Goal: Task Accomplishment & Management: Use online tool/utility

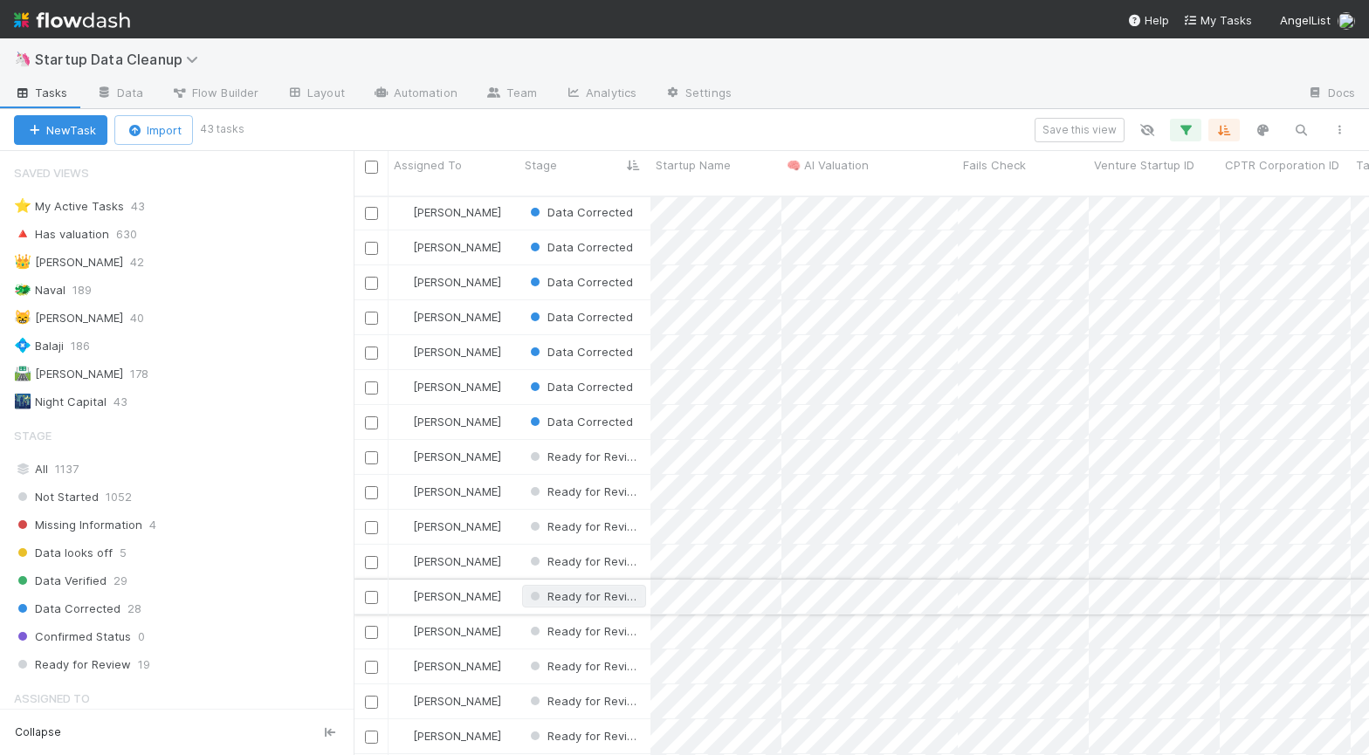
scroll to position [593, 0]
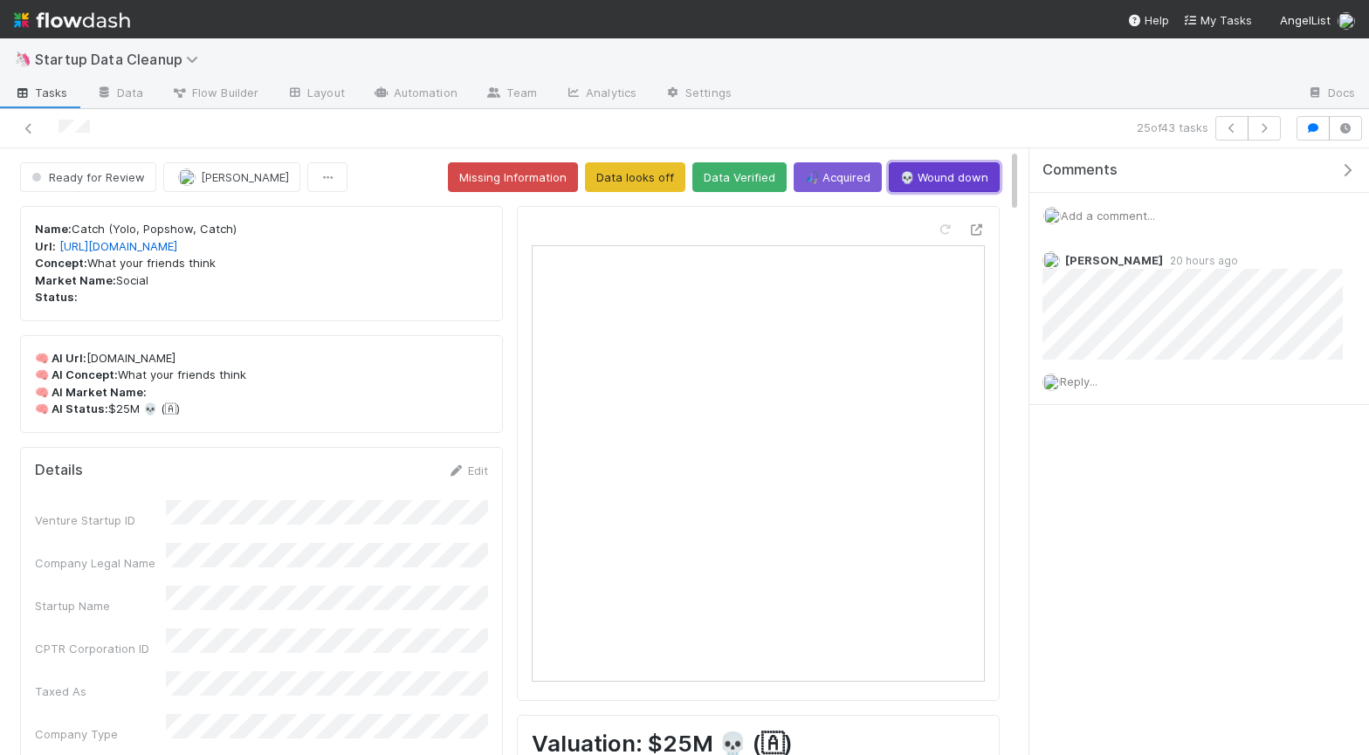
click at [933, 174] on button "💀 Wound down" at bounding box center [944, 177] width 111 height 30
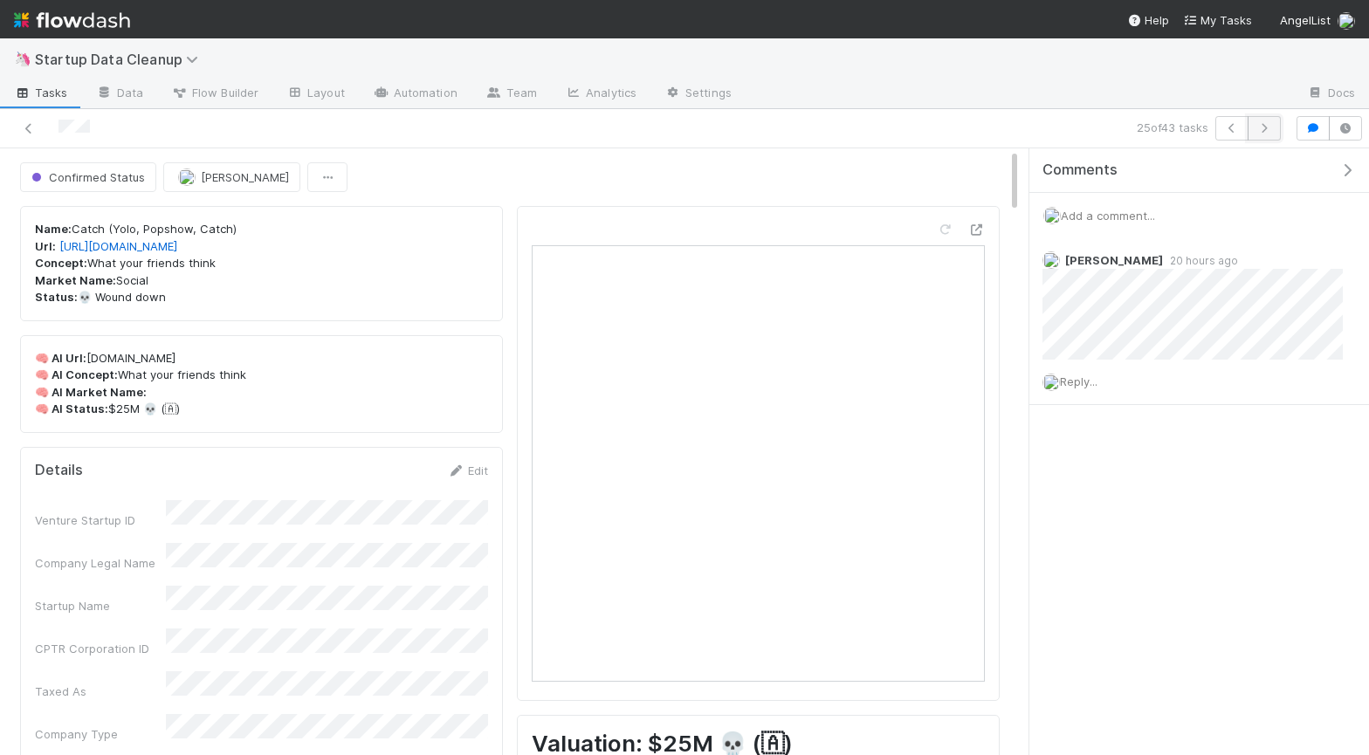
click at [1269, 121] on button "button" at bounding box center [1264, 128] width 33 height 24
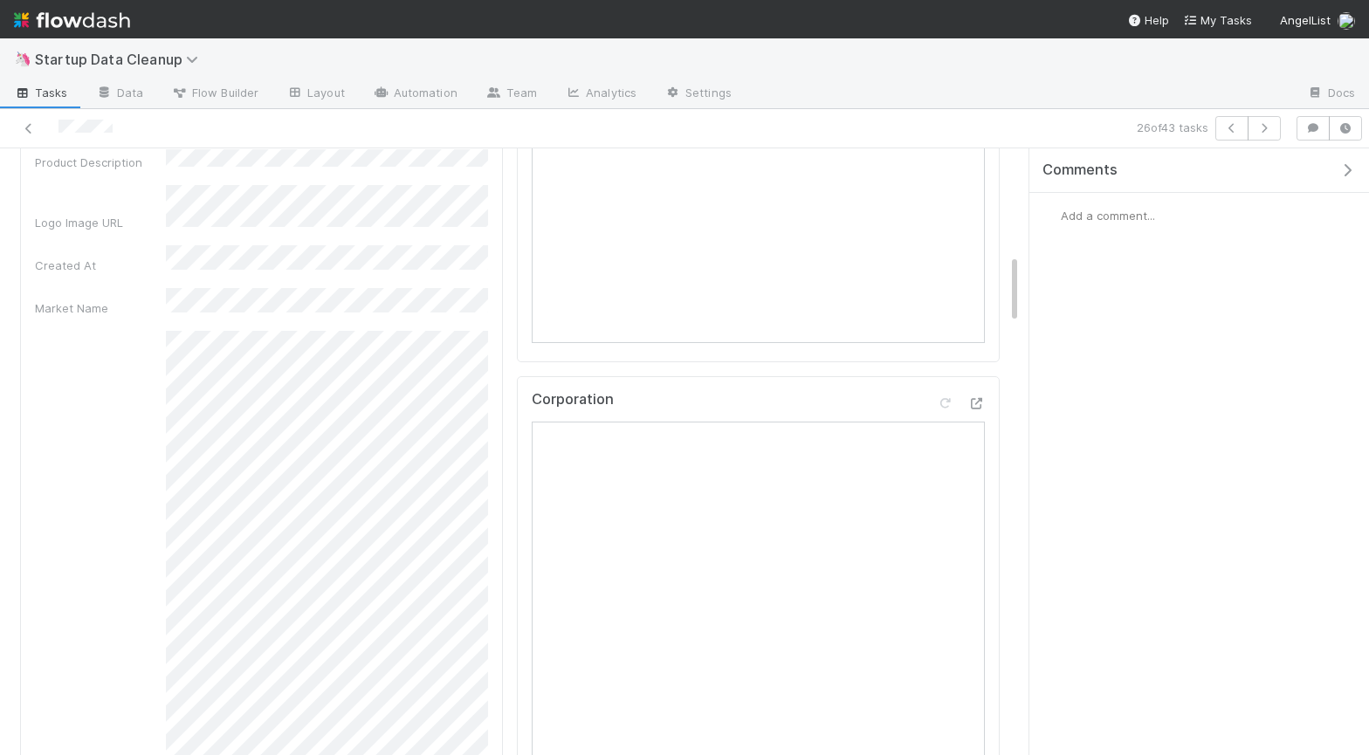
scroll to position [492, 0]
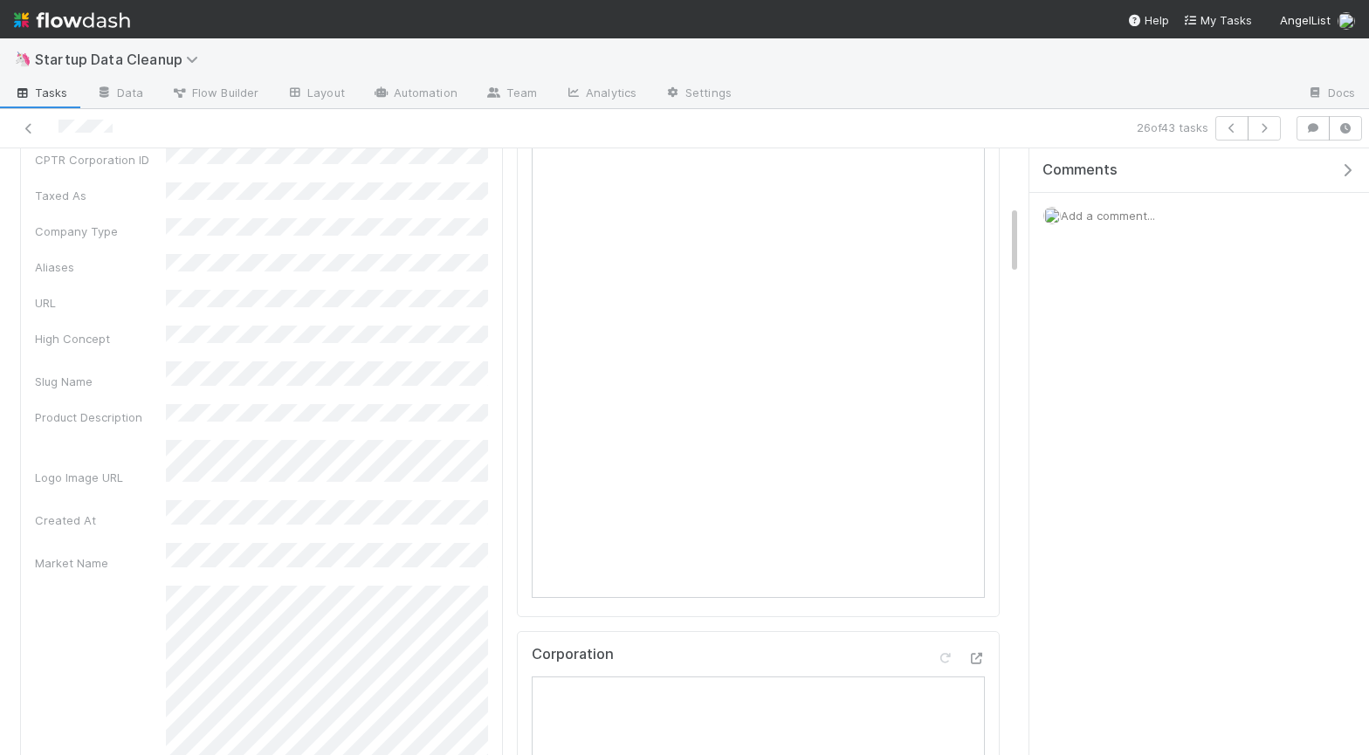
click at [1098, 211] on span "Add a comment..." at bounding box center [1108, 216] width 94 height 14
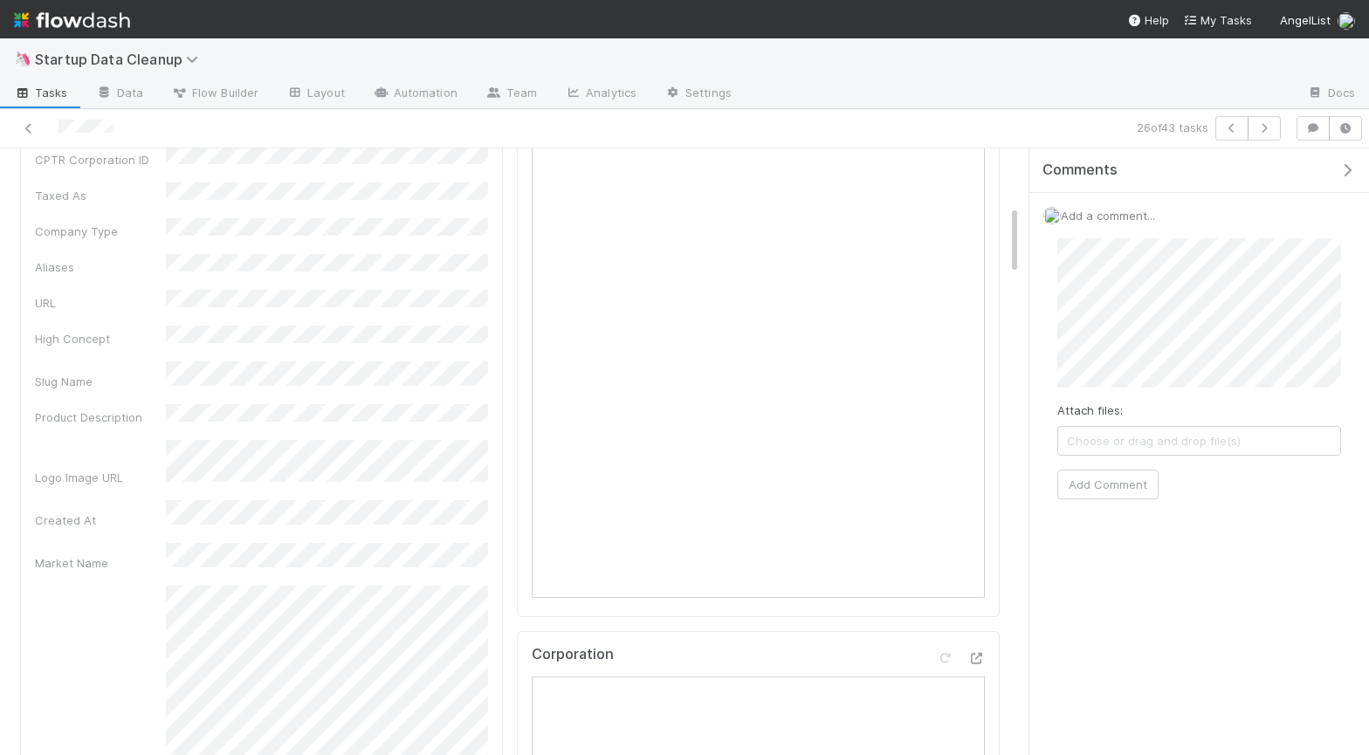
click at [1091, 454] on span "Choose or drag and drop file(s)" at bounding box center [1199, 441] width 282 height 28
click at [1294, 343] on span "[PERSON_NAME]" at bounding box center [1284, 348] width 88 height 14
click at [1137, 479] on button "Add Comment" at bounding box center [1107, 485] width 101 height 30
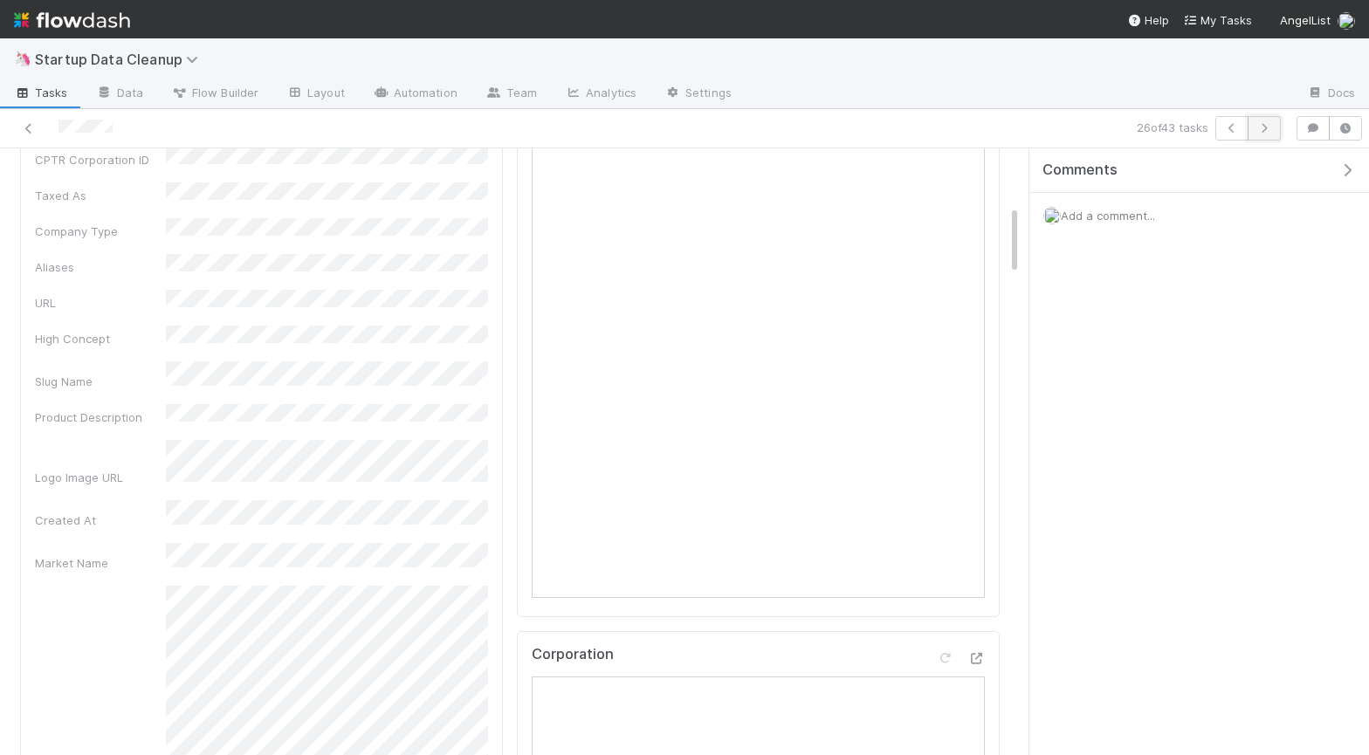
click at [1269, 128] on icon "button" at bounding box center [1263, 128] width 17 height 10
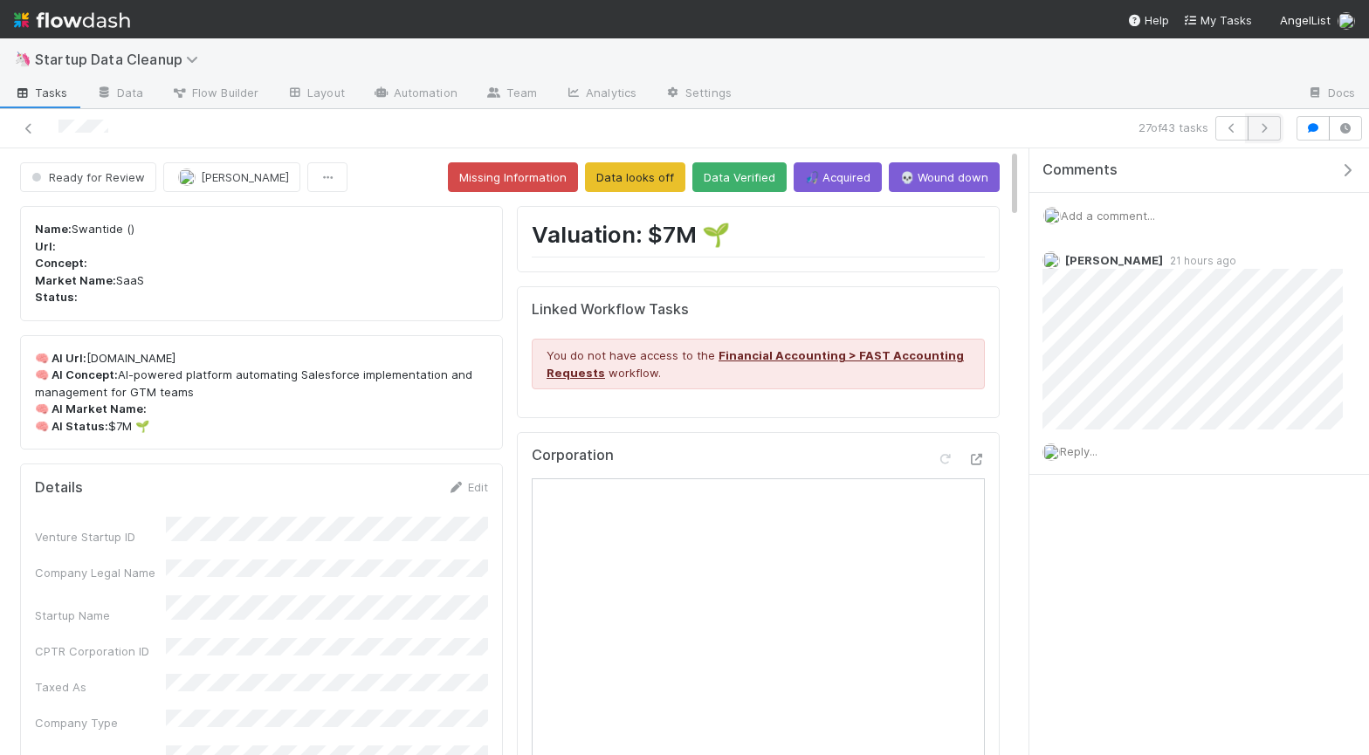
click at [1263, 123] on icon "button" at bounding box center [1263, 128] width 17 height 10
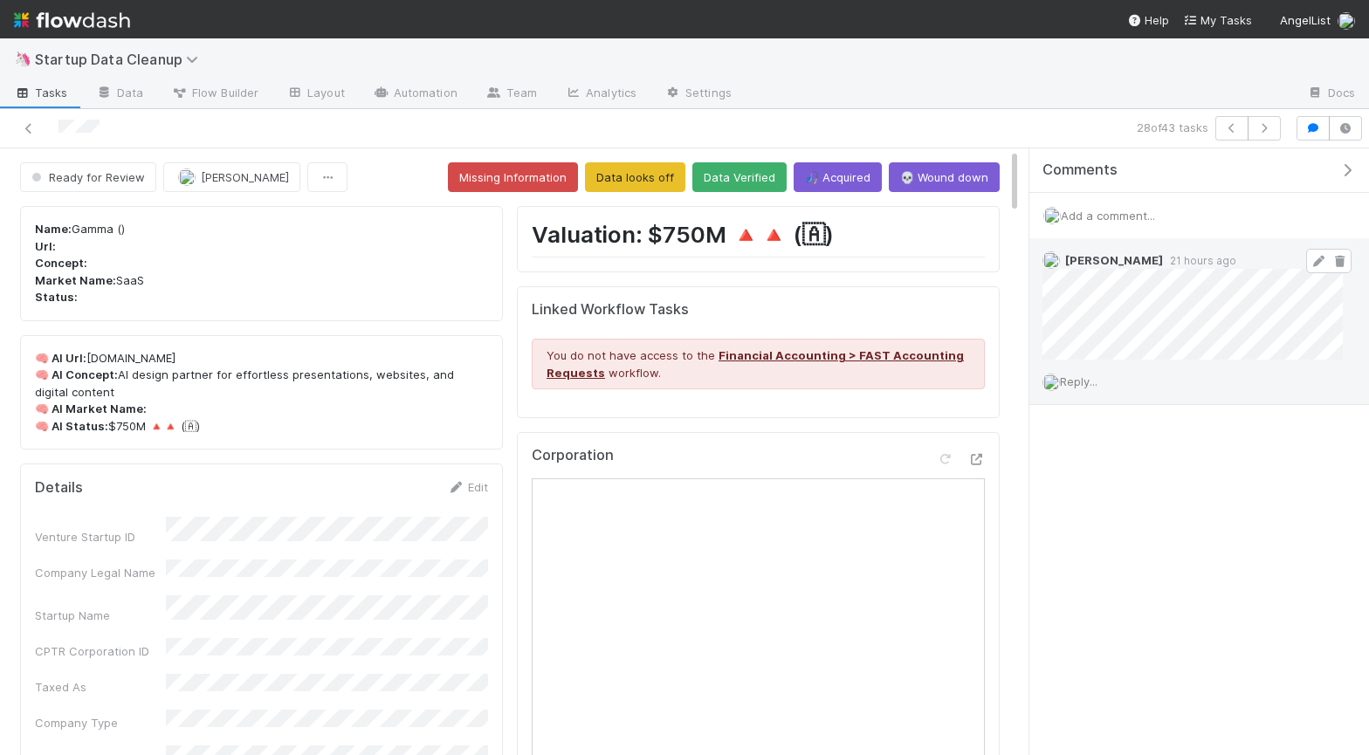
click at [1320, 256] on icon at bounding box center [1318, 261] width 17 height 11
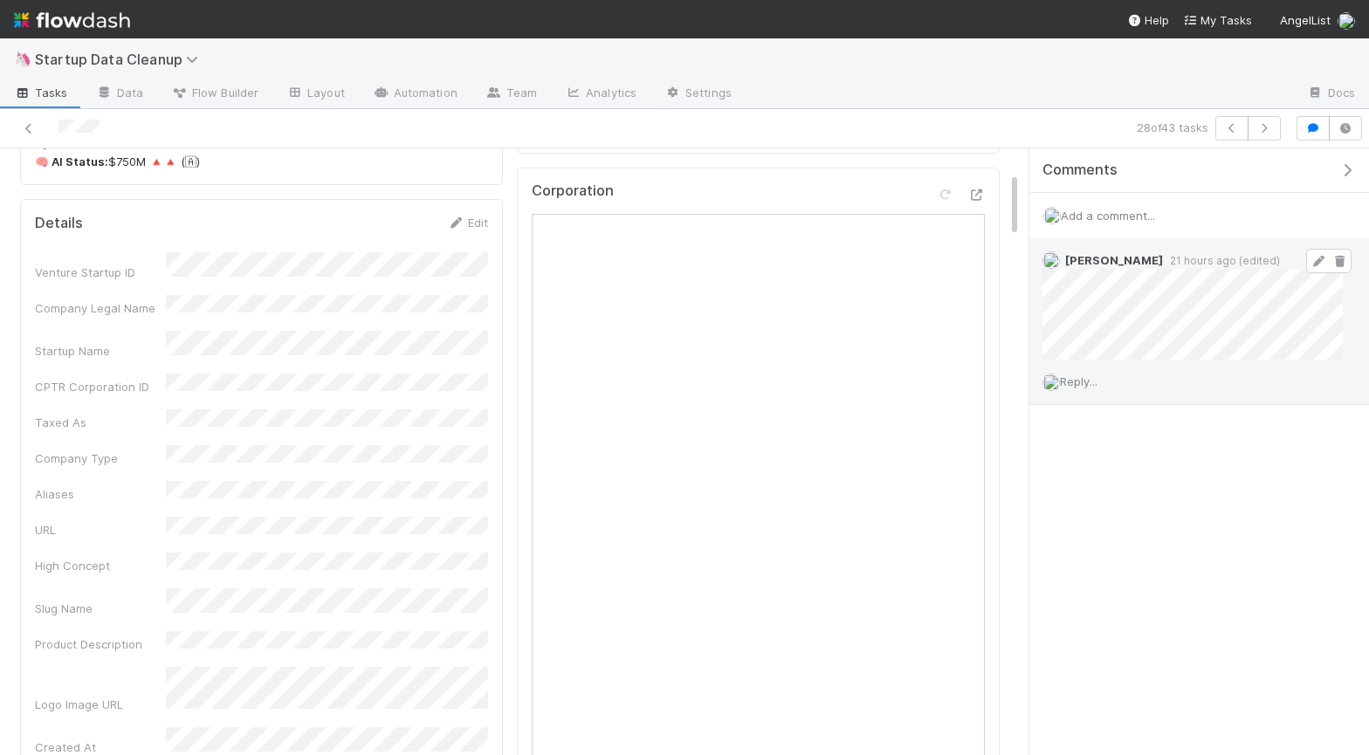
scroll to position [217, 0]
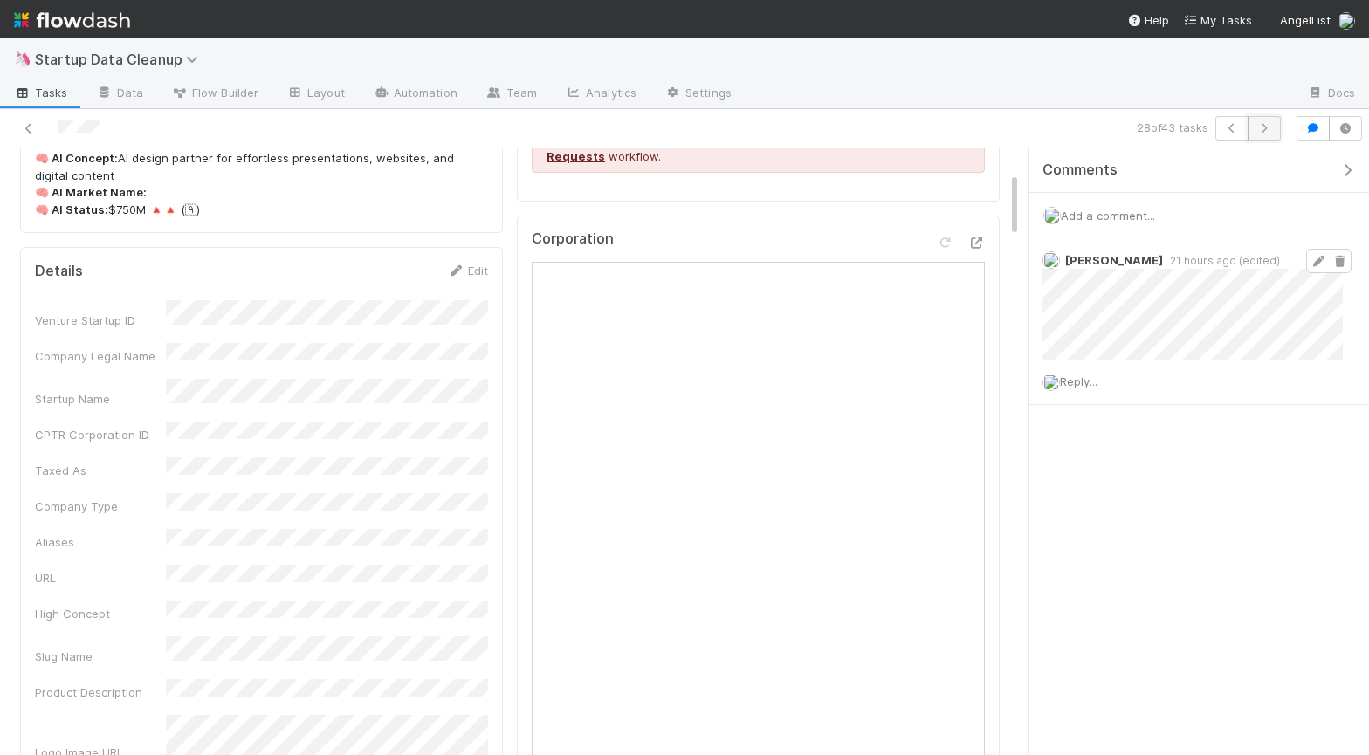
click at [1260, 132] on icon "button" at bounding box center [1263, 128] width 17 height 10
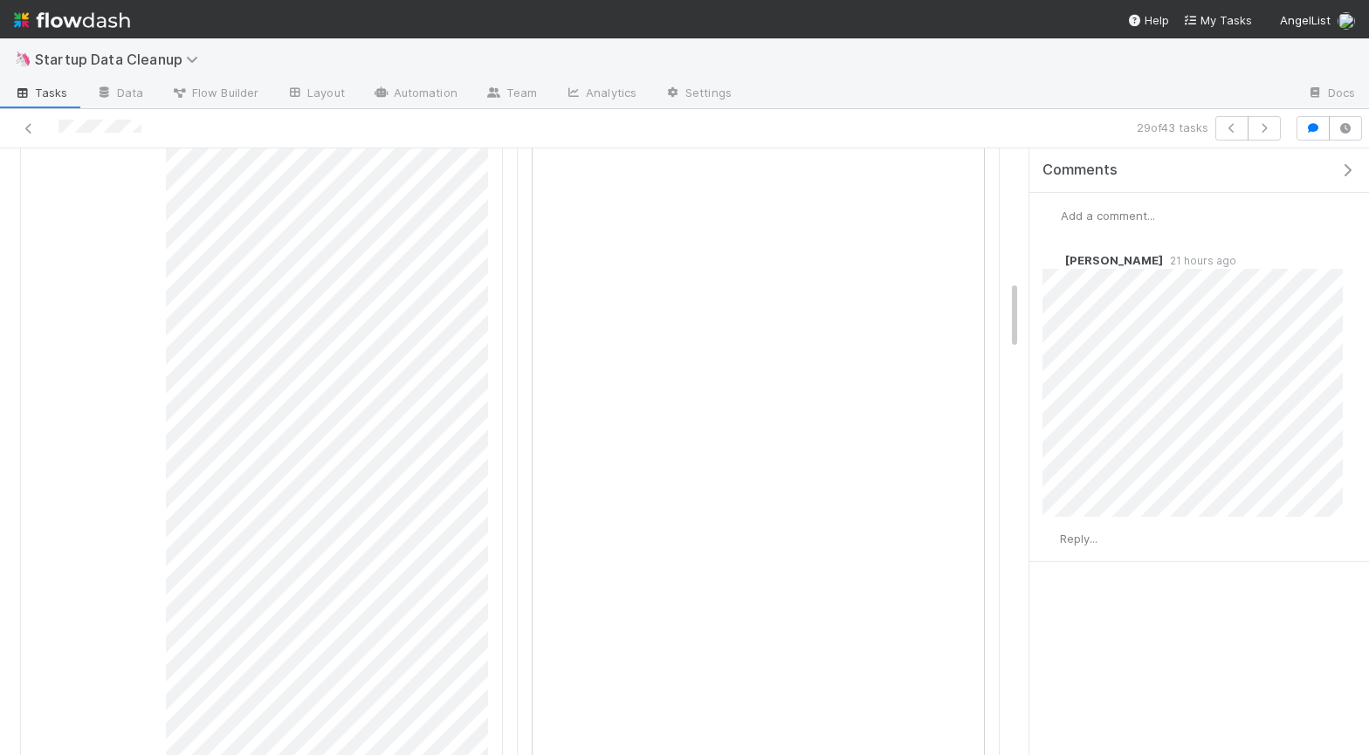
scroll to position [884, 0]
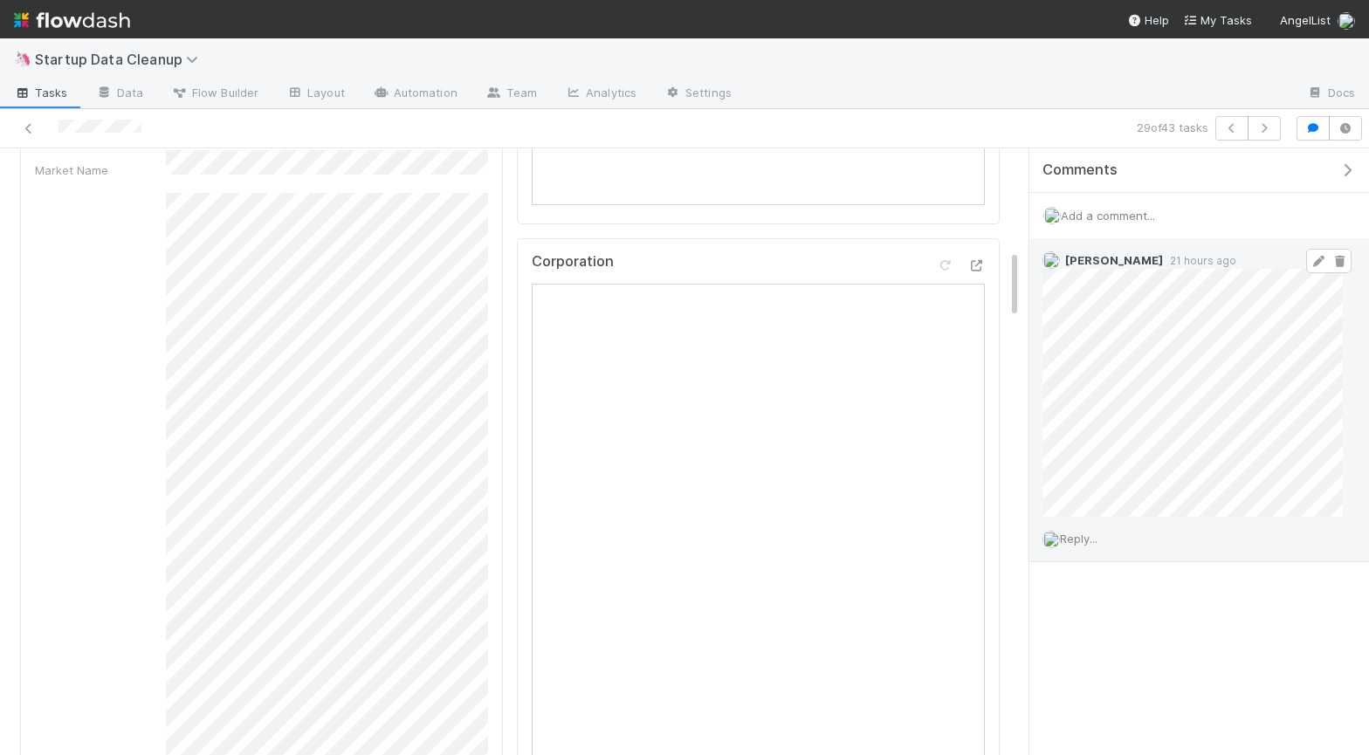
click at [1313, 265] on icon at bounding box center [1318, 261] width 17 height 11
click at [1263, 124] on icon "button" at bounding box center [1263, 128] width 17 height 10
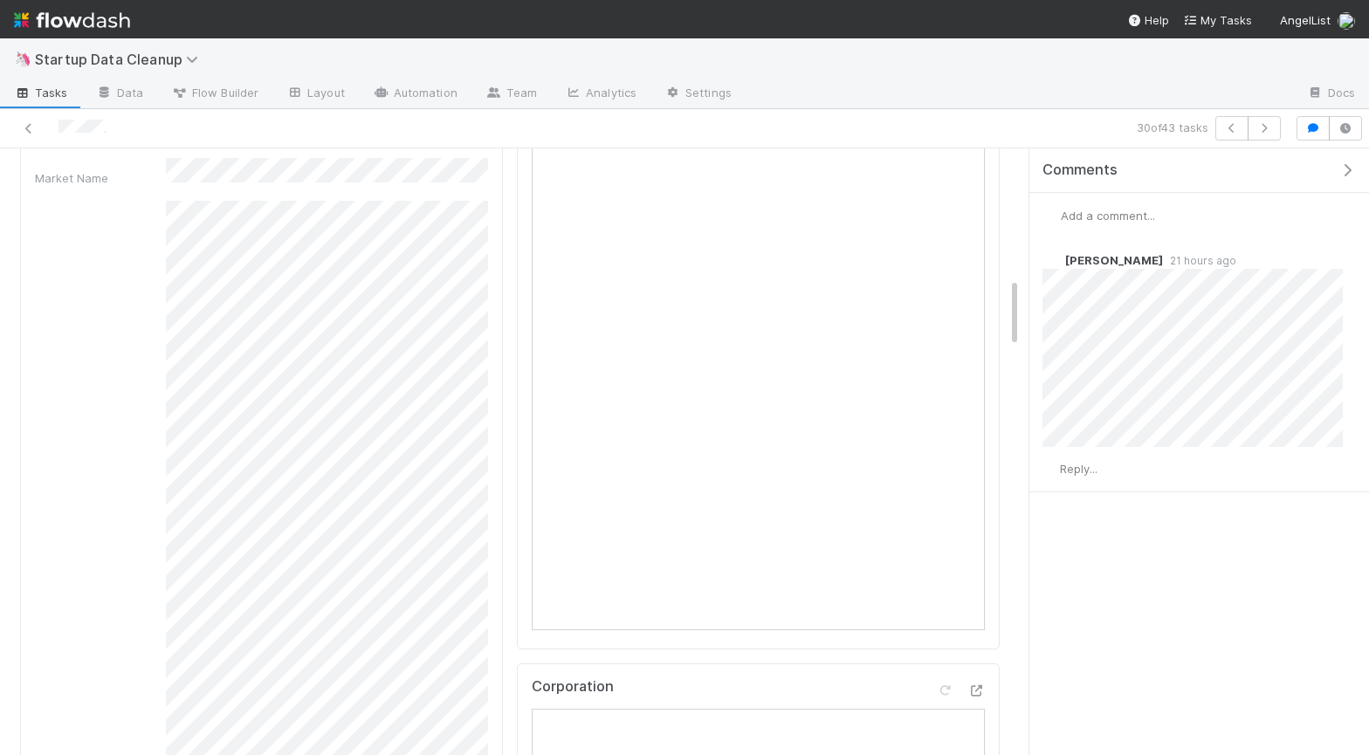
scroll to position [792, 0]
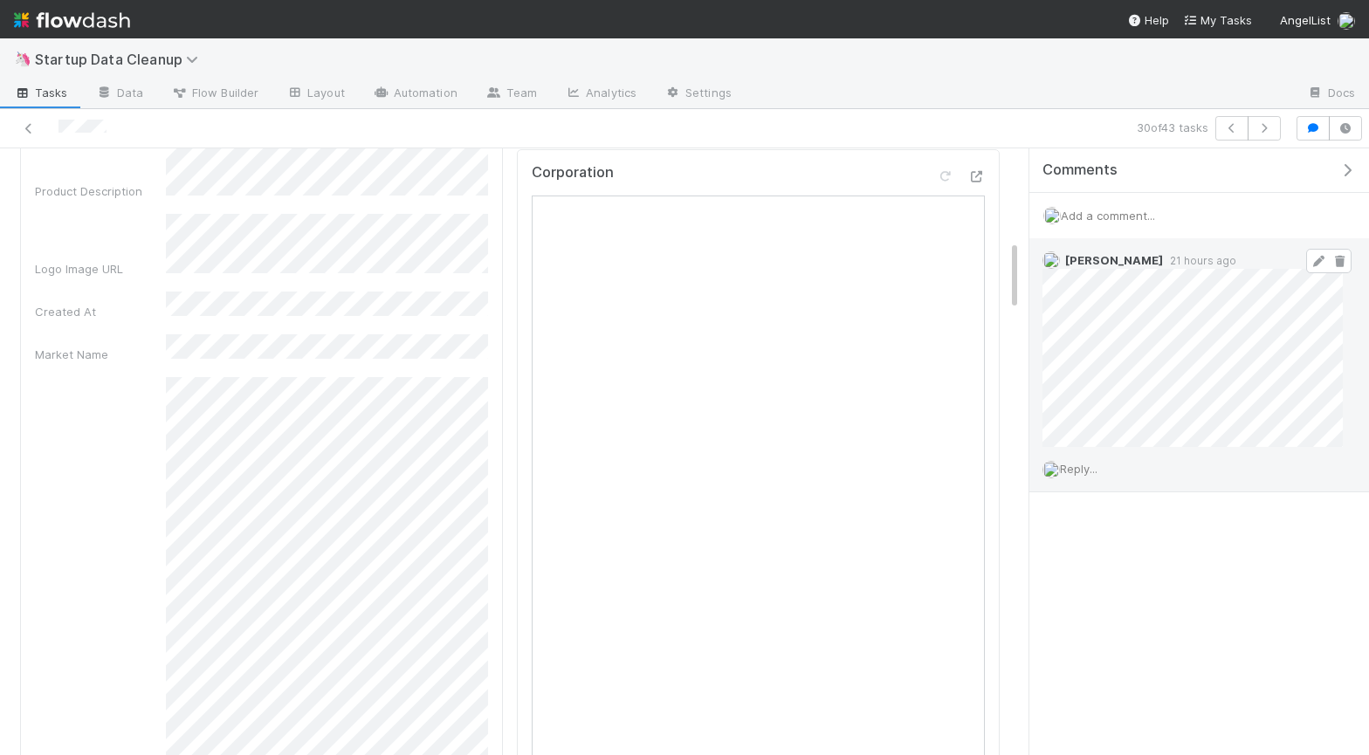
click at [1317, 259] on icon at bounding box center [1318, 261] width 17 height 11
click at [1262, 128] on icon "button" at bounding box center [1263, 128] width 17 height 10
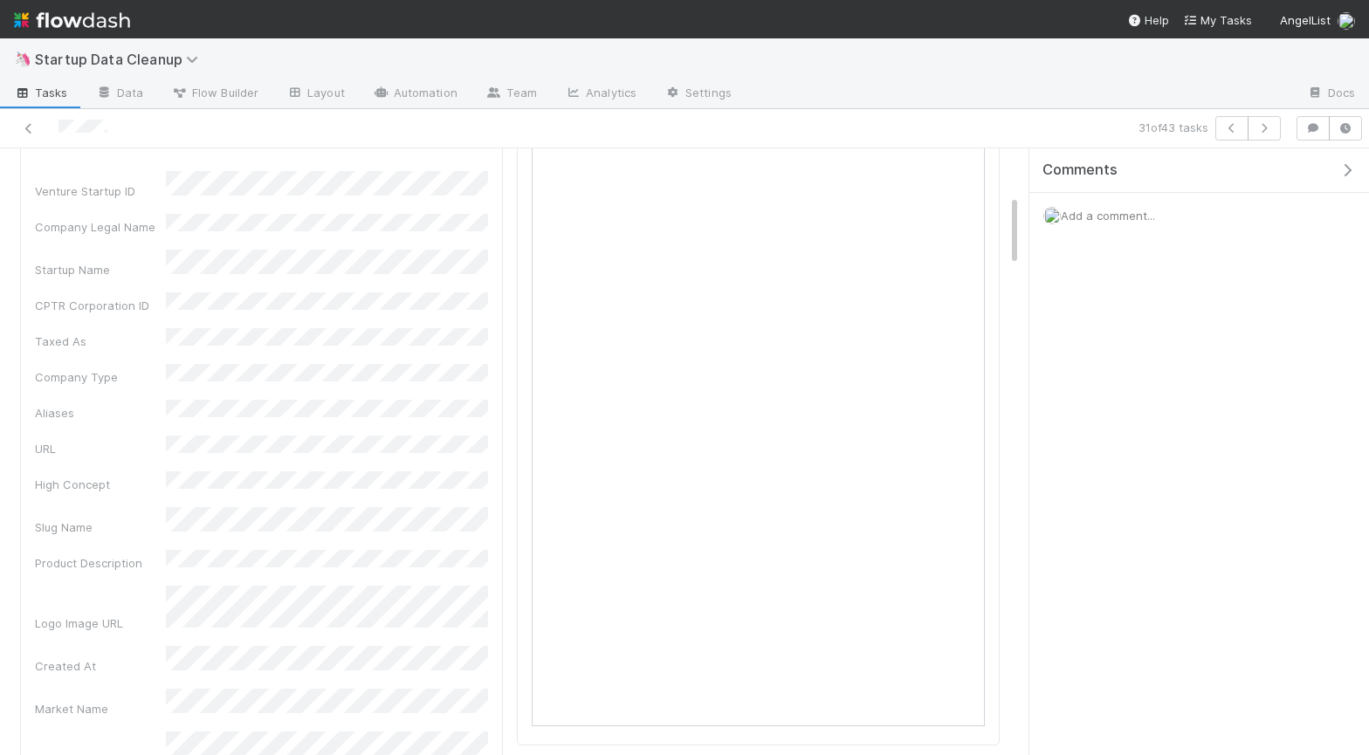
scroll to position [155, 0]
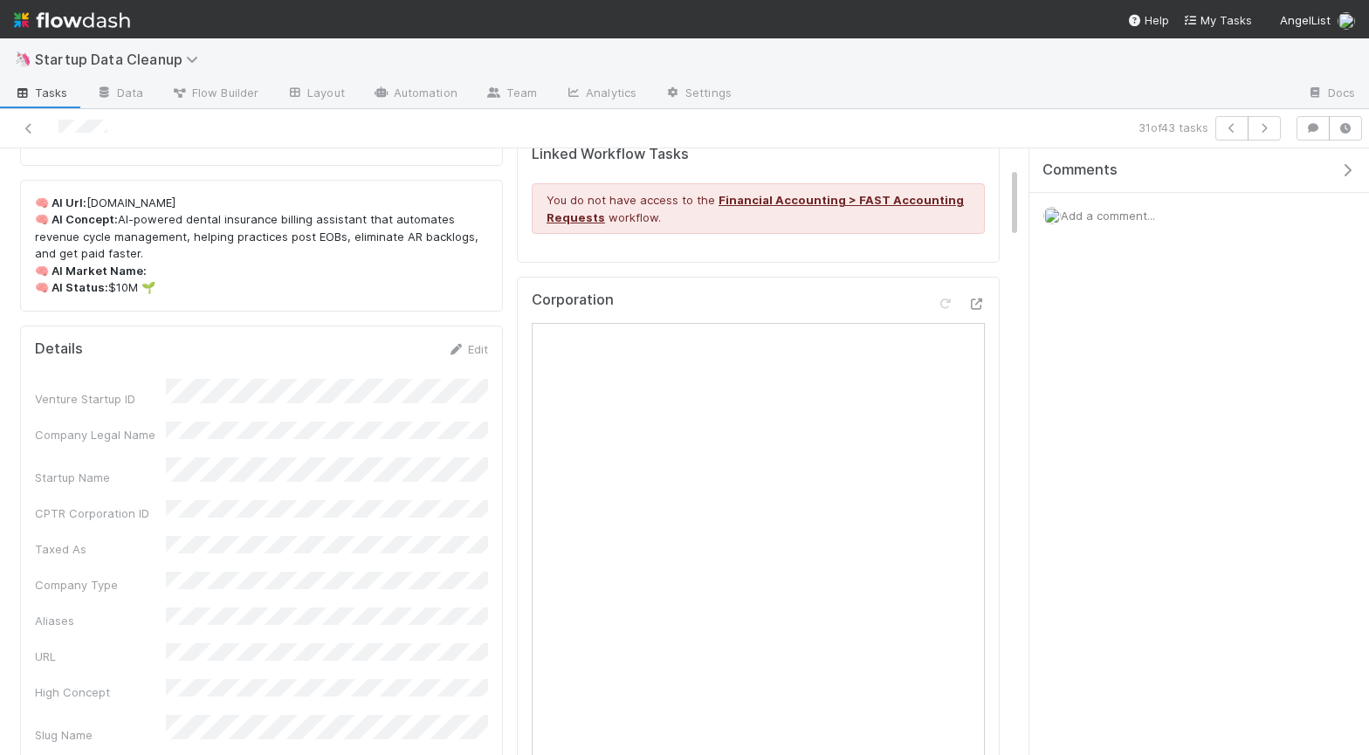
click at [1133, 223] on div "Add a comment..." at bounding box center [1199, 215] width 340 height 45
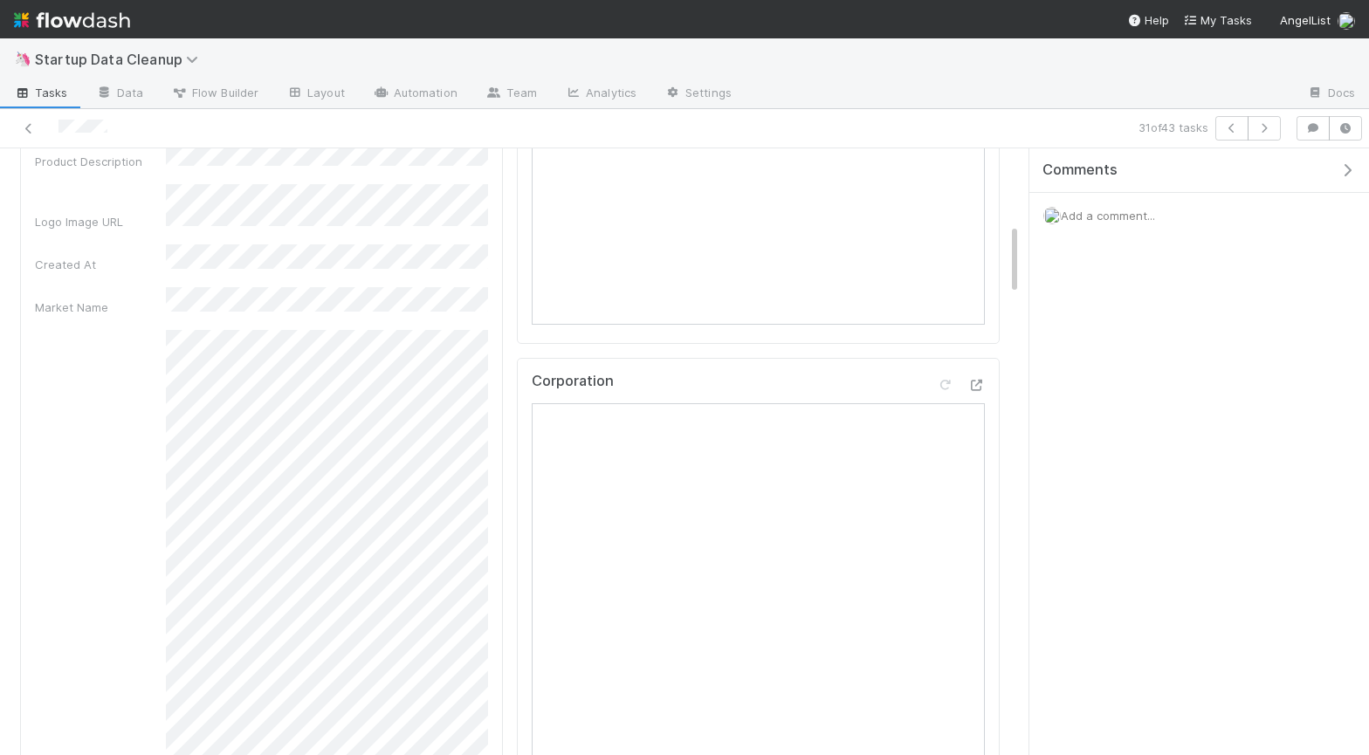
scroll to position [0, 0]
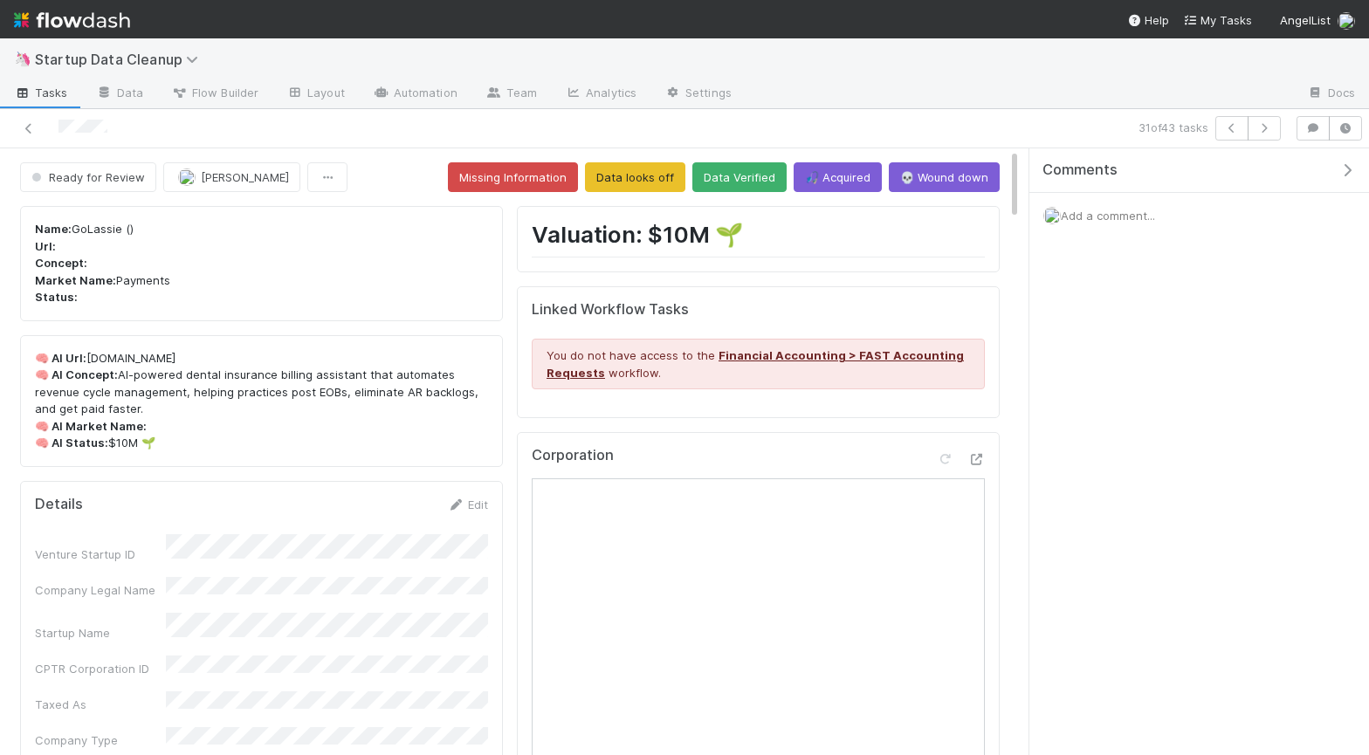
click at [1098, 224] on div "Add a comment..." at bounding box center [1199, 215] width 340 height 45
click at [1098, 210] on span "Add a comment..." at bounding box center [1108, 216] width 94 height 14
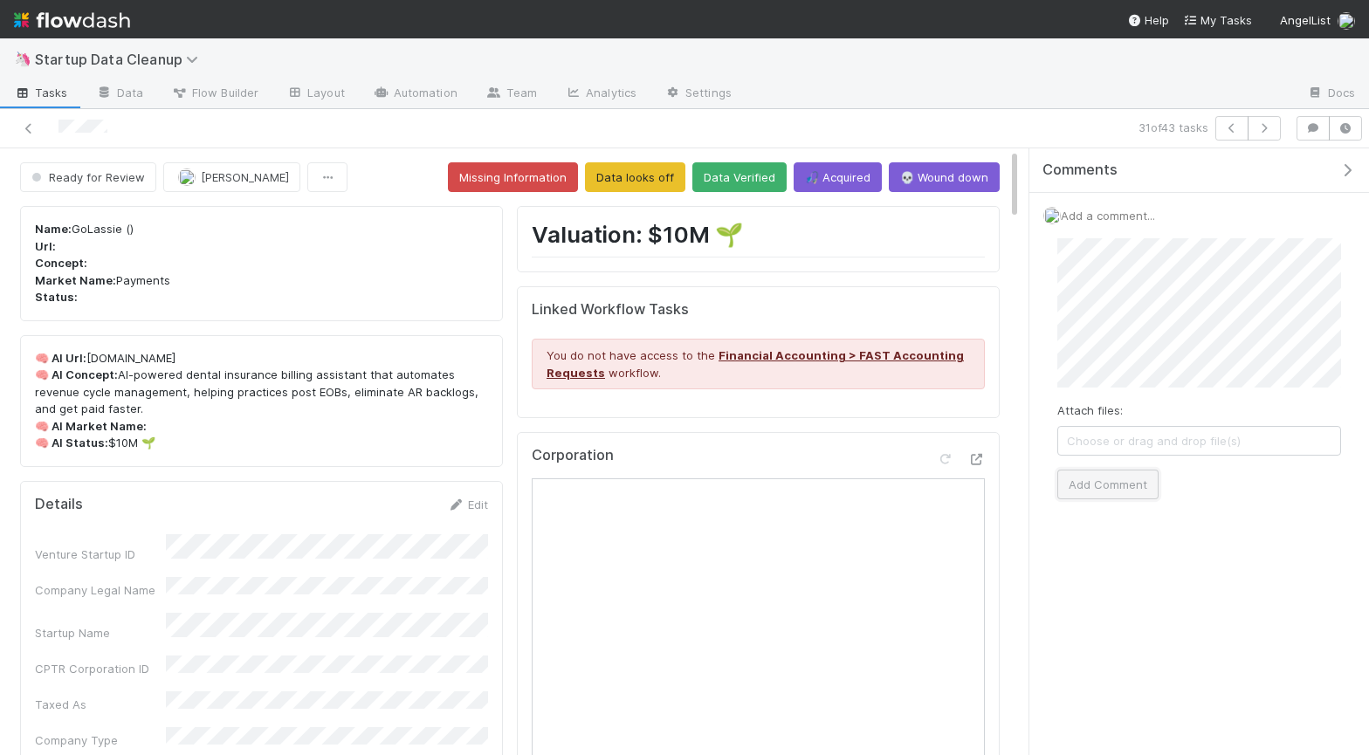
click at [1115, 484] on button "Add Comment" at bounding box center [1107, 485] width 101 height 30
click at [1266, 125] on icon "button" at bounding box center [1263, 128] width 17 height 10
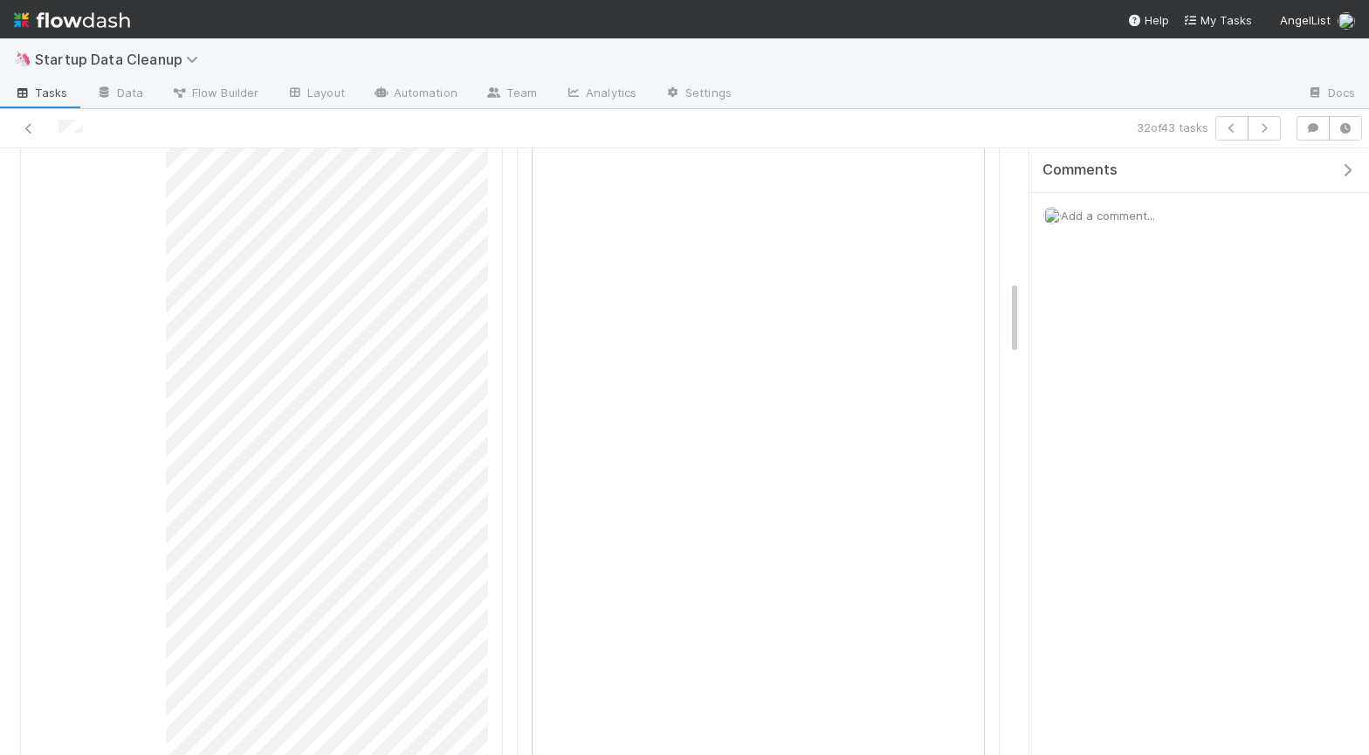
scroll to position [1076, 0]
click at [1172, 534] on div "Comments Add a comment..." at bounding box center [1199, 451] width 340 height 607
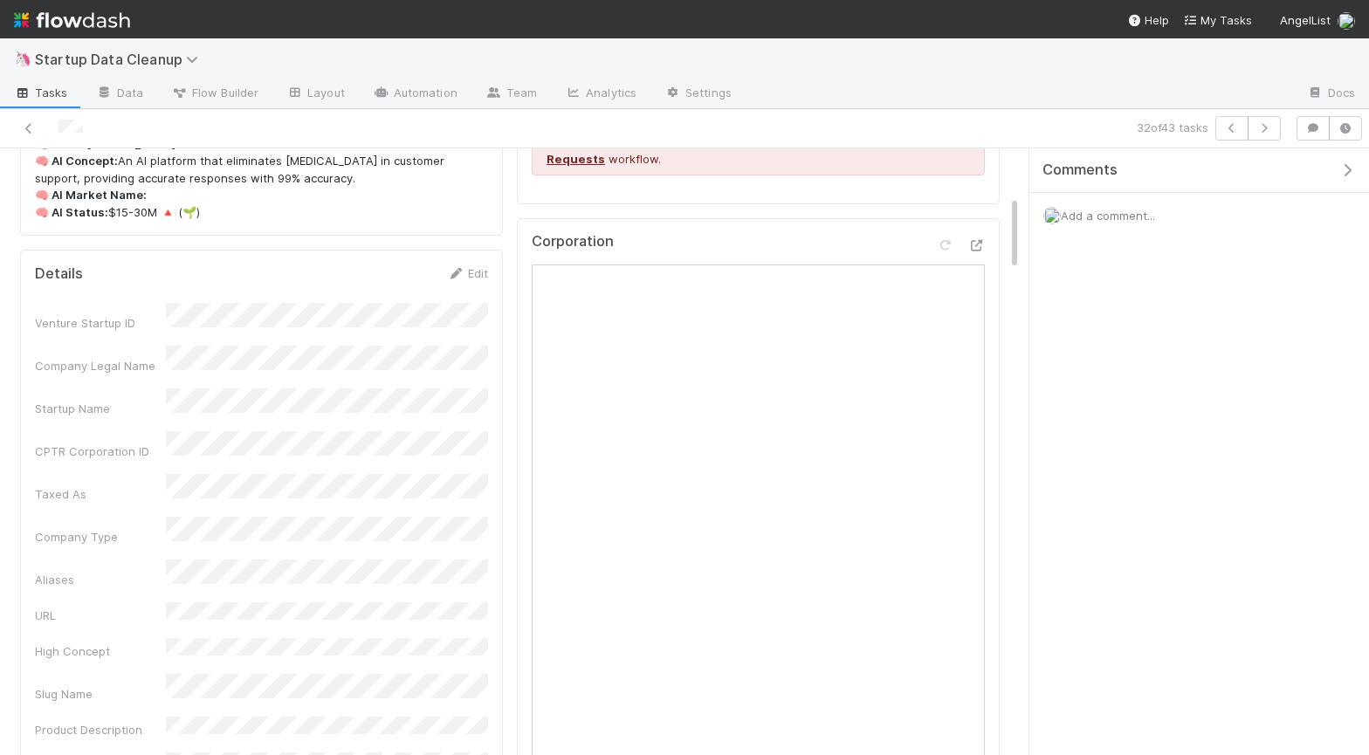
scroll to position [0, 0]
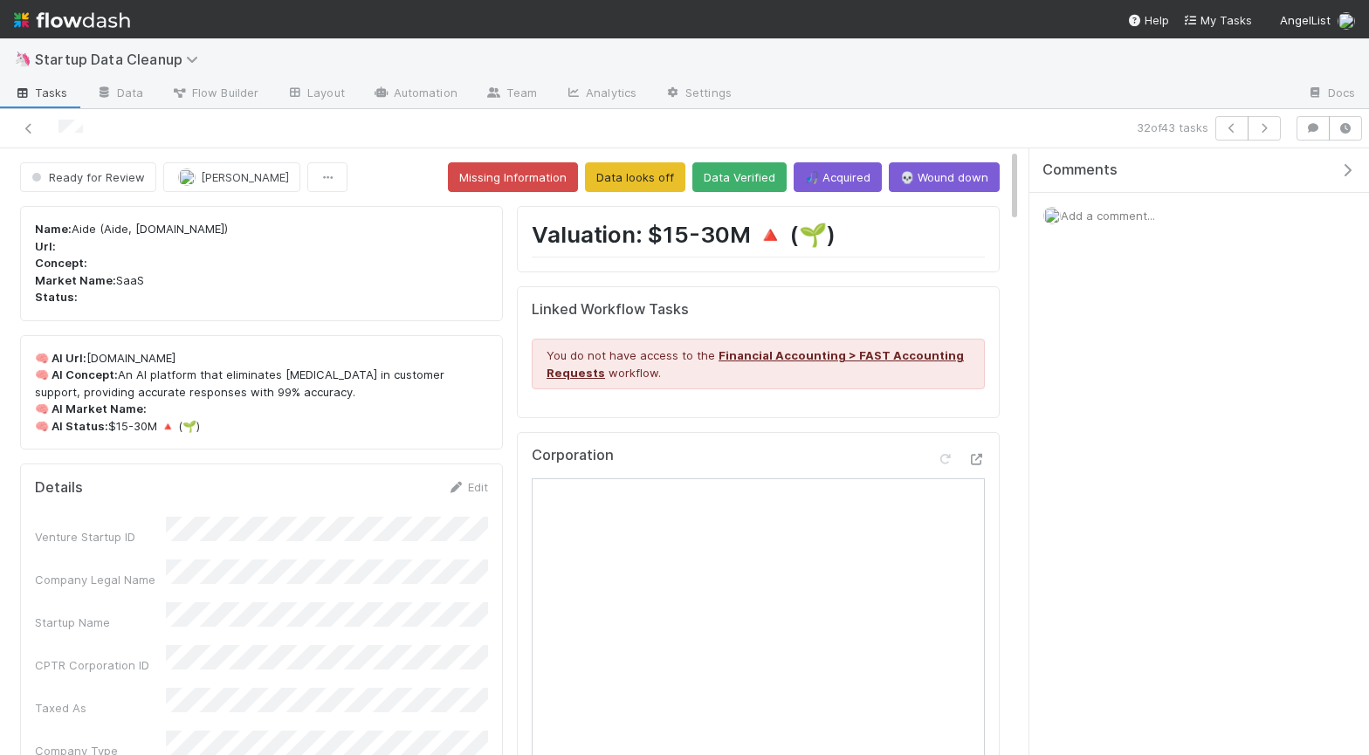
click at [1346, 166] on icon "button" at bounding box center [1346, 170] width 17 height 14
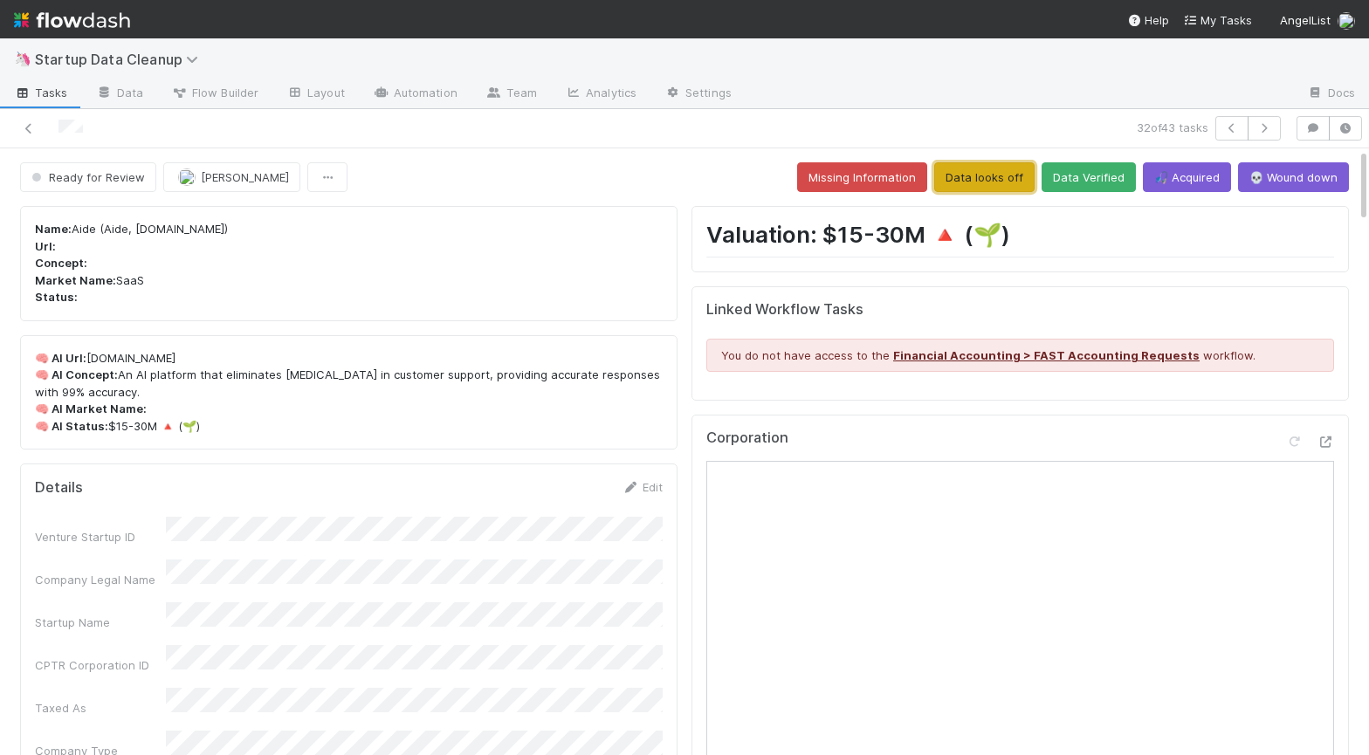
click at [1001, 180] on button "Data looks off" at bounding box center [984, 177] width 100 height 30
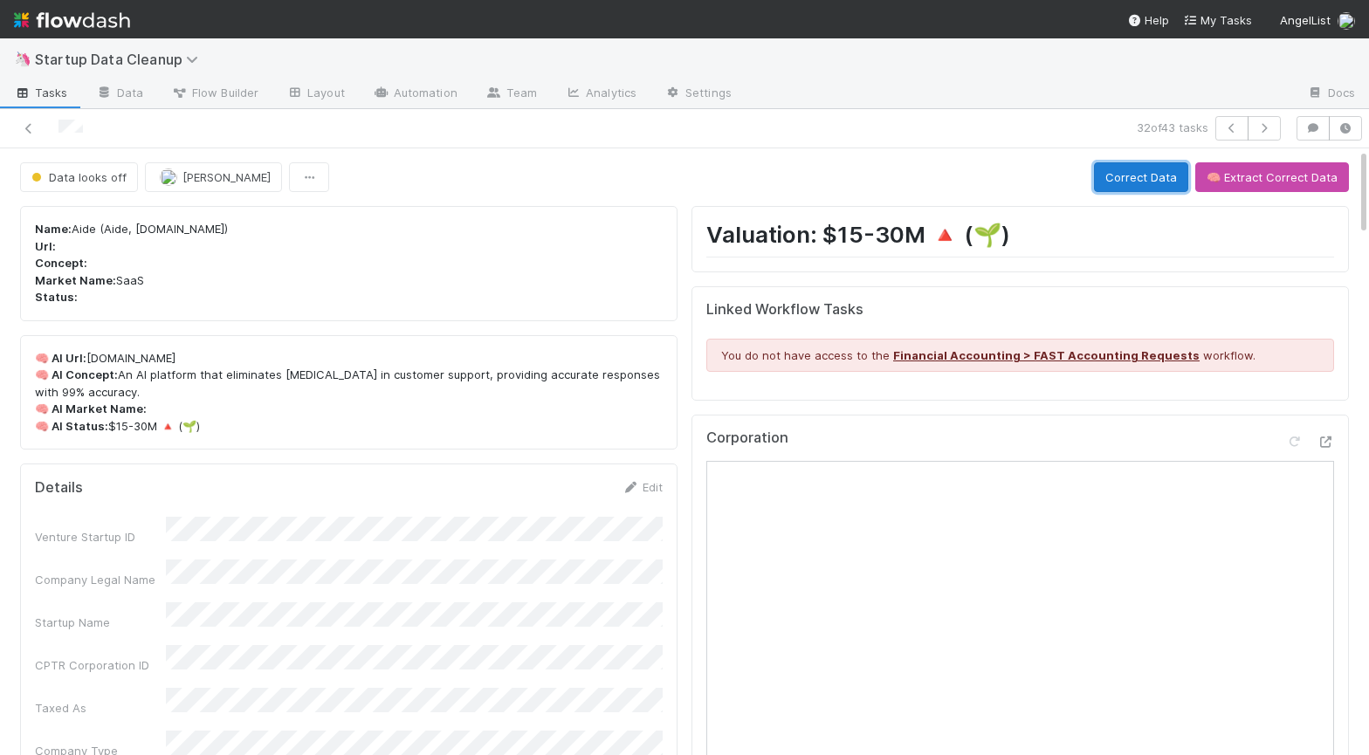
click at [1130, 180] on button "Correct Data" at bounding box center [1141, 177] width 94 height 30
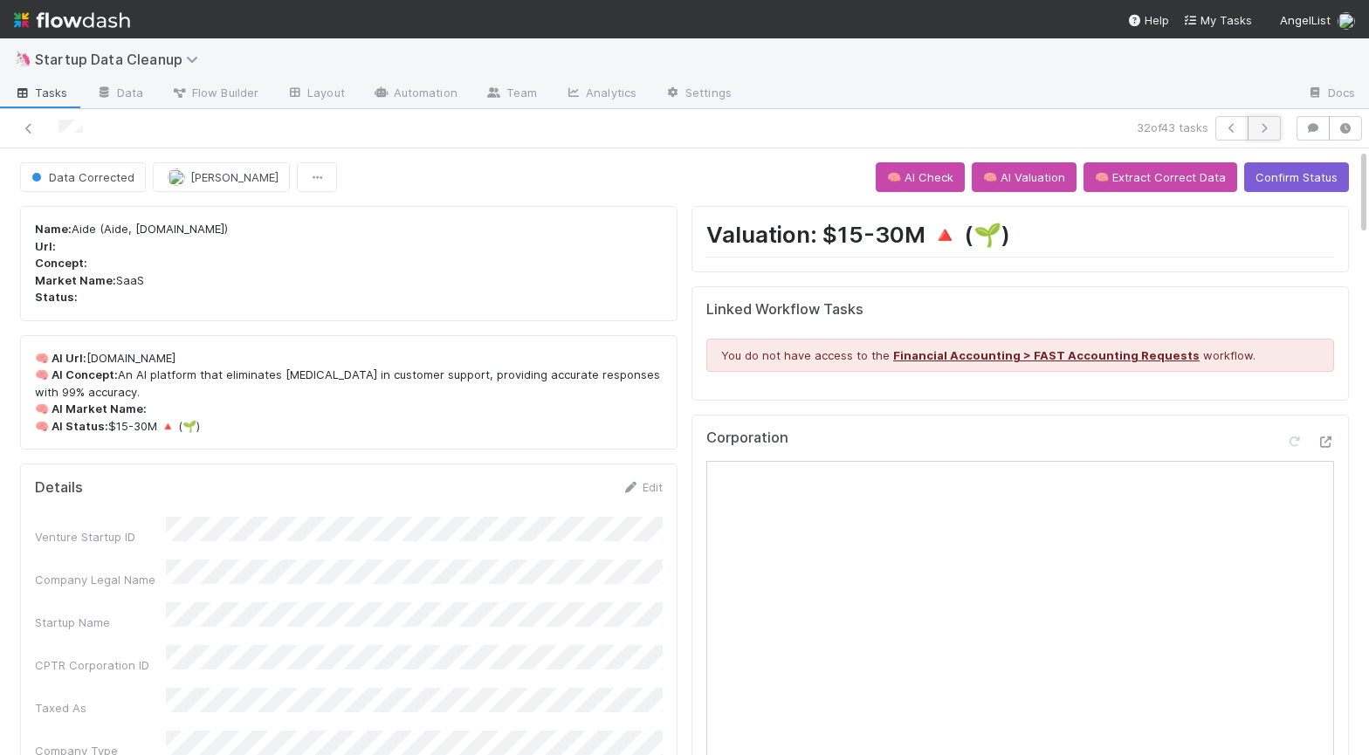
click at [1267, 127] on icon "button" at bounding box center [1263, 128] width 17 height 10
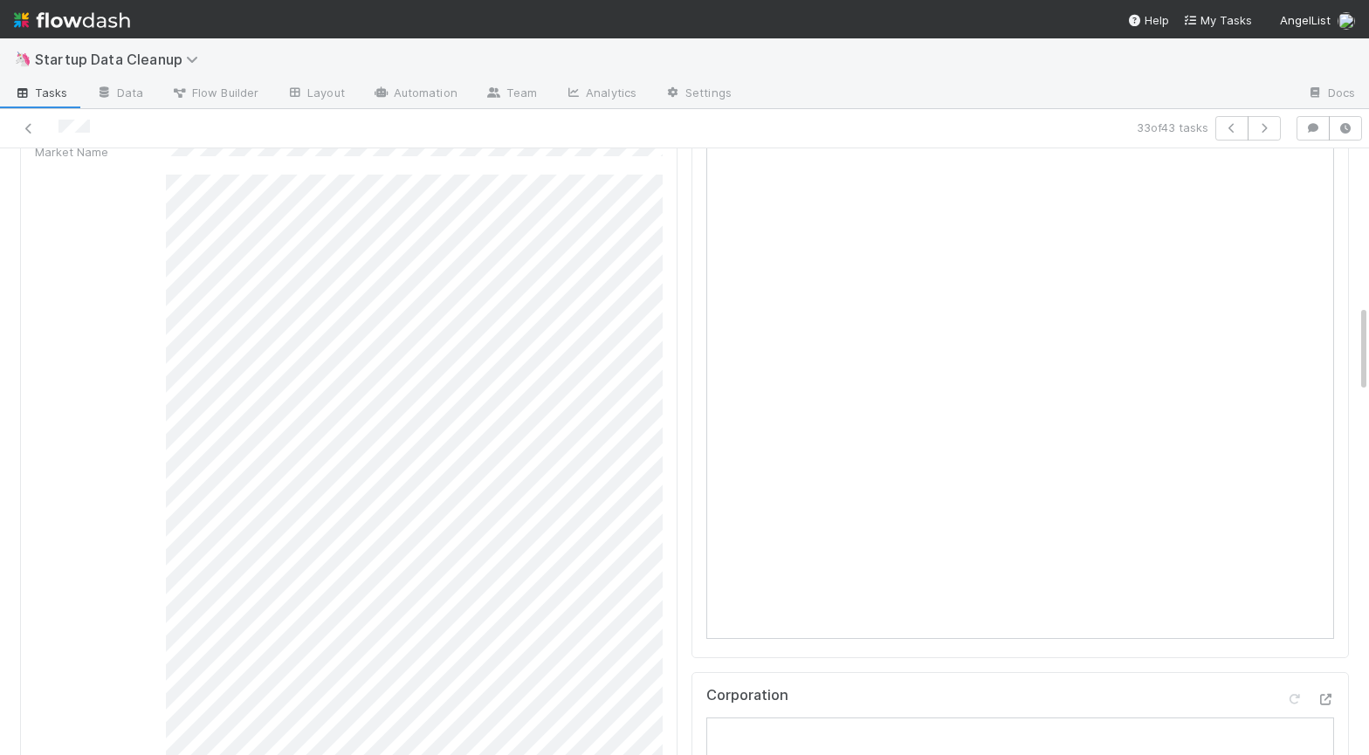
scroll to position [313, 0]
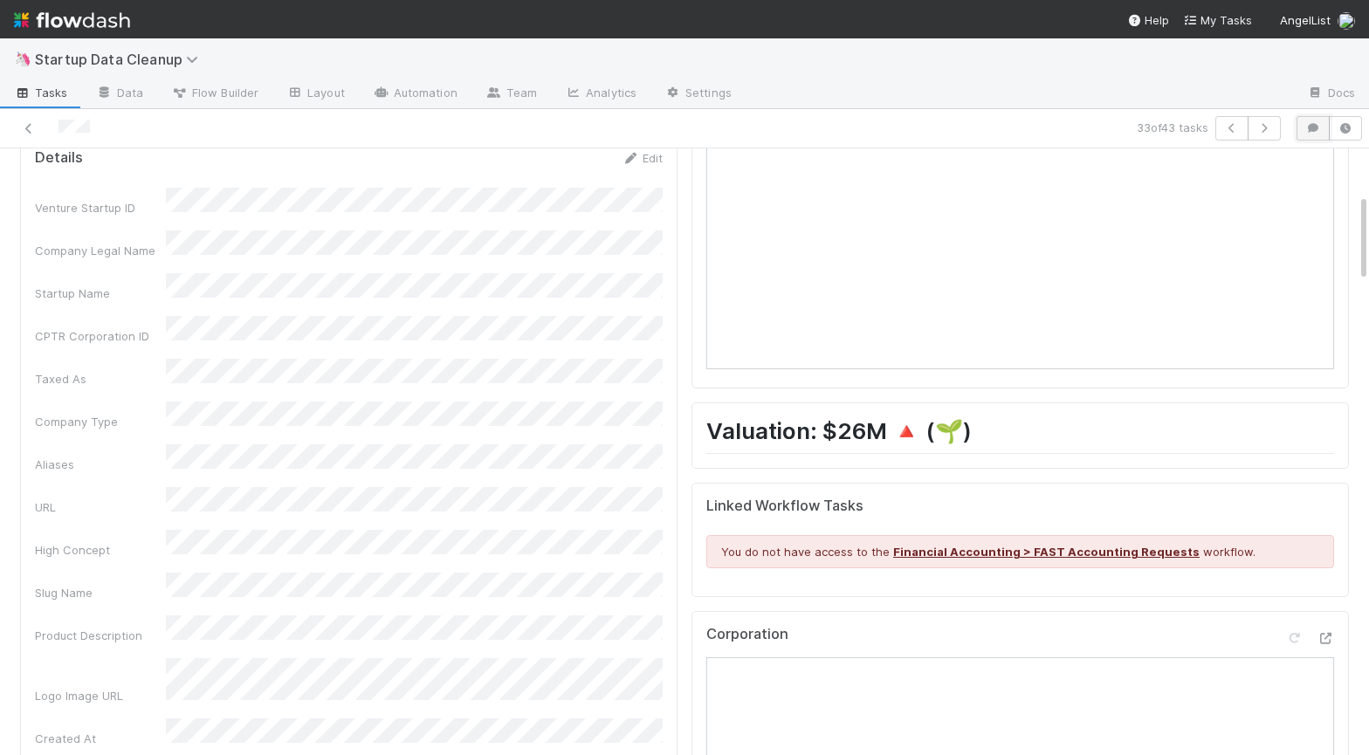
click at [1311, 129] on icon "button" at bounding box center [1312, 128] width 17 height 10
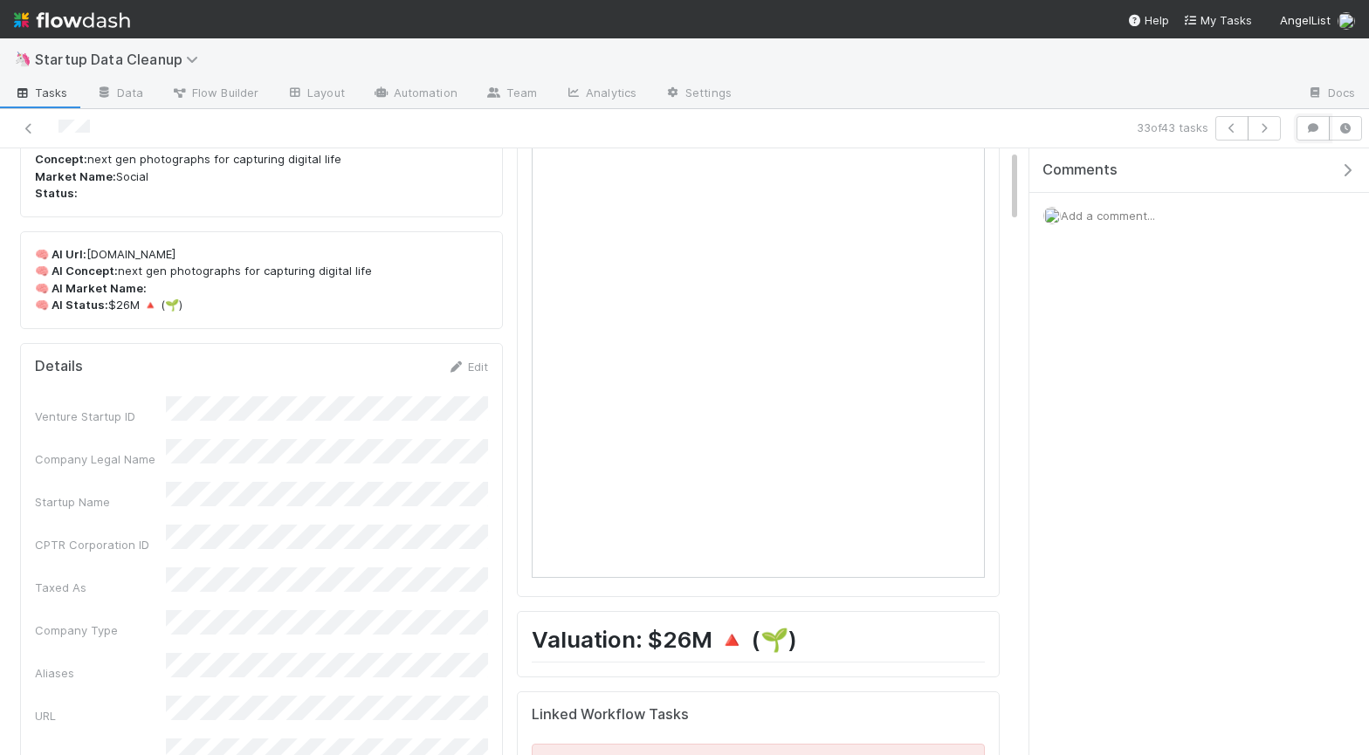
scroll to position [0, 0]
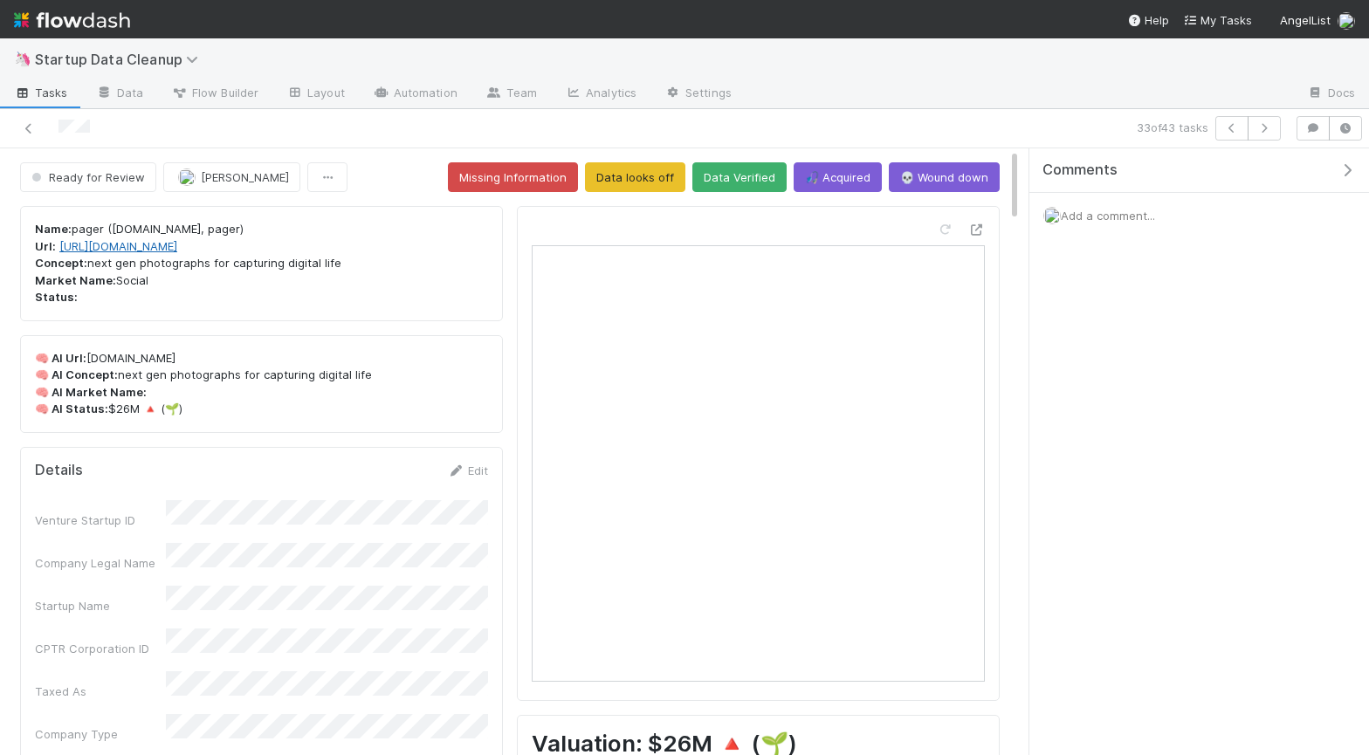
click at [126, 247] on link "[URL][DOMAIN_NAME]" at bounding box center [118, 246] width 118 height 14
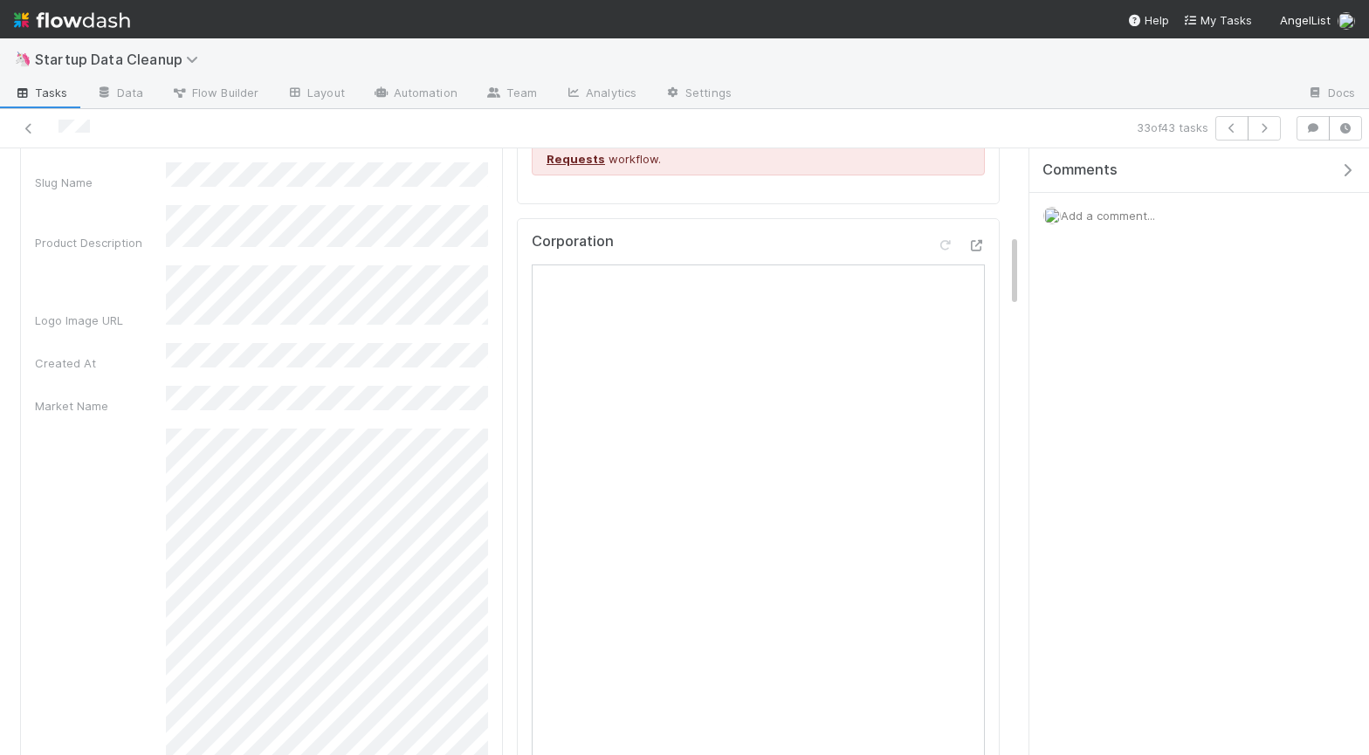
scroll to position [764, 0]
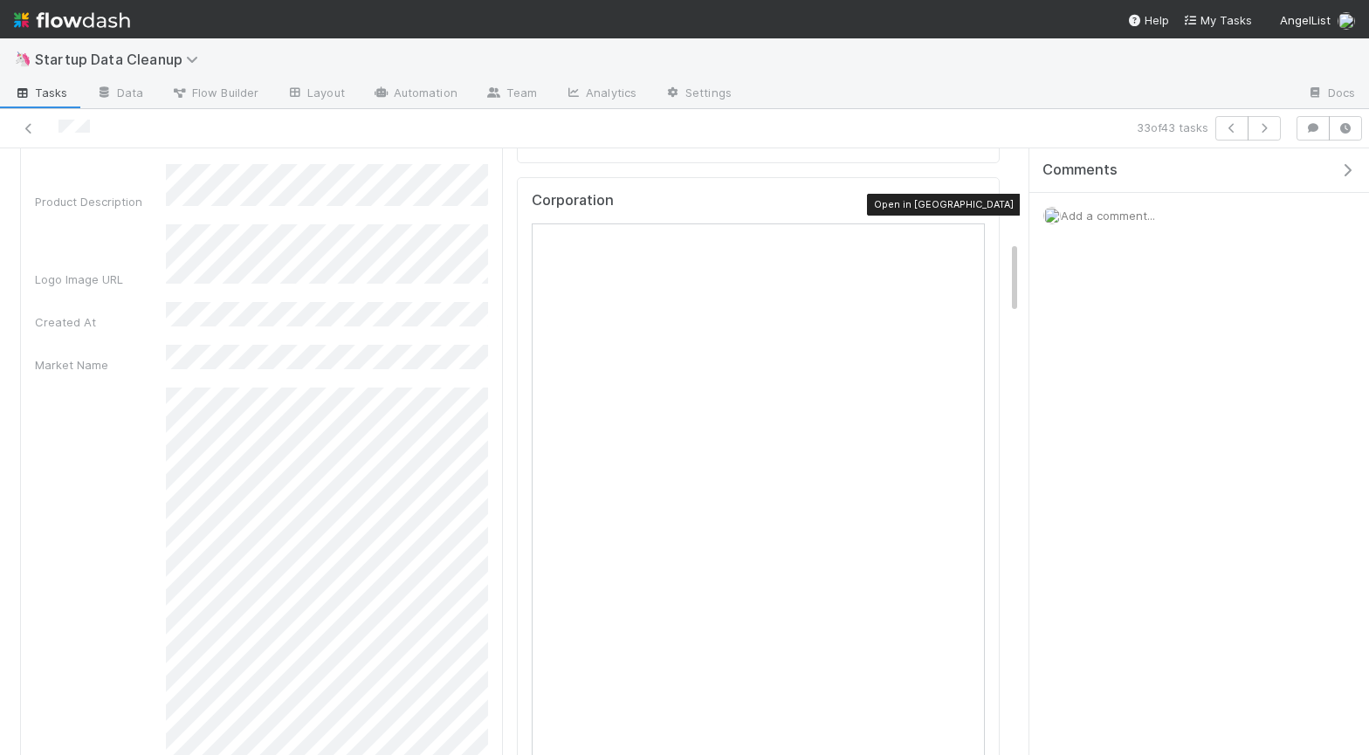
click at [977, 200] on icon at bounding box center [975, 204] width 17 height 11
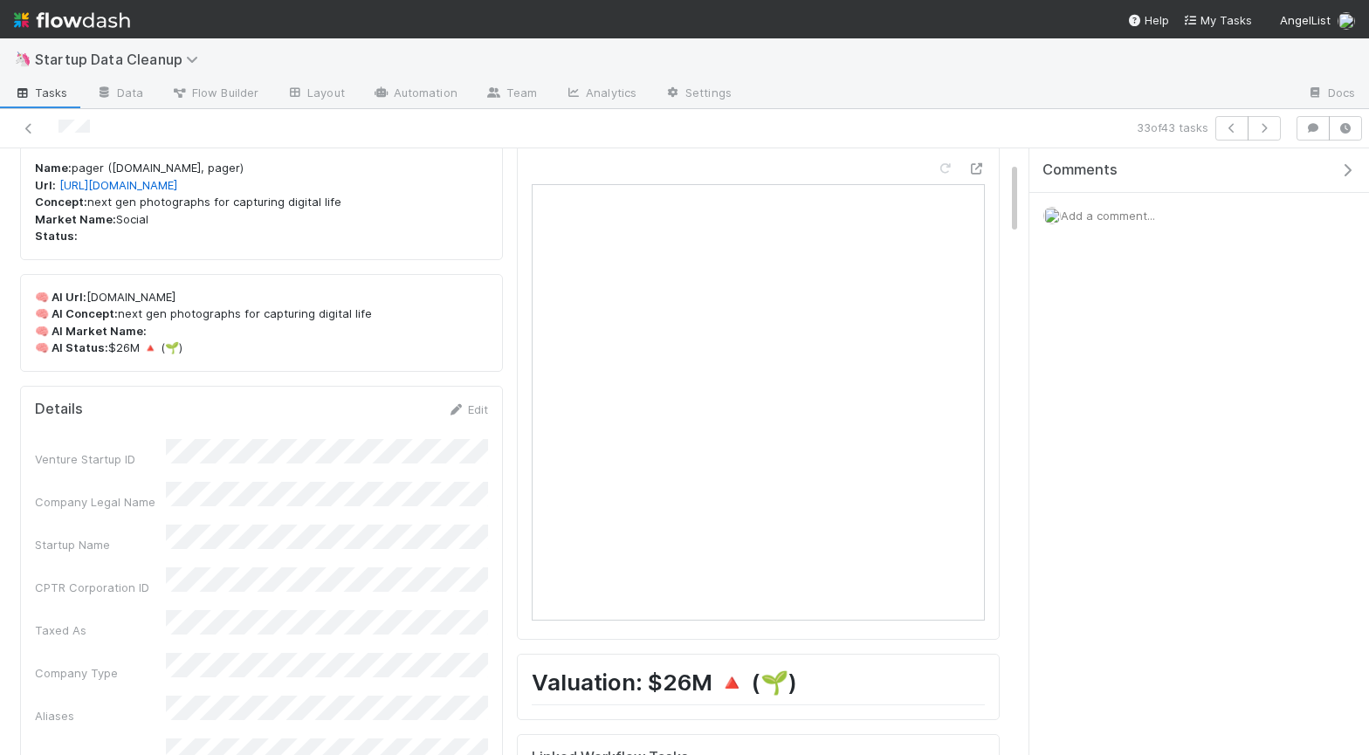
scroll to position [0, 0]
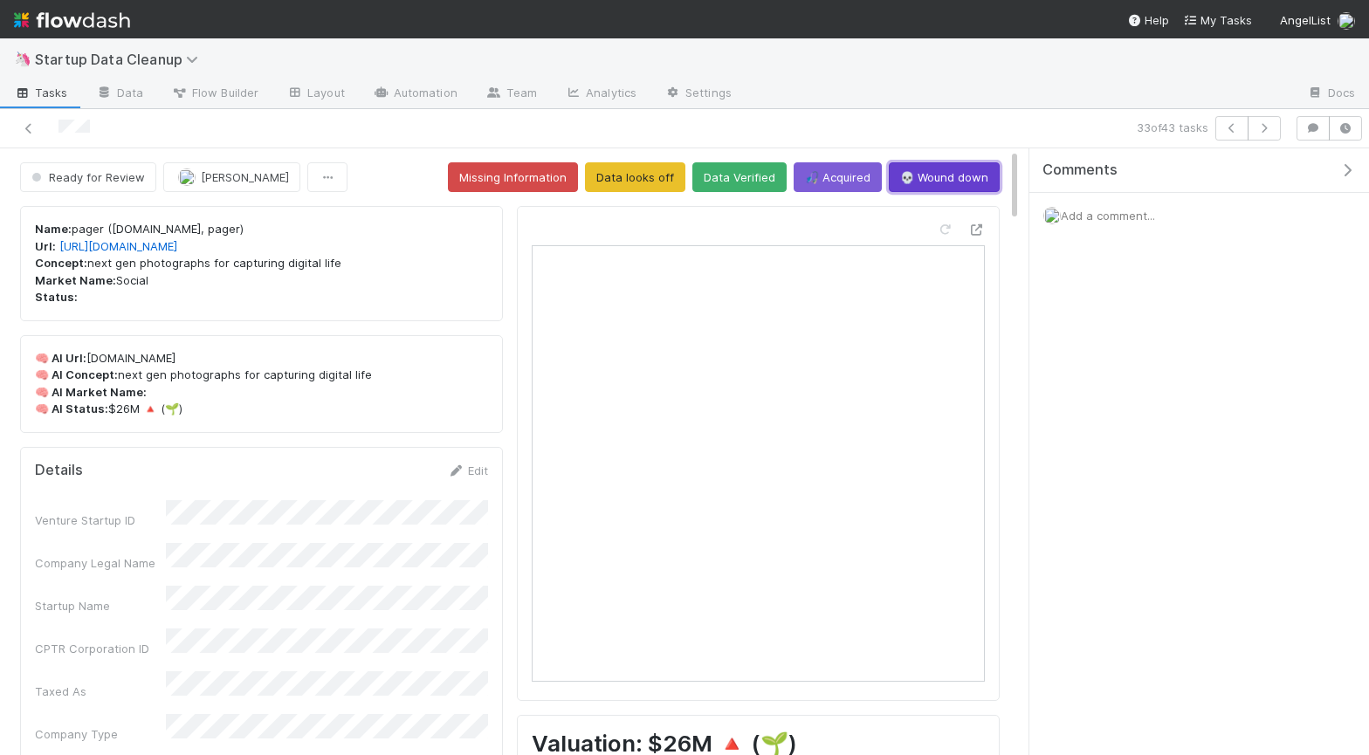
click at [936, 176] on button "💀 Wound down" at bounding box center [944, 177] width 111 height 30
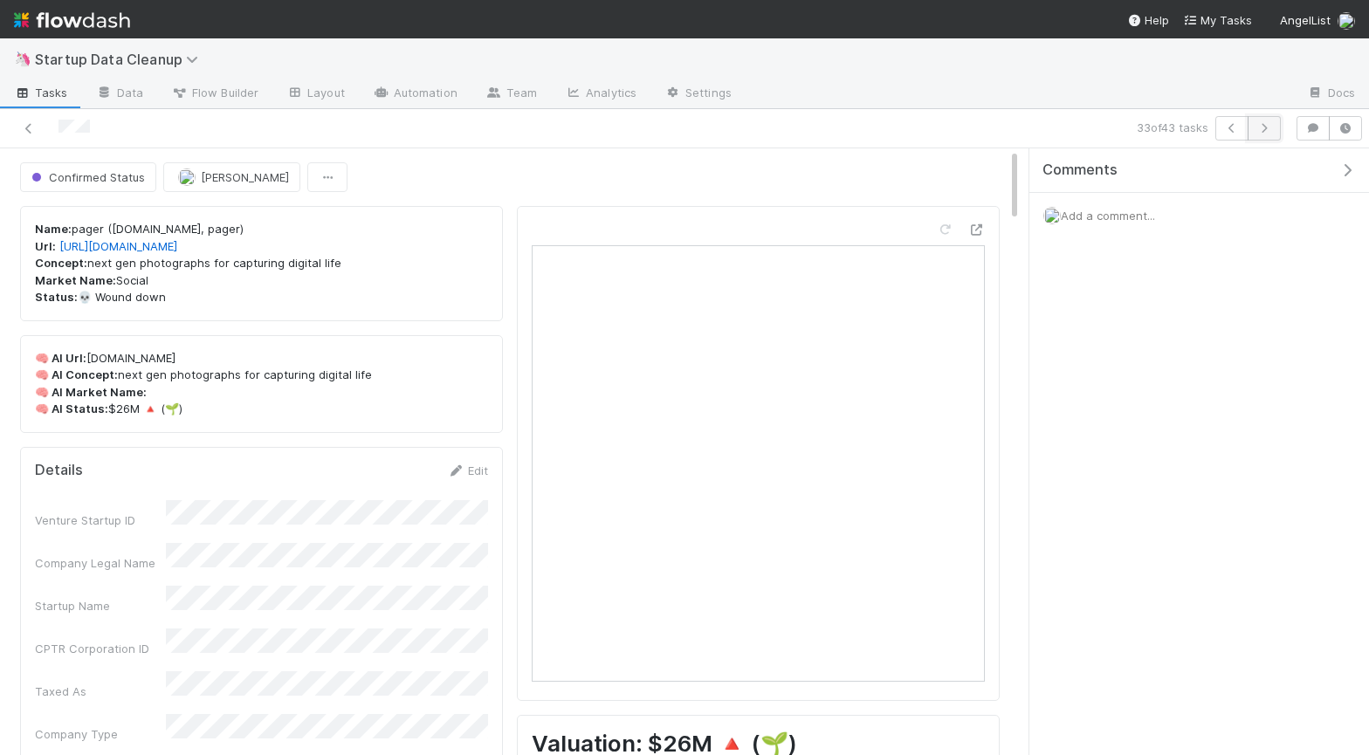
click at [1268, 128] on icon "button" at bounding box center [1263, 128] width 17 height 10
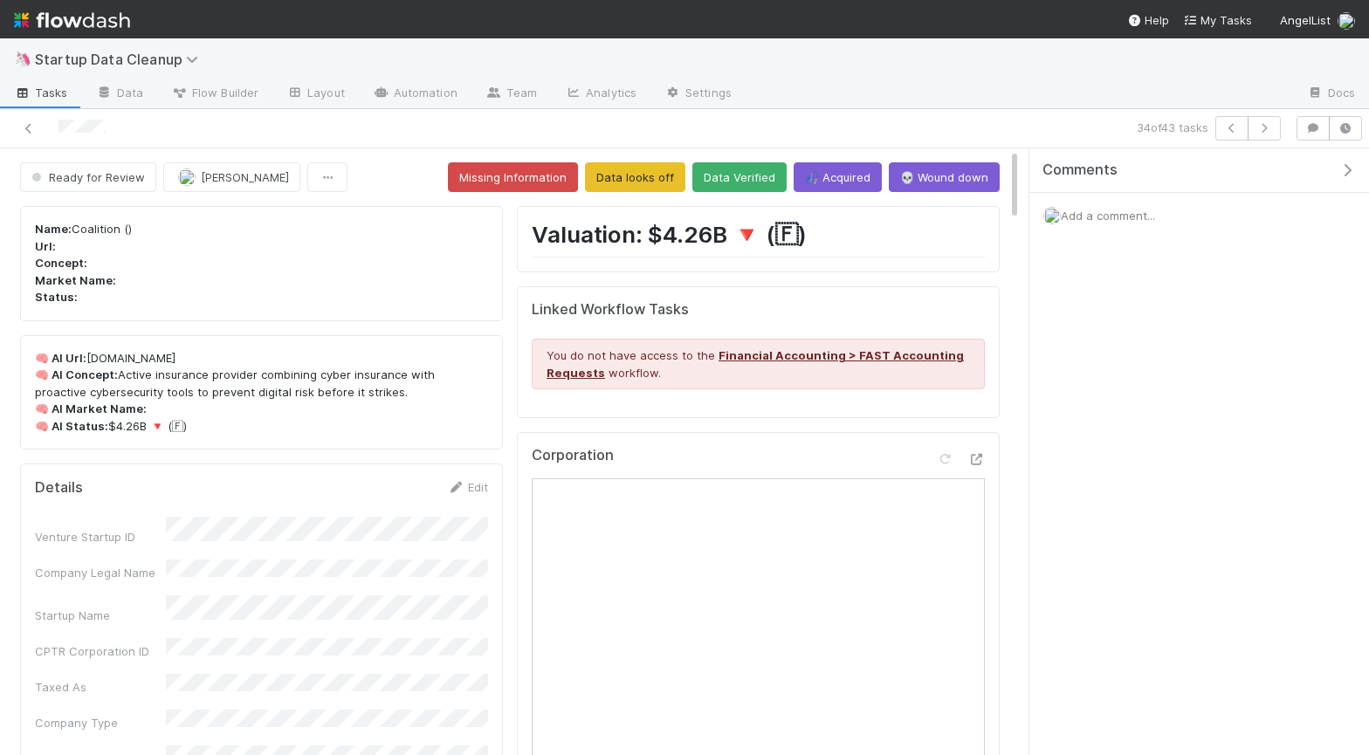
click at [1155, 217] on span "Add a comment..." at bounding box center [1108, 216] width 94 height 14
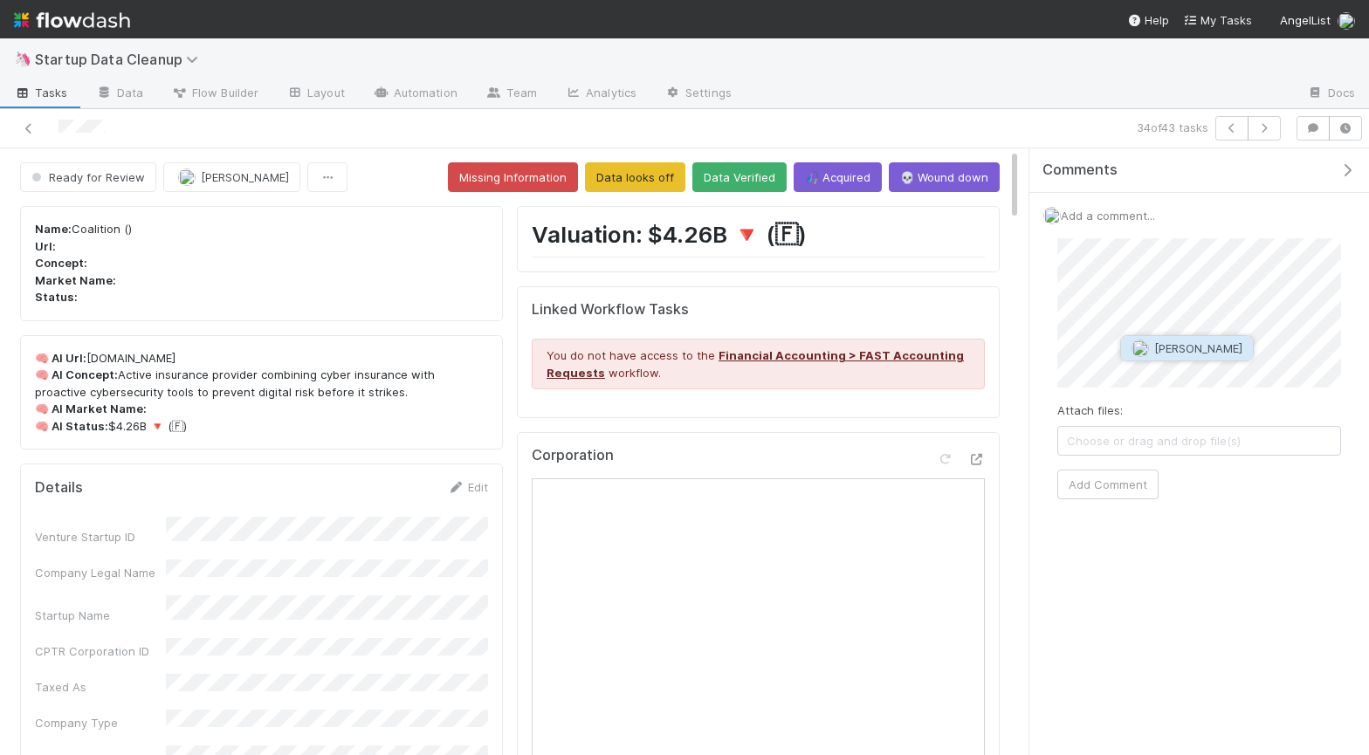
click at [1205, 355] on button "[PERSON_NAME]" at bounding box center [1187, 348] width 132 height 24
click at [1116, 475] on button "Add Comment" at bounding box center [1107, 485] width 101 height 30
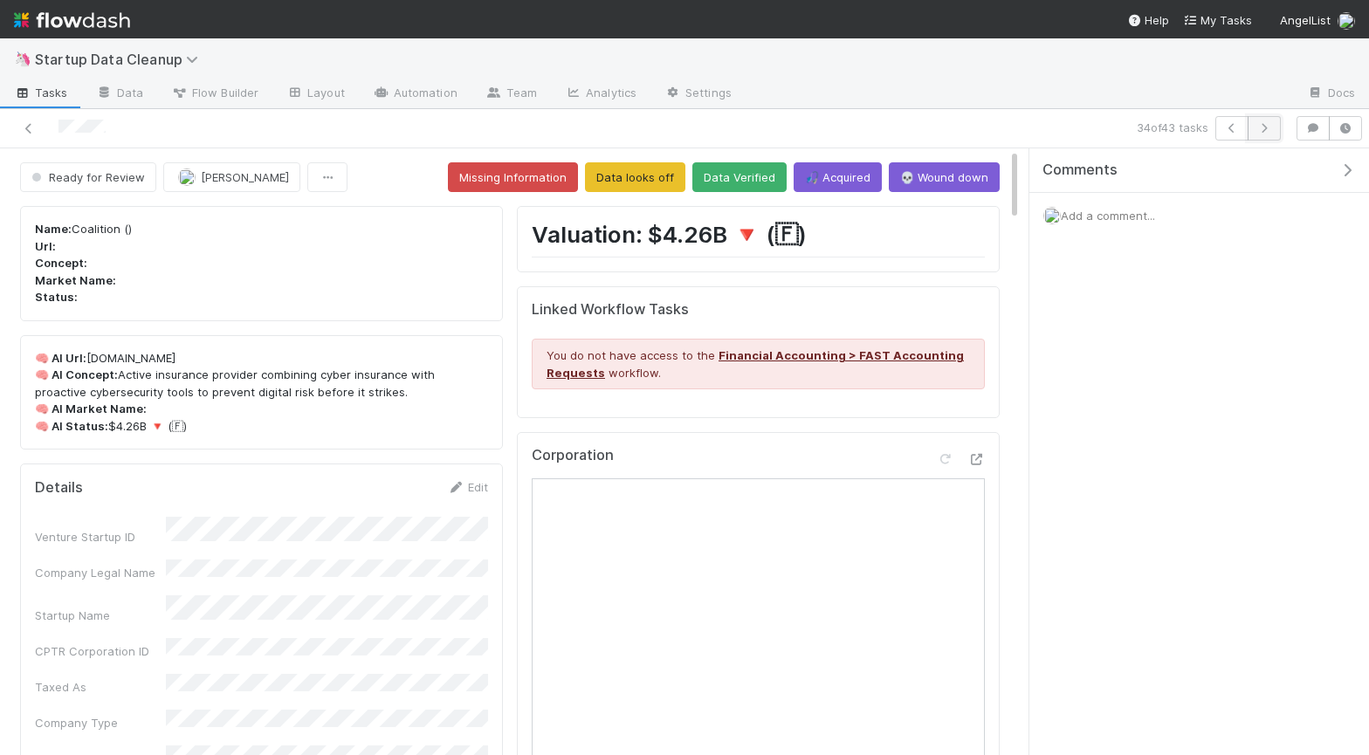
click at [1268, 124] on icon "button" at bounding box center [1263, 128] width 17 height 10
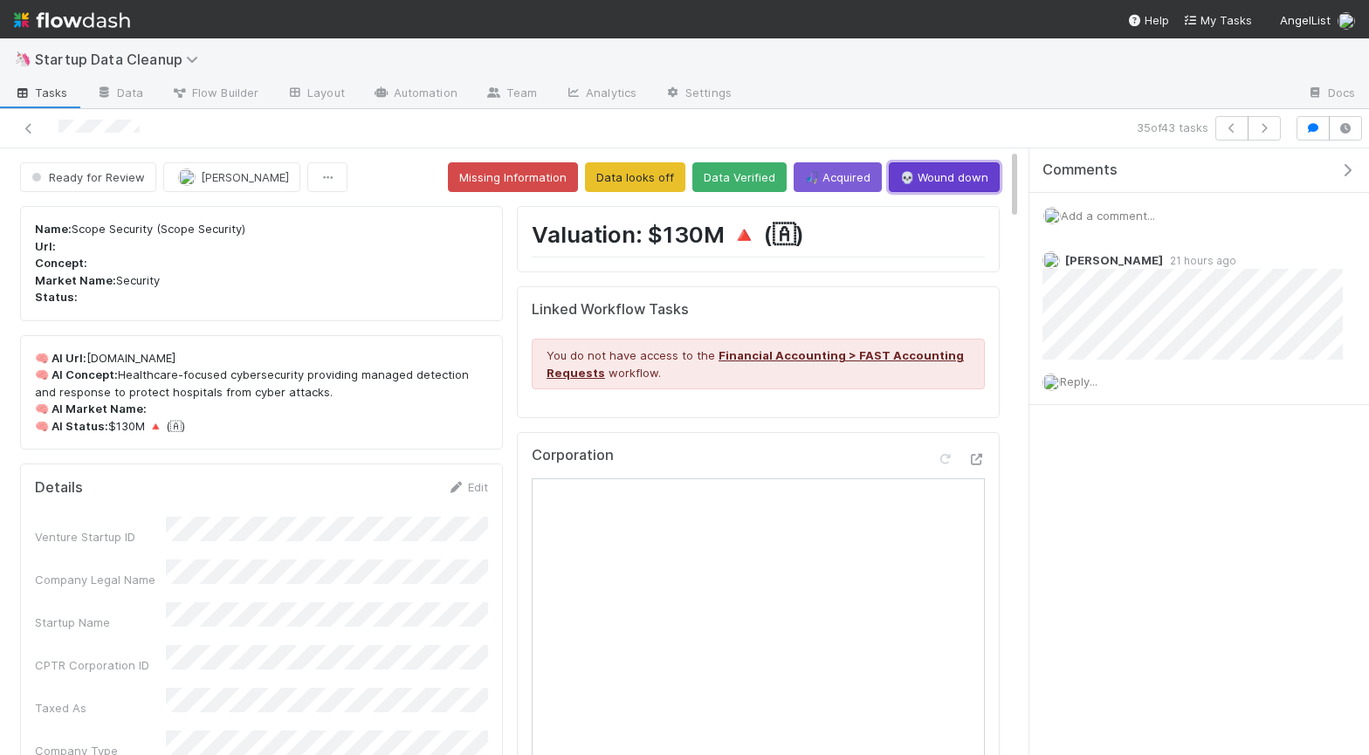
click at [955, 181] on button "💀 Wound down" at bounding box center [944, 177] width 111 height 30
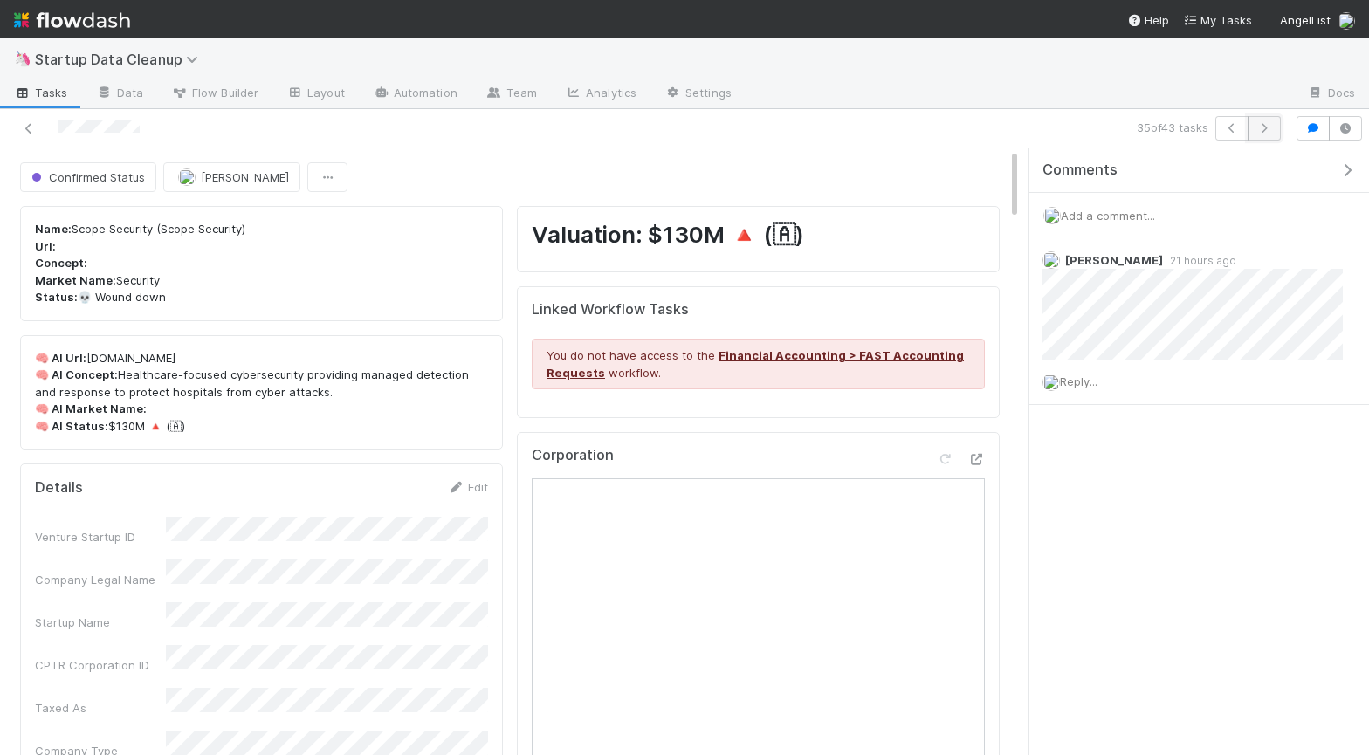
click at [1269, 126] on icon "button" at bounding box center [1263, 128] width 17 height 10
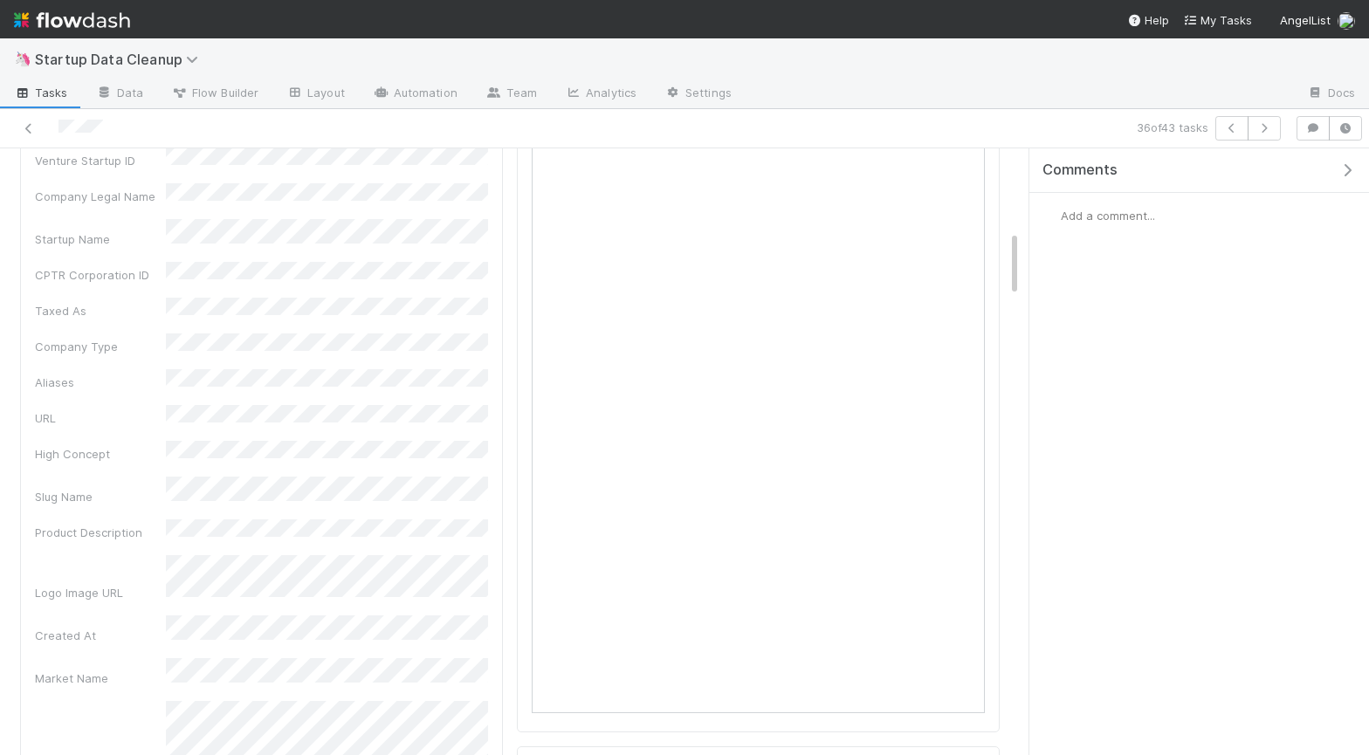
scroll to position [238, 0]
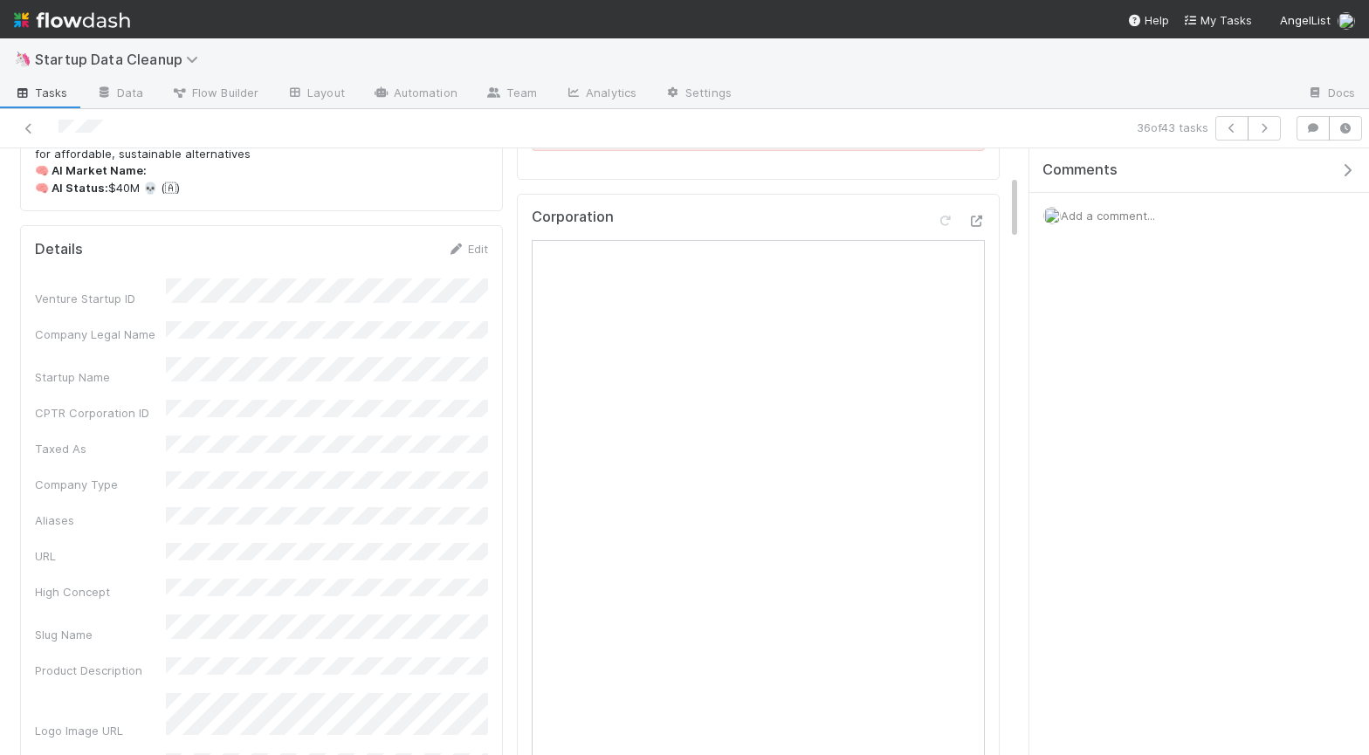
click at [1155, 221] on span "Add a comment..." at bounding box center [1108, 216] width 94 height 14
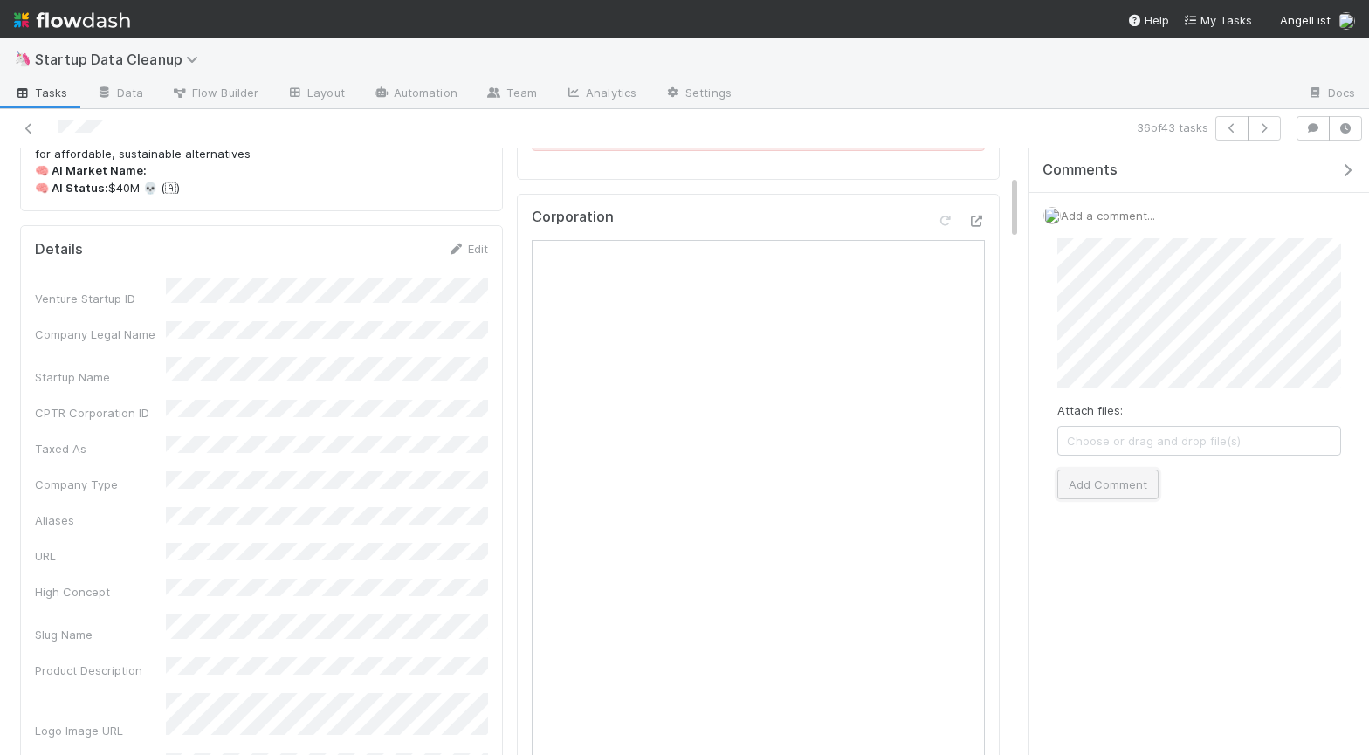
click at [1144, 487] on button "Add Comment" at bounding box center [1107, 485] width 101 height 30
click at [1263, 128] on icon "button" at bounding box center [1263, 128] width 17 height 10
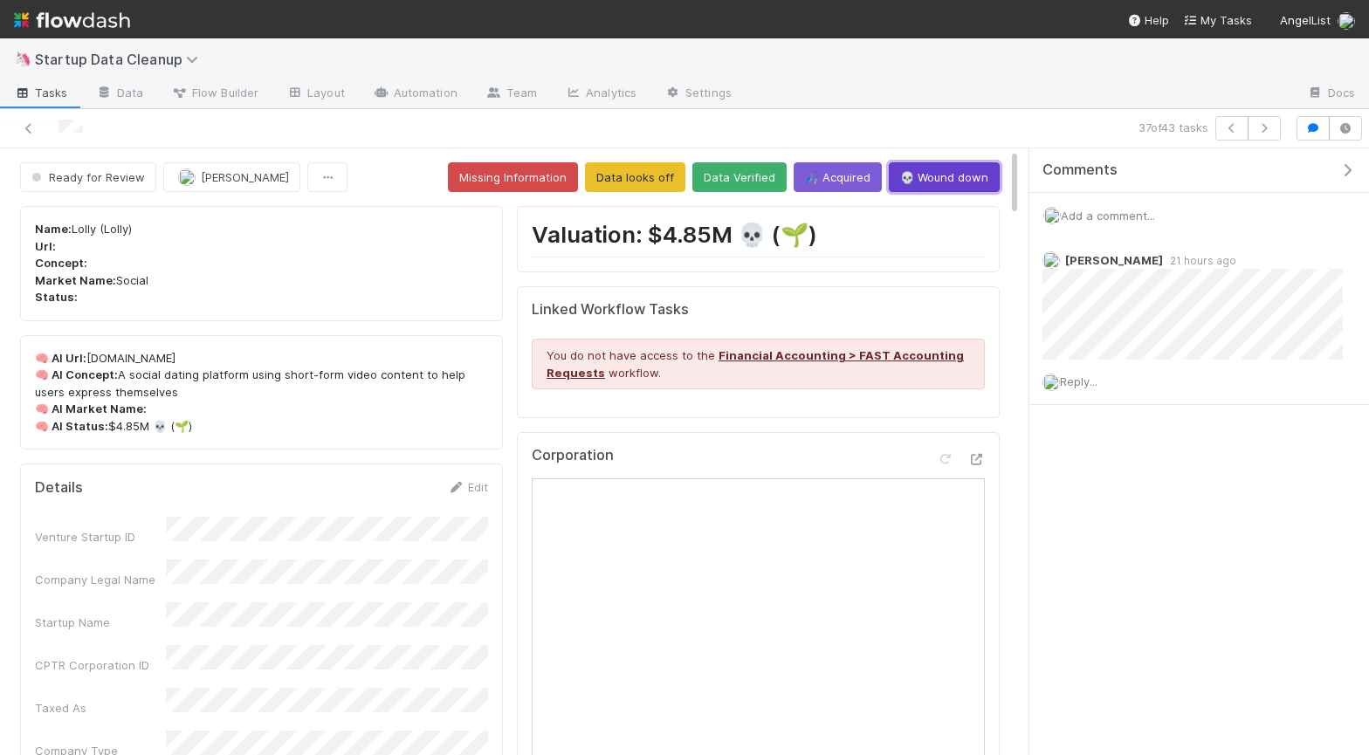
click at [939, 173] on button "💀 Wound down" at bounding box center [944, 177] width 111 height 30
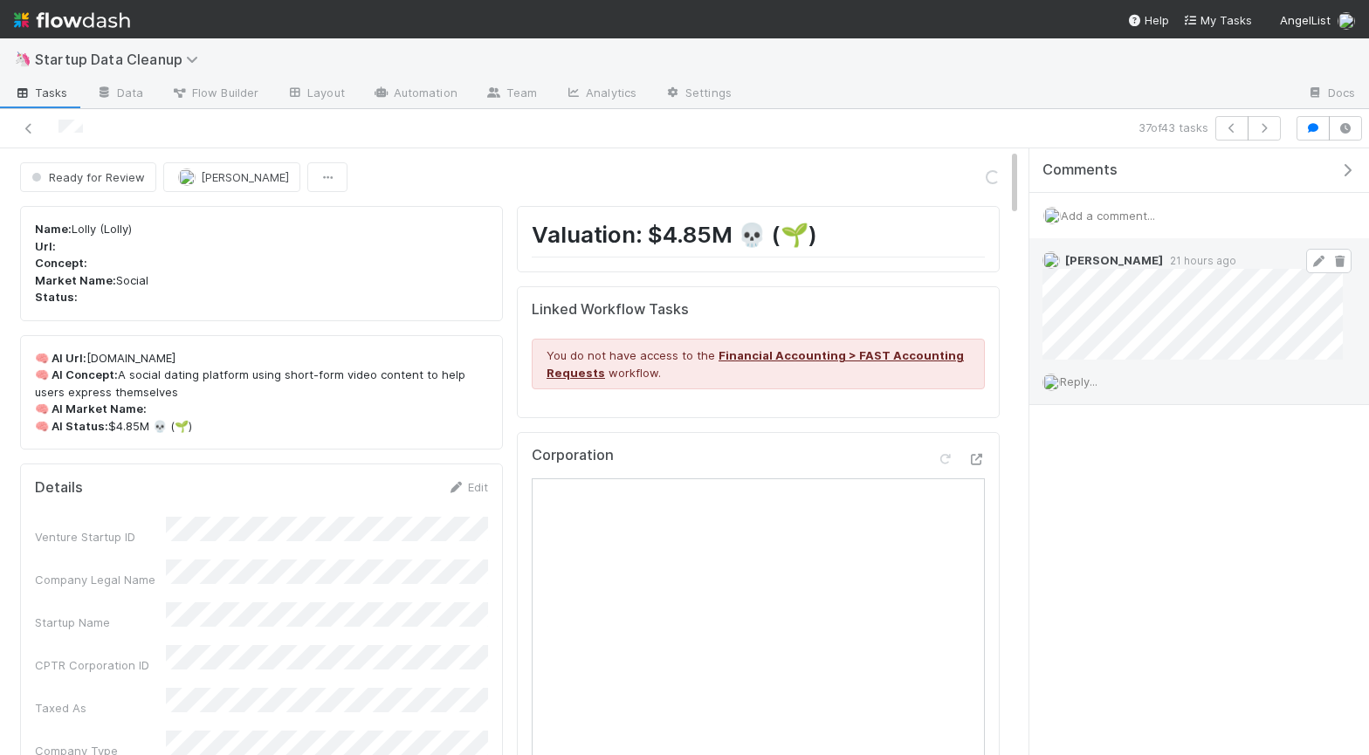
click at [1316, 261] on icon at bounding box center [1318, 261] width 17 height 11
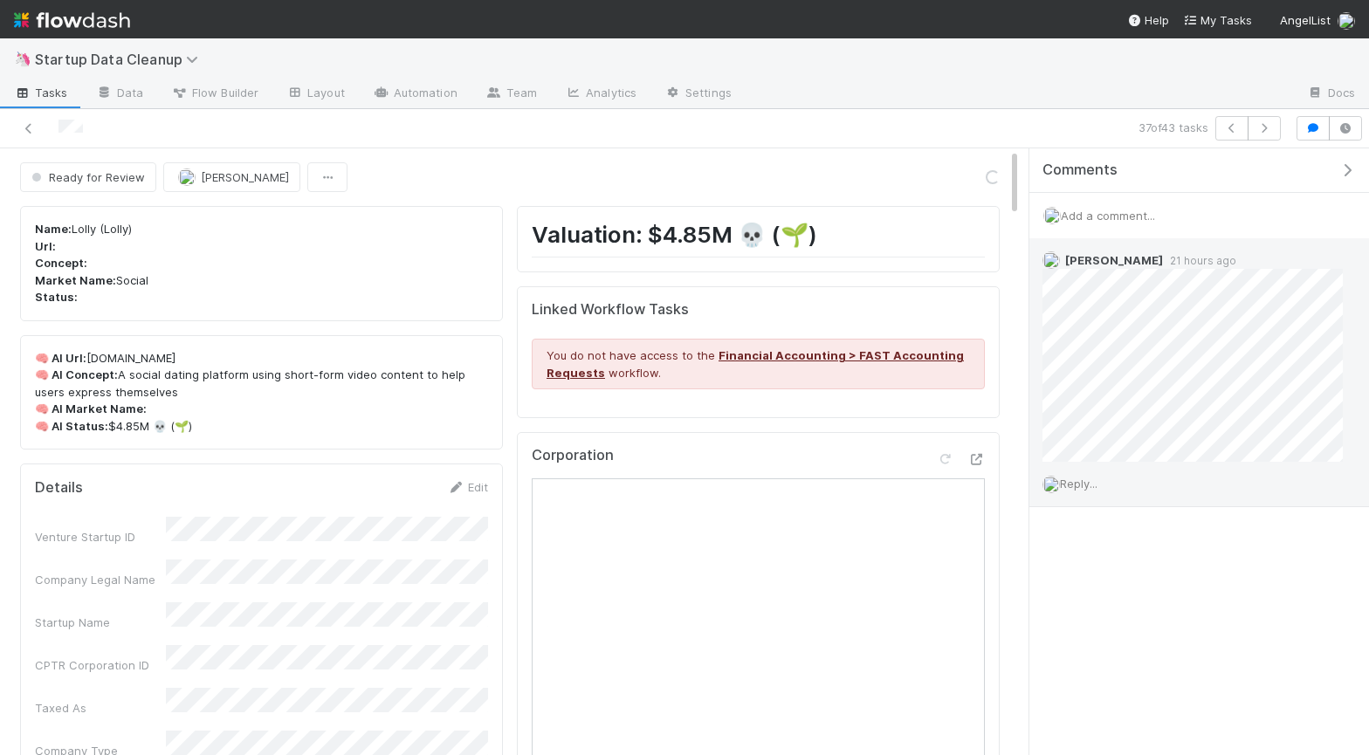
click at [1257, 216] on div "Add a comment..." at bounding box center [1199, 215] width 340 height 45
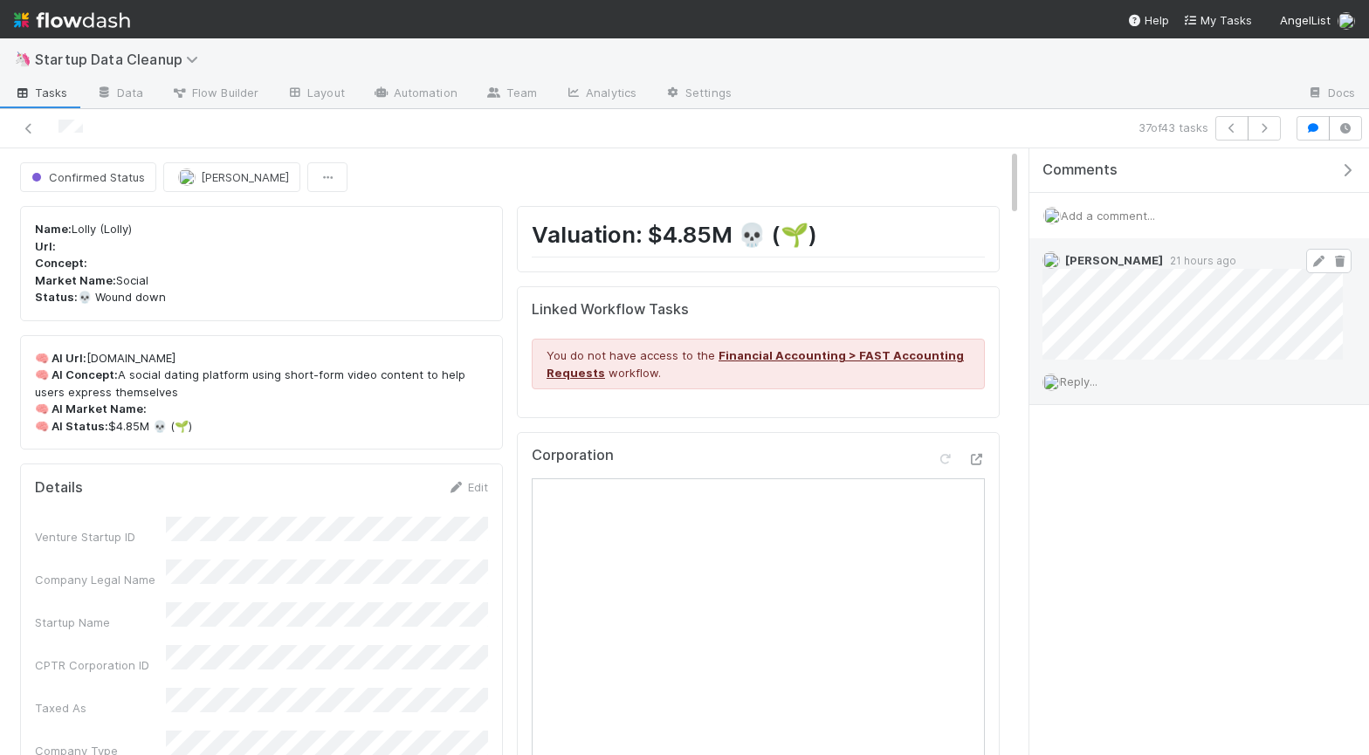
click at [1344, 259] on icon at bounding box center [1339, 261] width 17 height 11
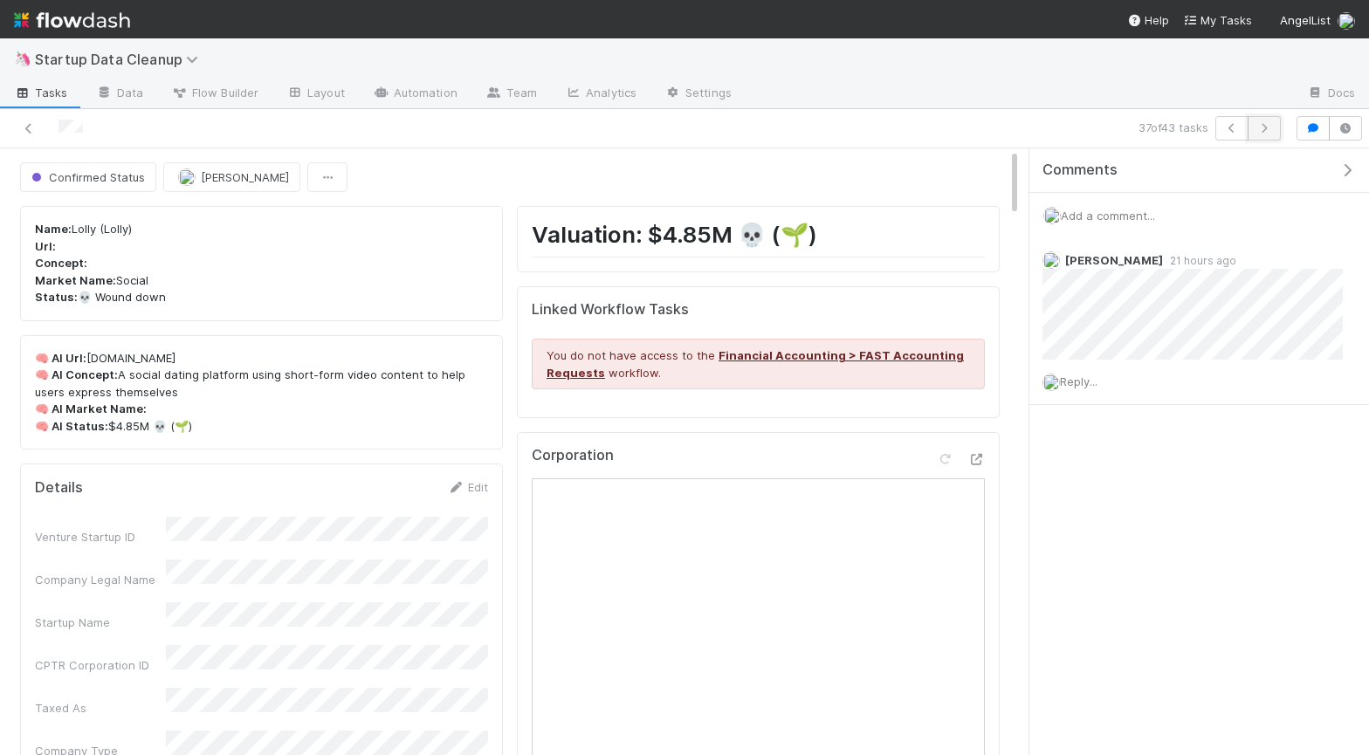
click at [1263, 127] on icon "button" at bounding box center [1263, 128] width 17 height 10
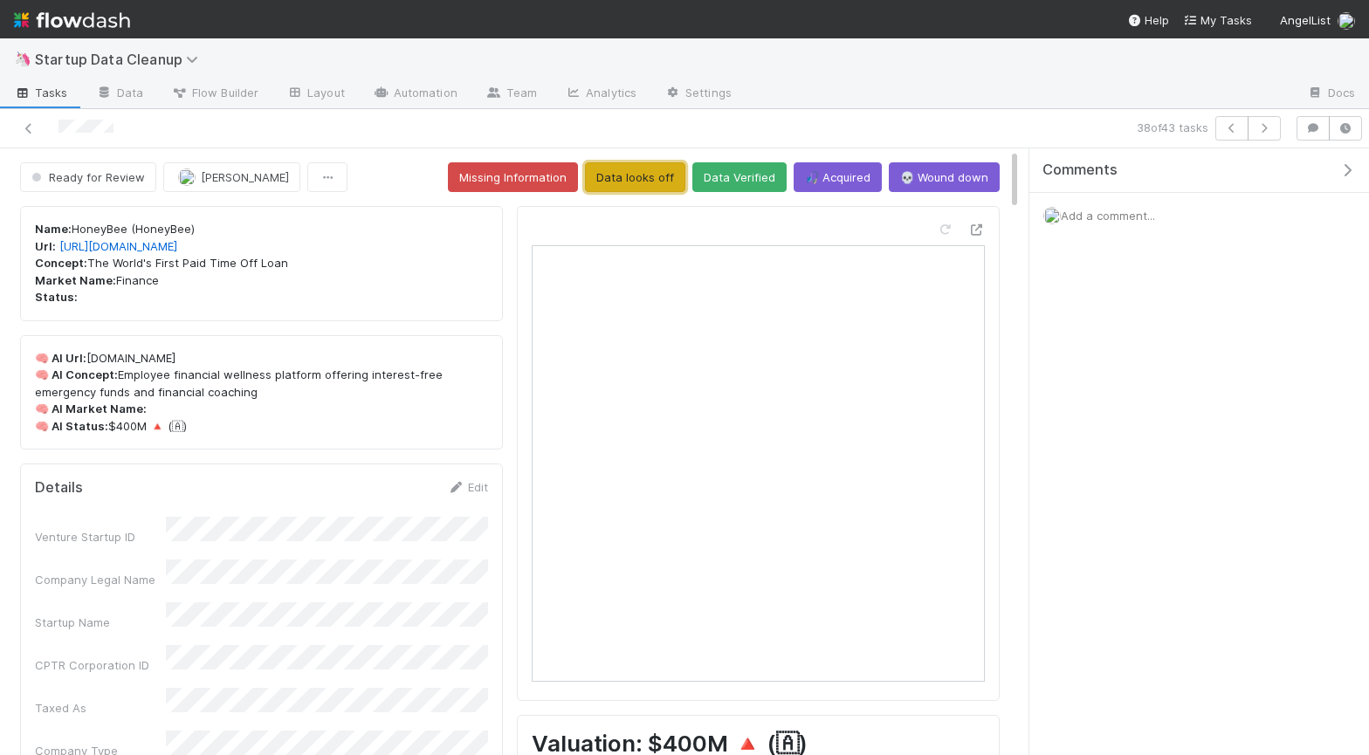
click at [638, 178] on button "Data looks off" at bounding box center [635, 177] width 100 height 30
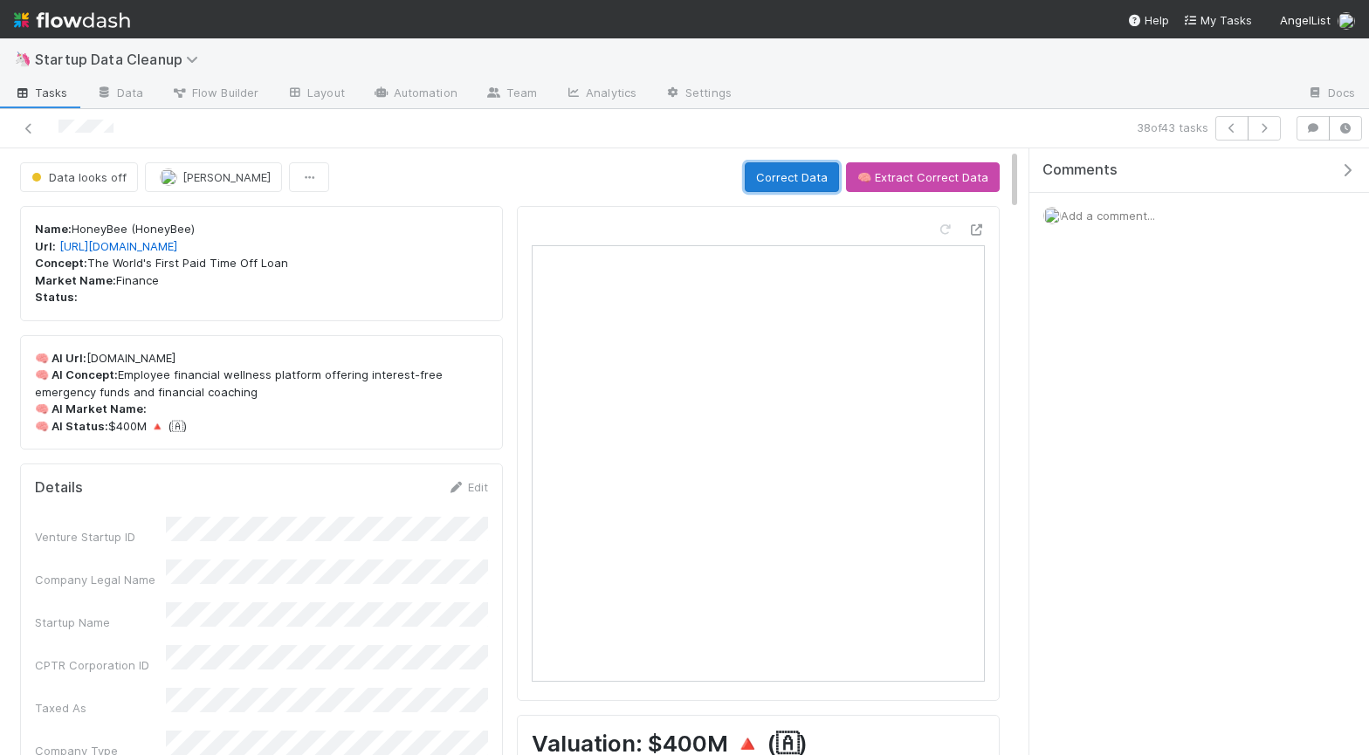
click at [787, 182] on button "Correct Data" at bounding box center [792, 177] width 94 height 30
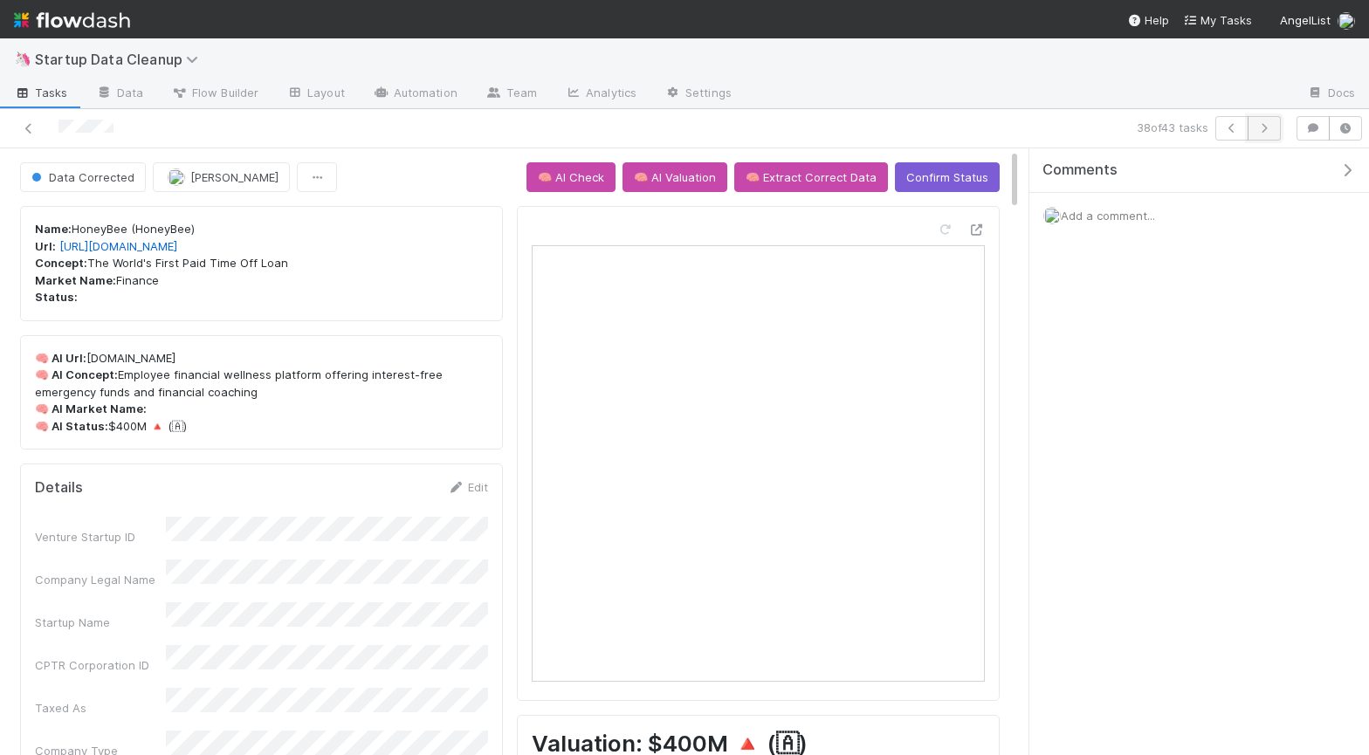
click at [1262, 131] on icon "button" at bounding box center [1263, 128] width 17 height 10
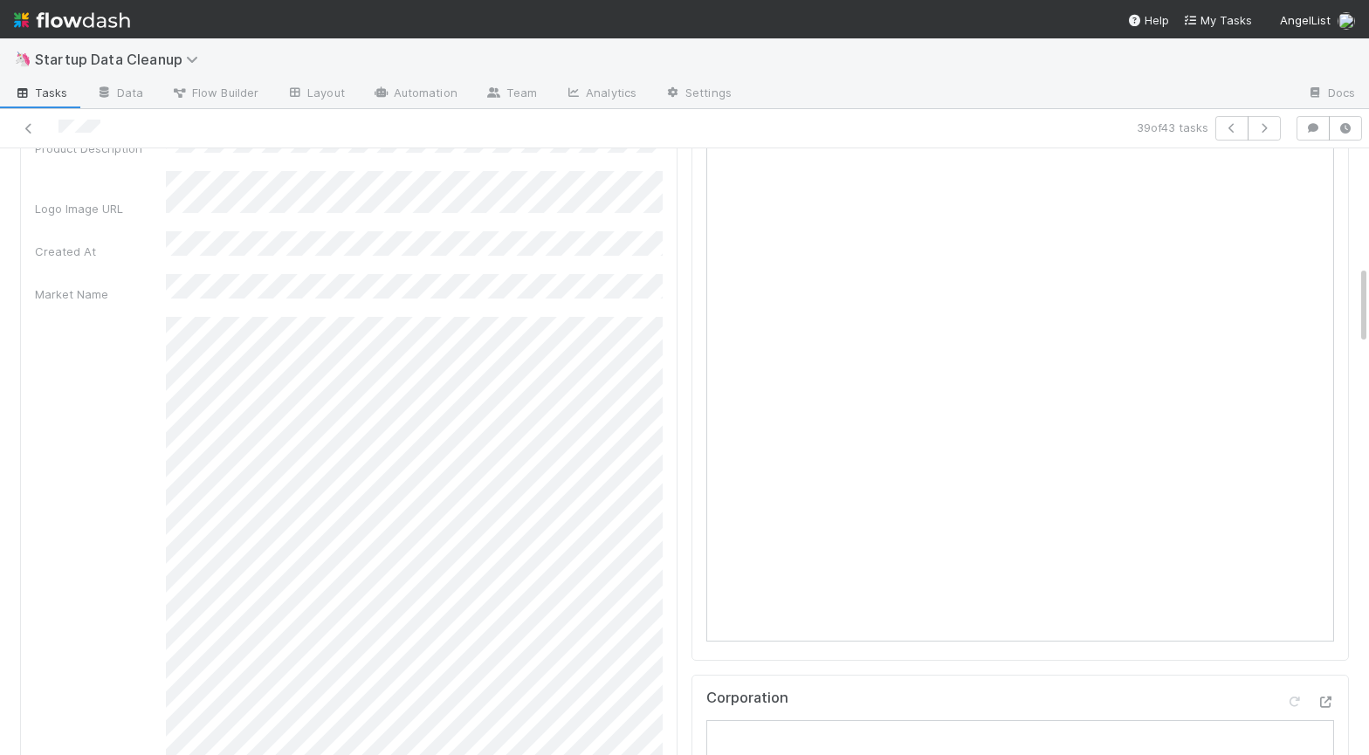
scroll to position [733, 0]
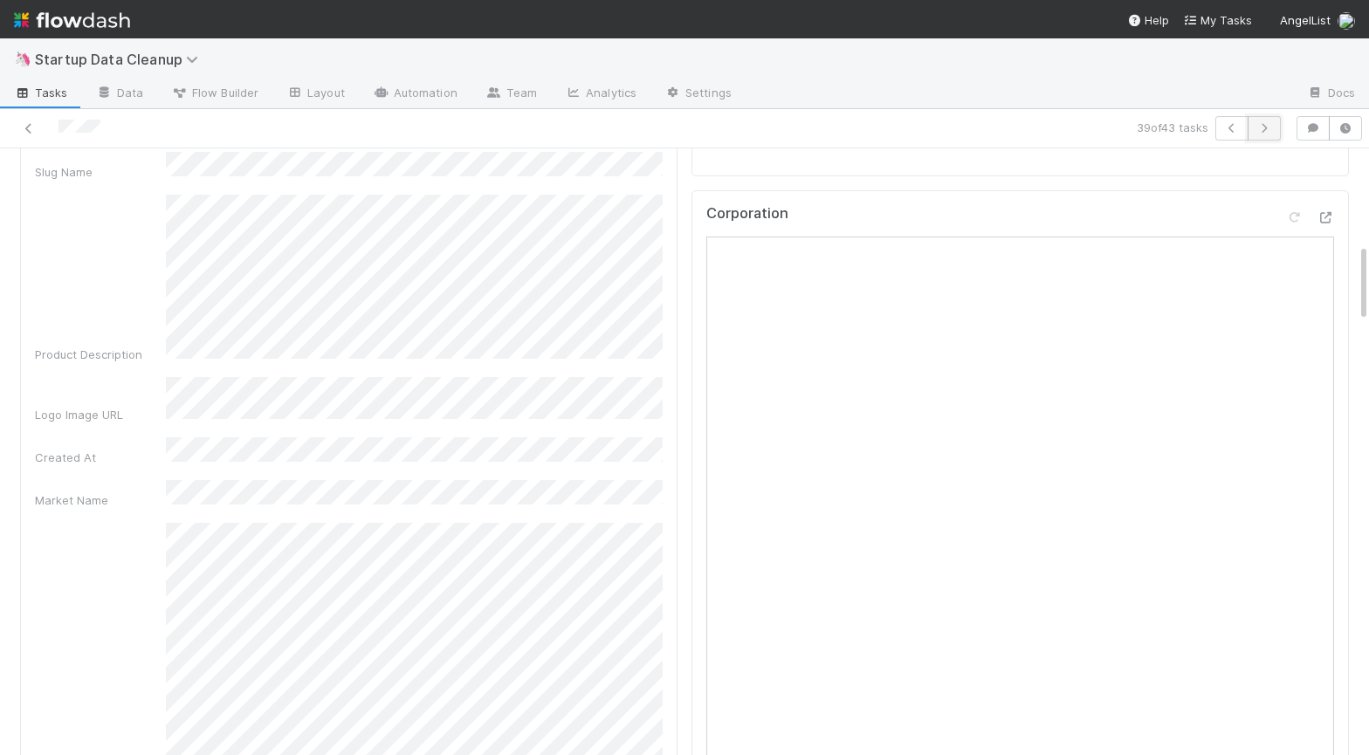
click at [1271, 127] on icon "button" at bounding box center [1263, 128] width 17 height 10
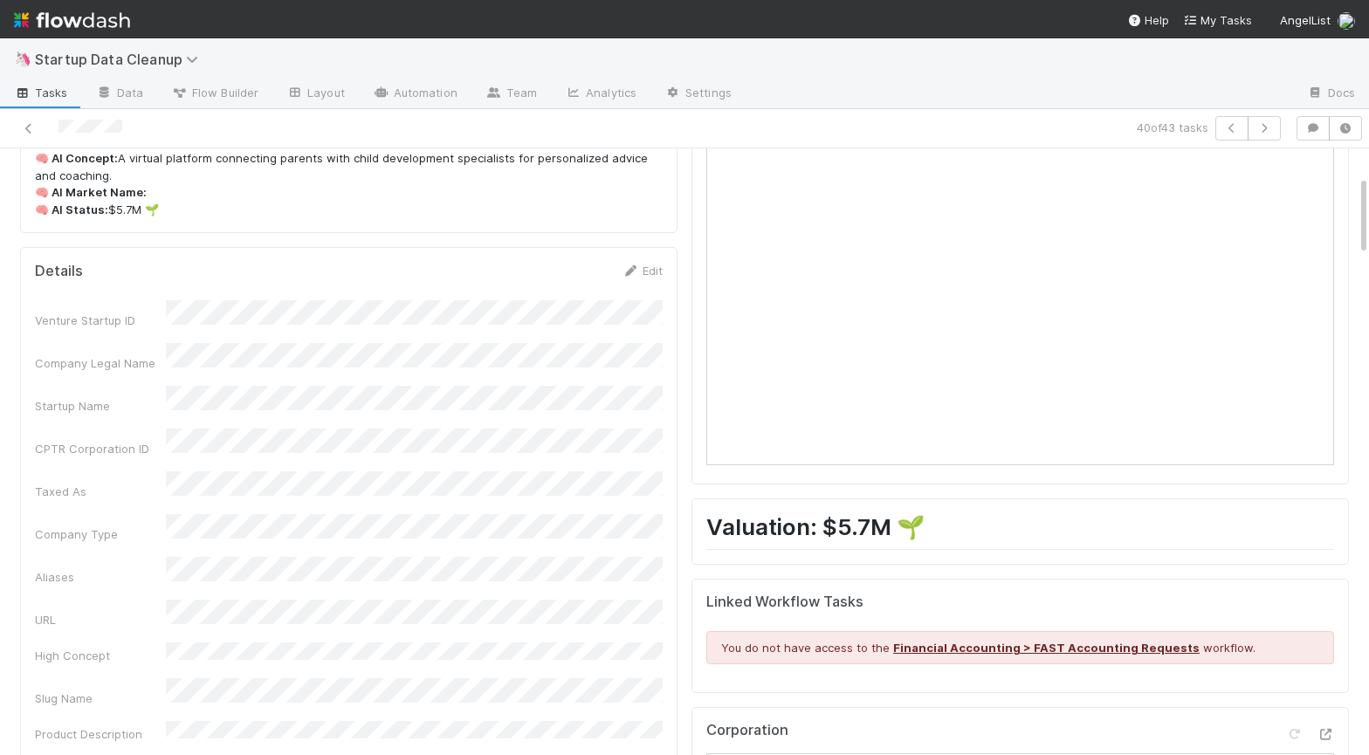
scroll to position [201, 0]
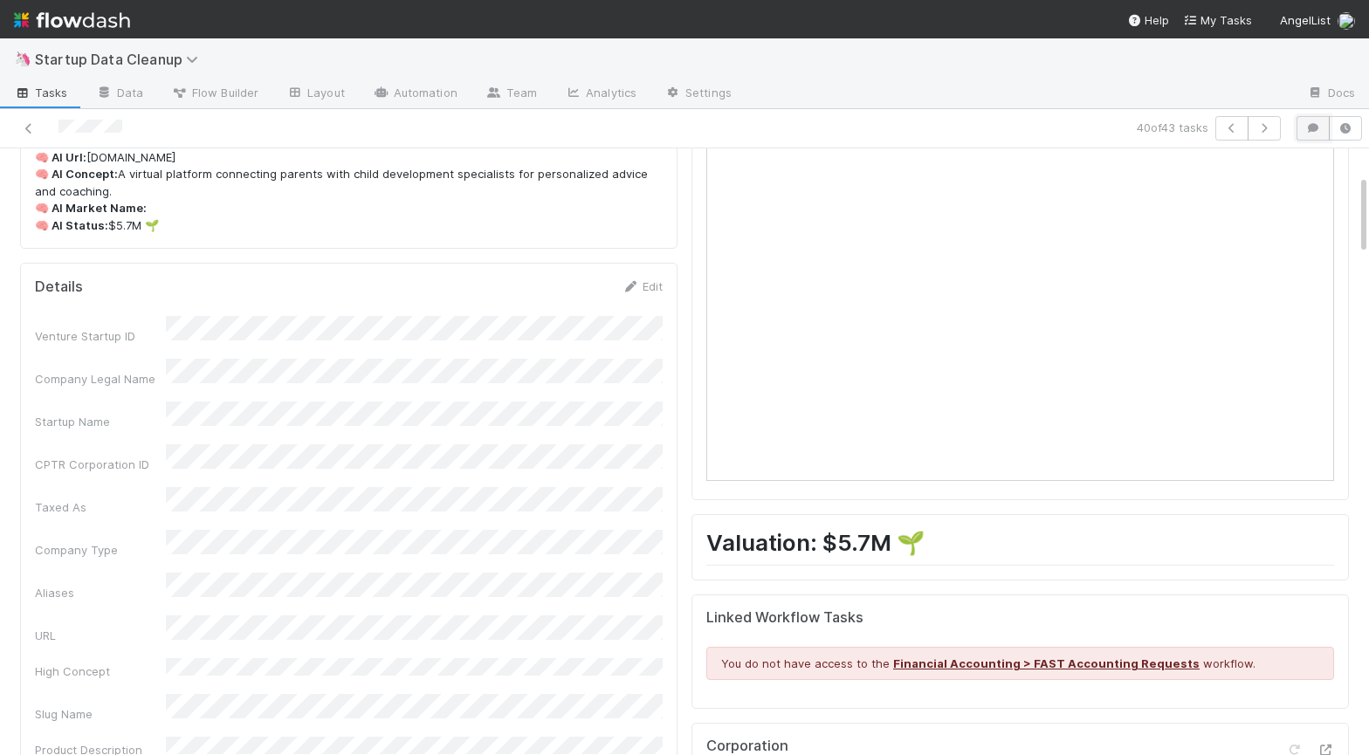
click at [1311, 129] on icon "button" at bounding box center [1312, 128] width 17 height 10
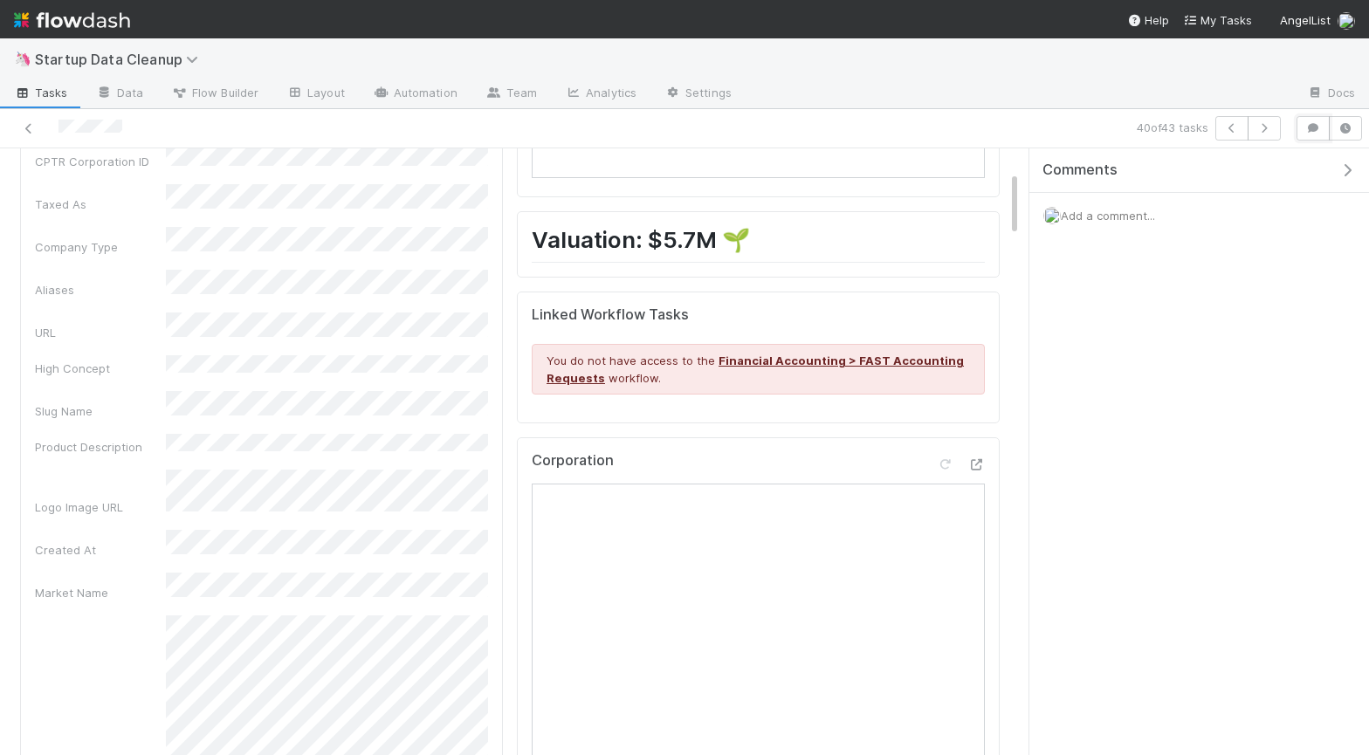
scroll to position [691, 0]
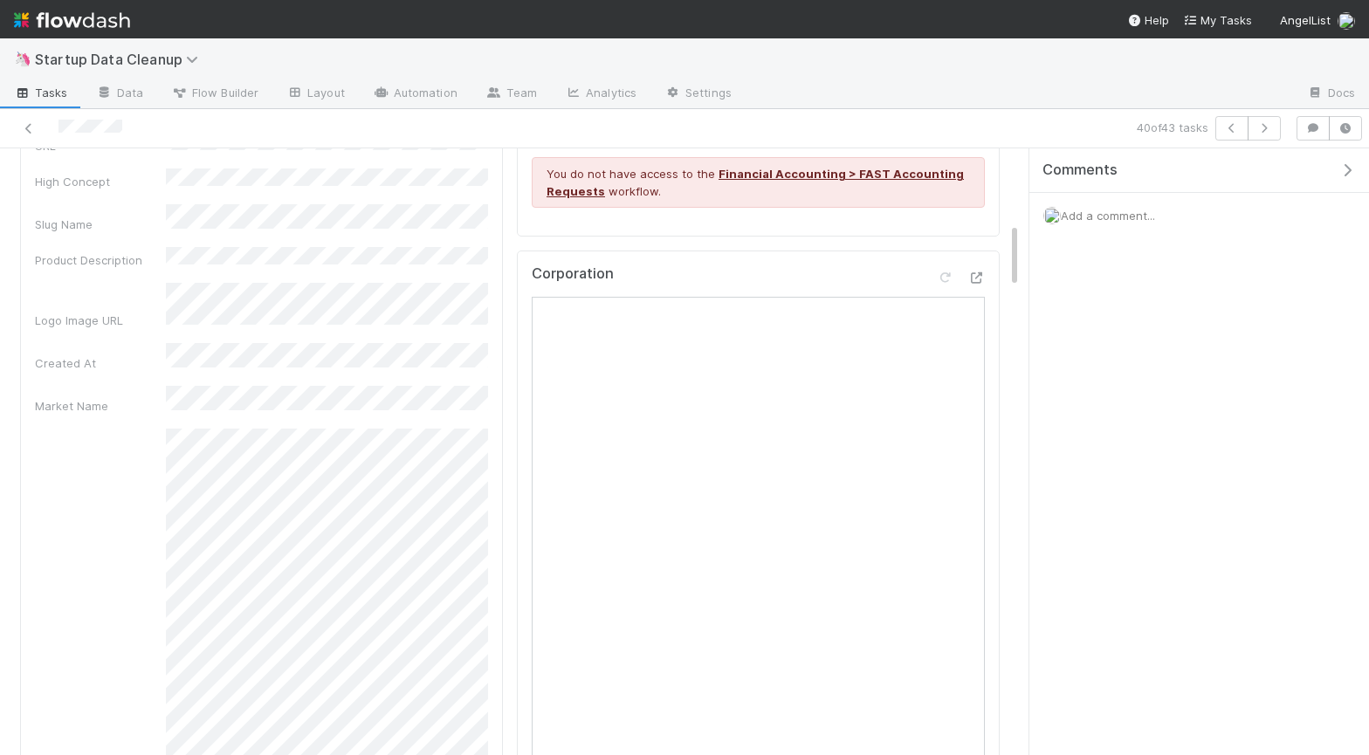
click at [1347, 162] on button "button" at bounding box center [1351, 170] width 36 height 16
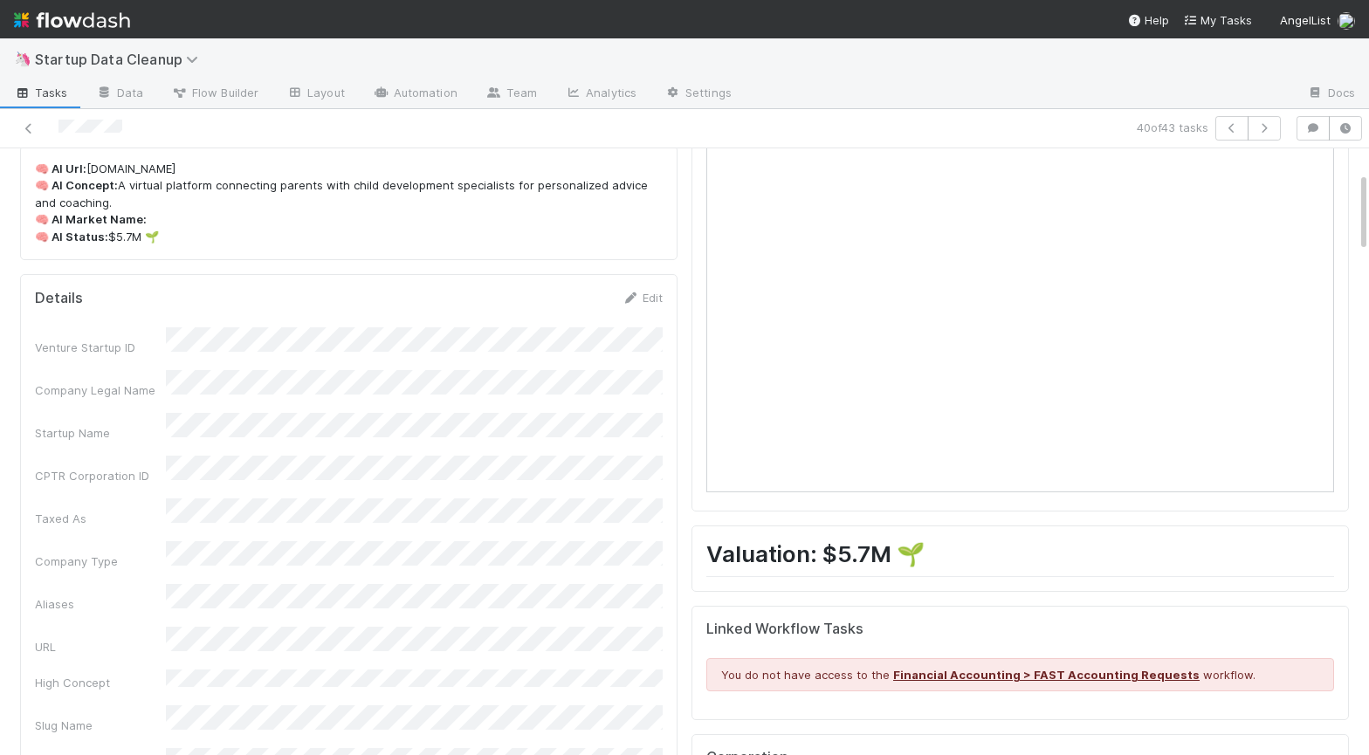
scroll to position [0, 0]
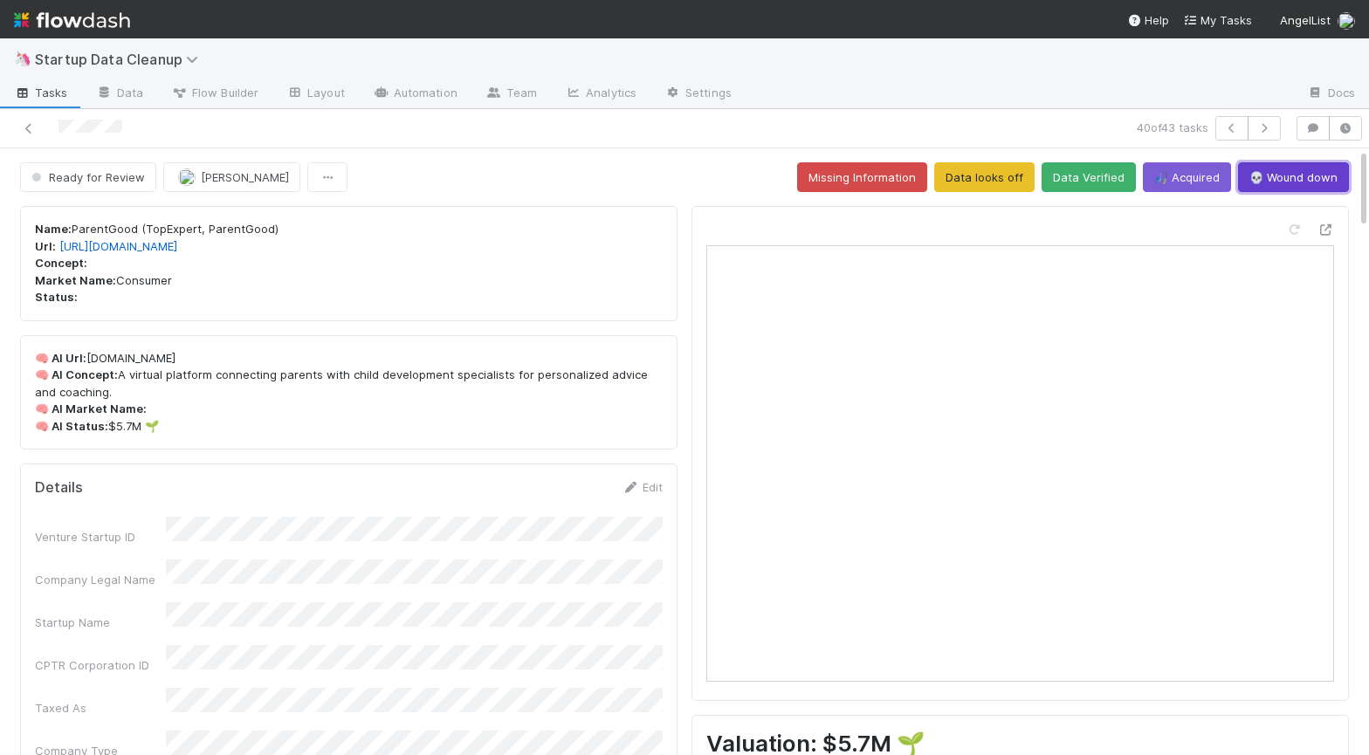
click at [1328, 175] on button "💀 Wound down" at bounding box center [1293, 177] width 111 height 30
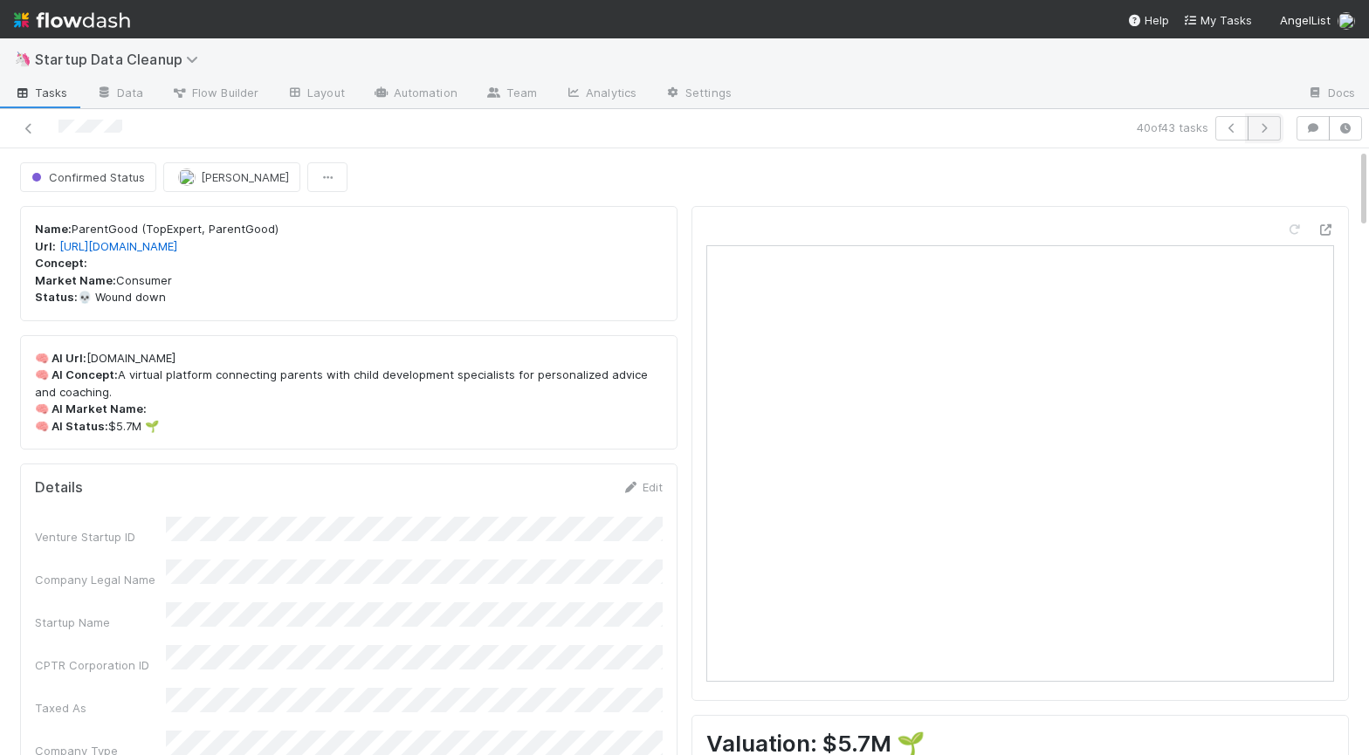
click at [1264, 129] on icon "button" at bounding box center [1263, 128] width 17 height 10
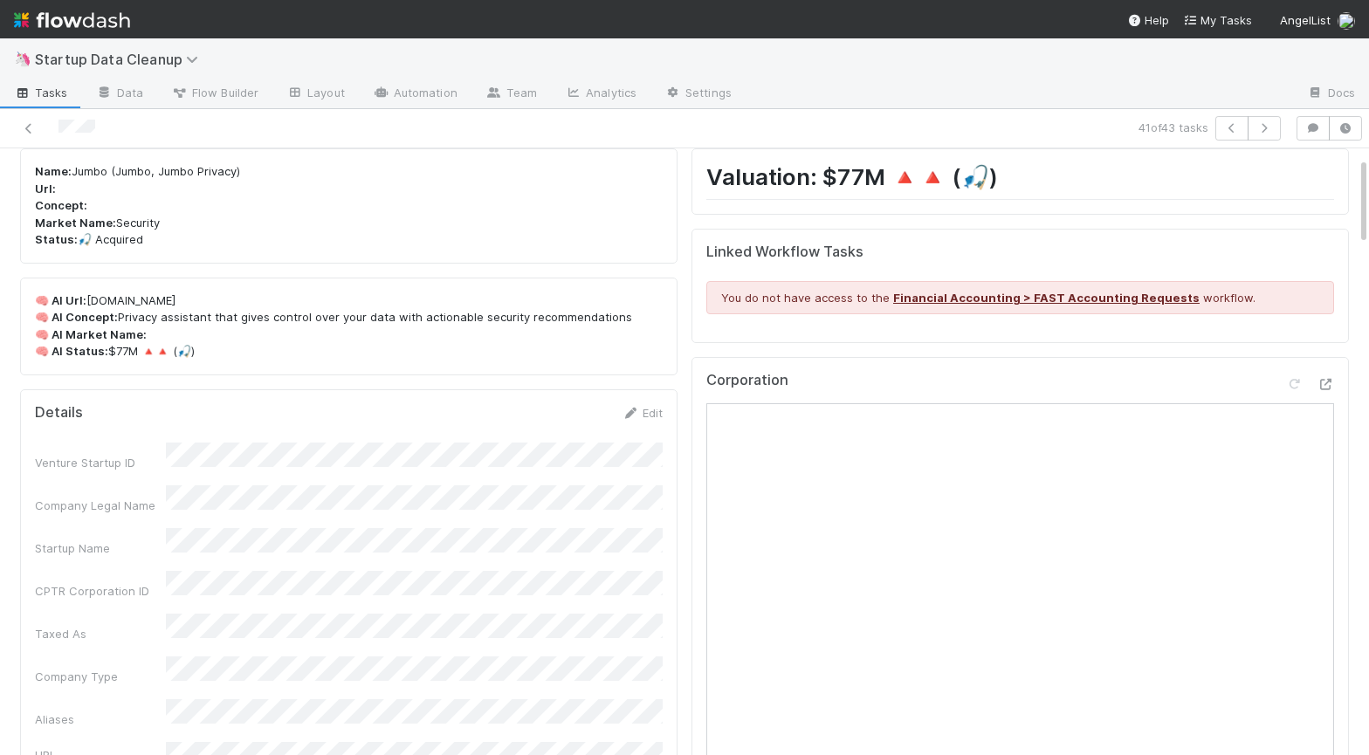
scroll to position [62, 0]
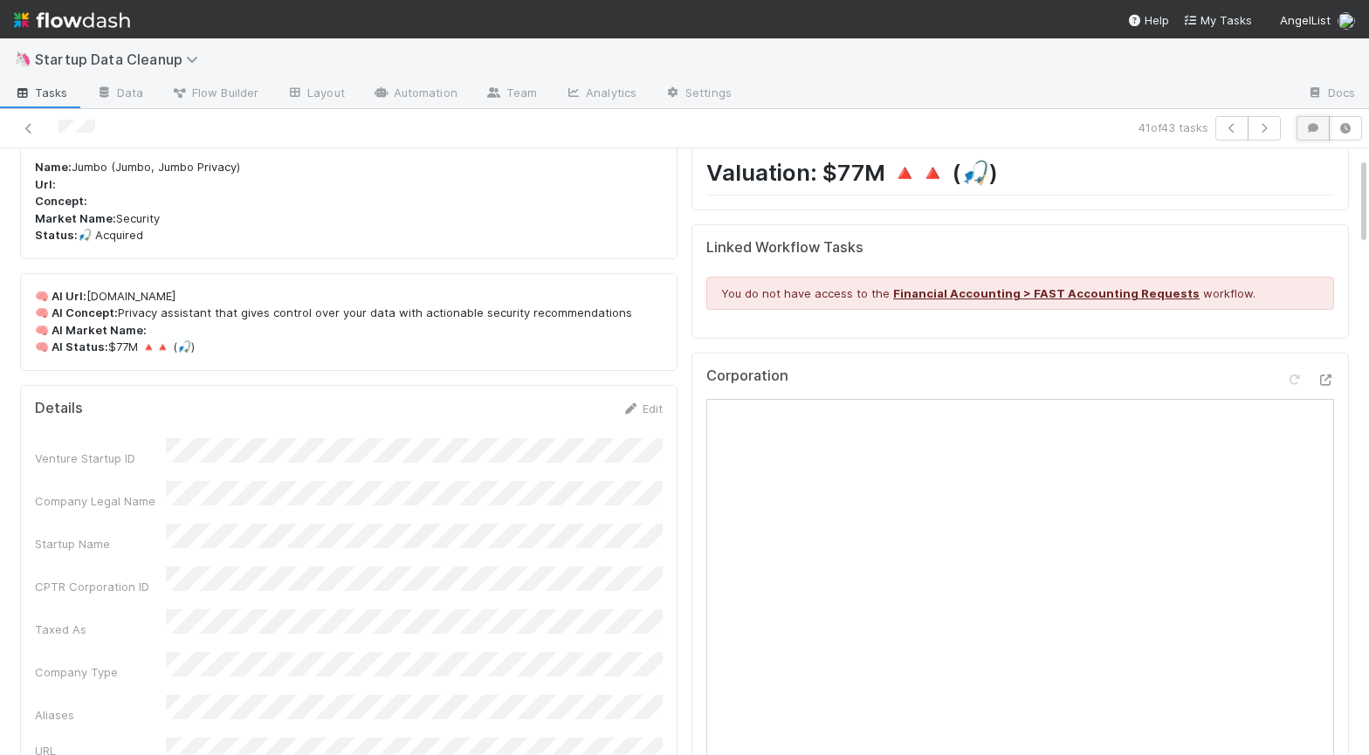
click at [1310, 133] on icon "button" at bounding box center [1312, 128] width 17 height 10
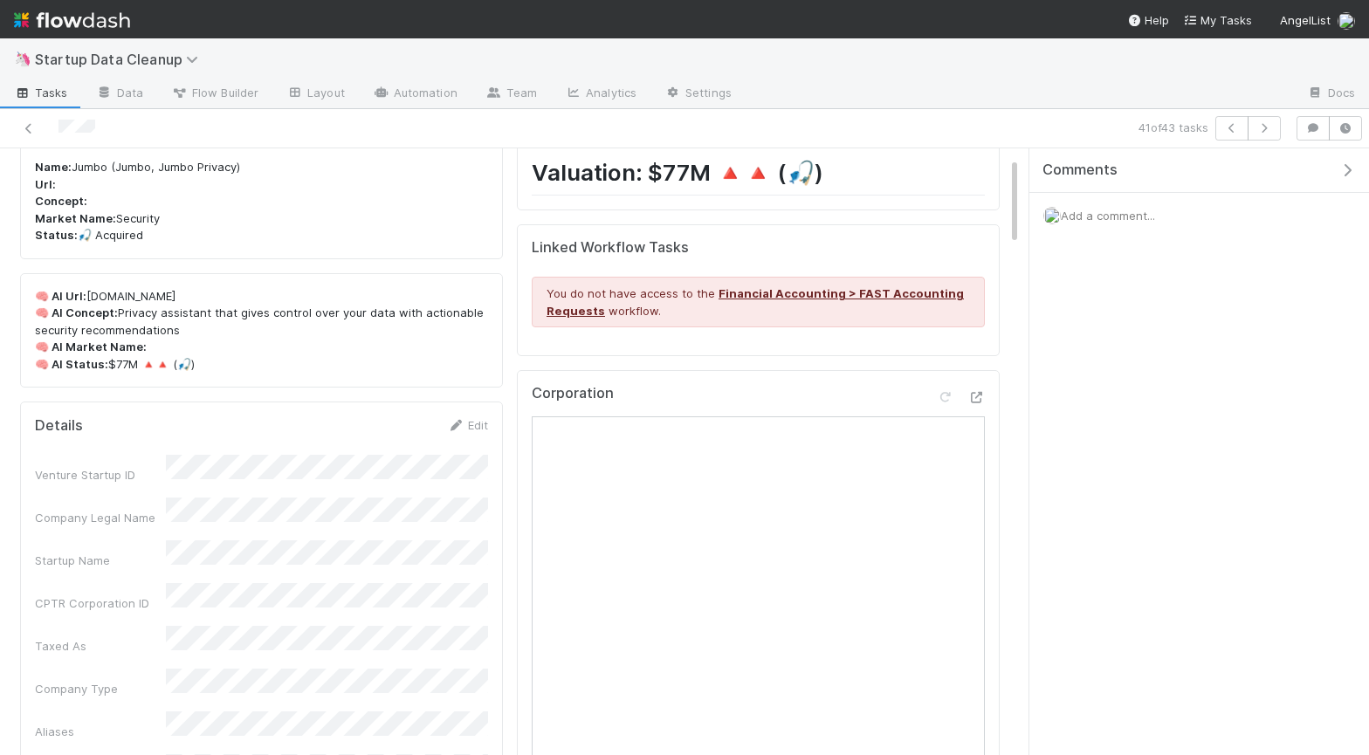
click at [1349, 157] on div "Comments" at bounding box center [1199, 170] width 340 height 45
click at [1344, 169] on icon "button" at bounding box center [1346, 170] width 17 height 14
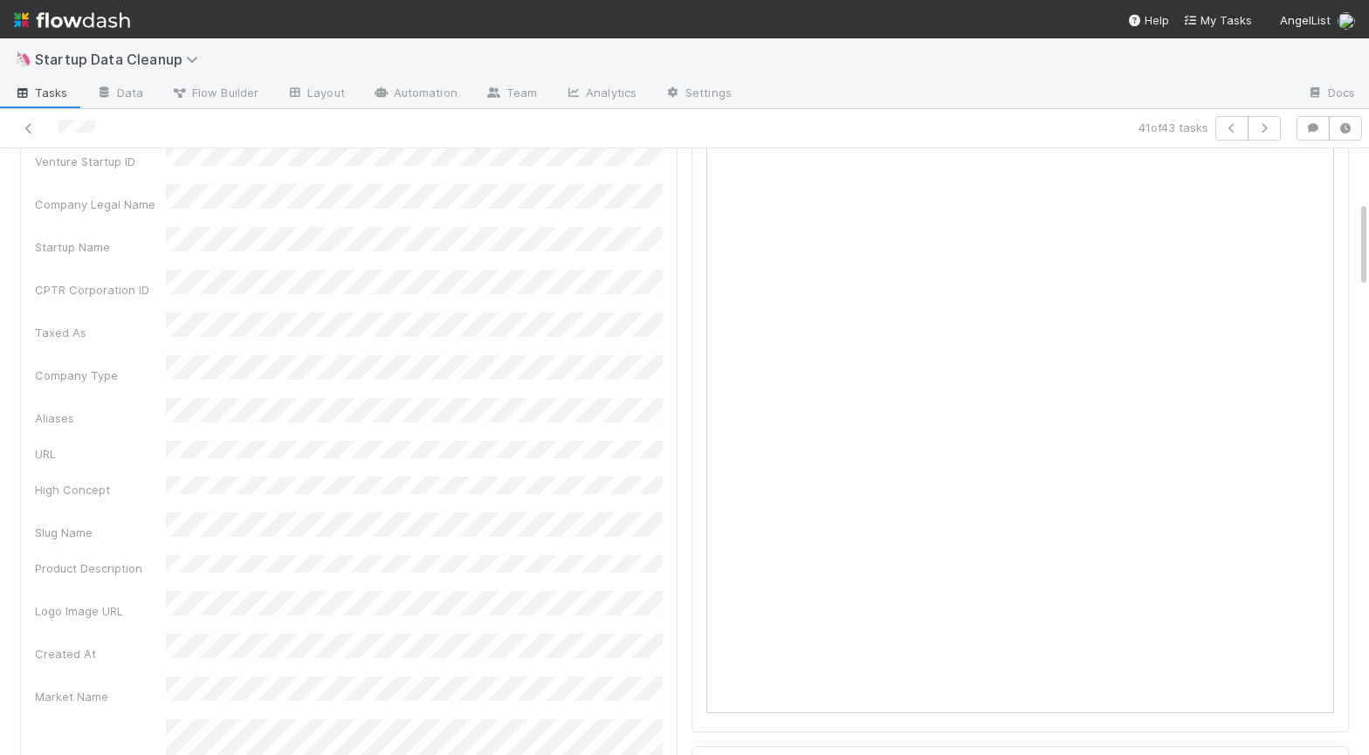
scroll to position [0, 0]
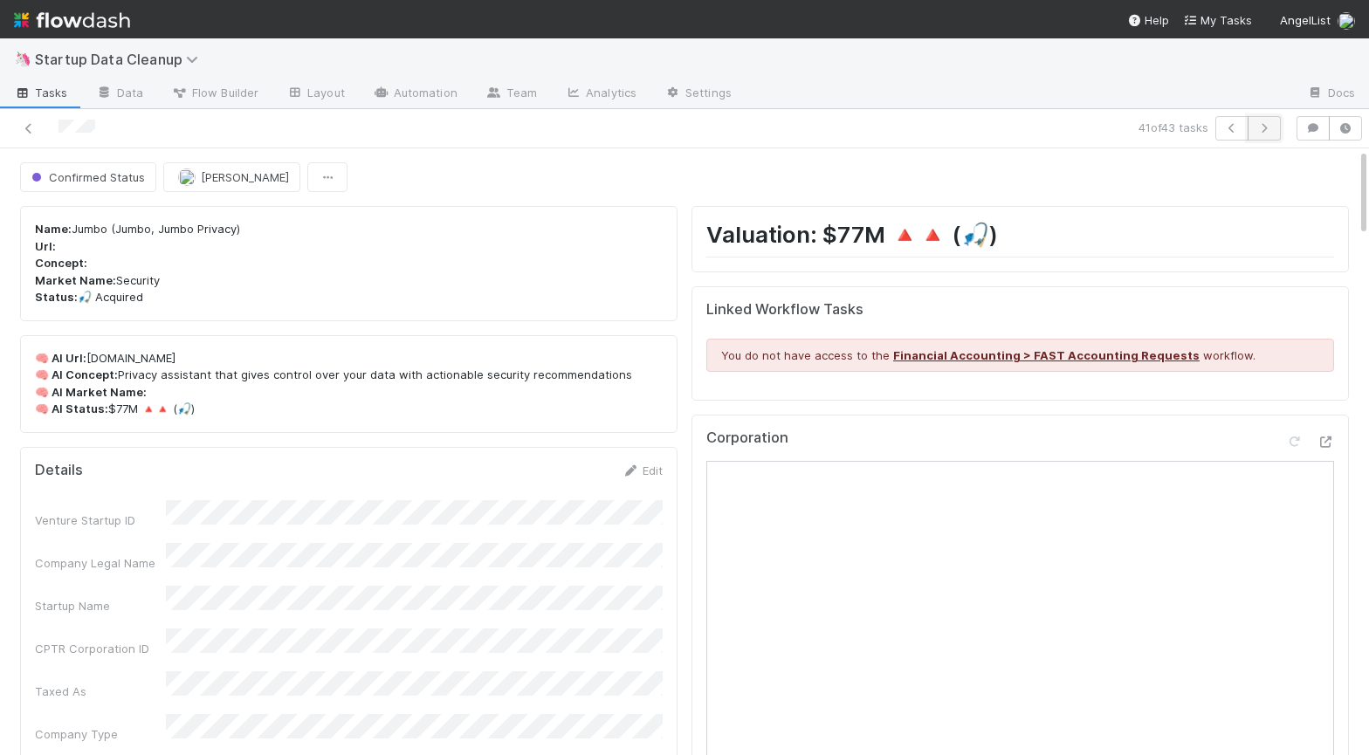
click at [1264, 125] on icon "button" at bounding box center [1263, 128] width 17 height 10
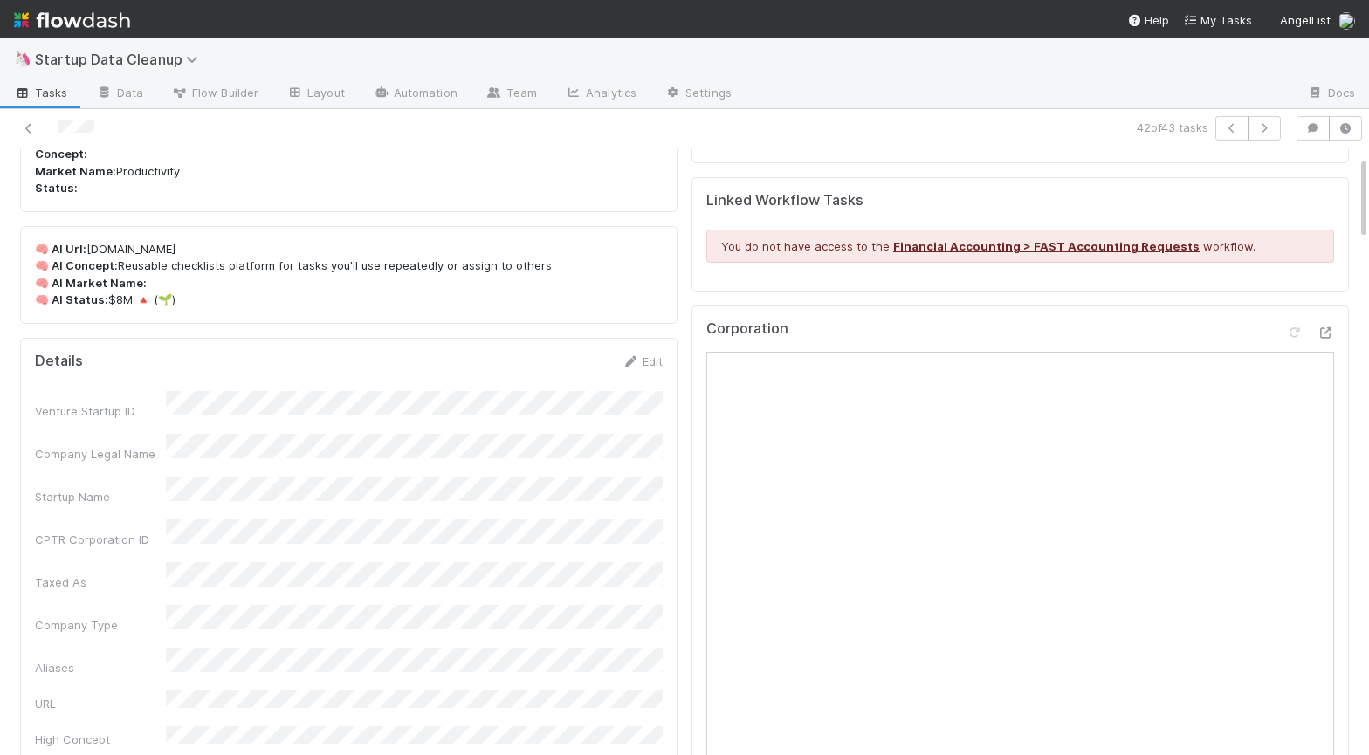
scroll to position [110, 0]
click at [1305, 128] on icon "button" at bounding box center [1312, 128] width 17 height 10
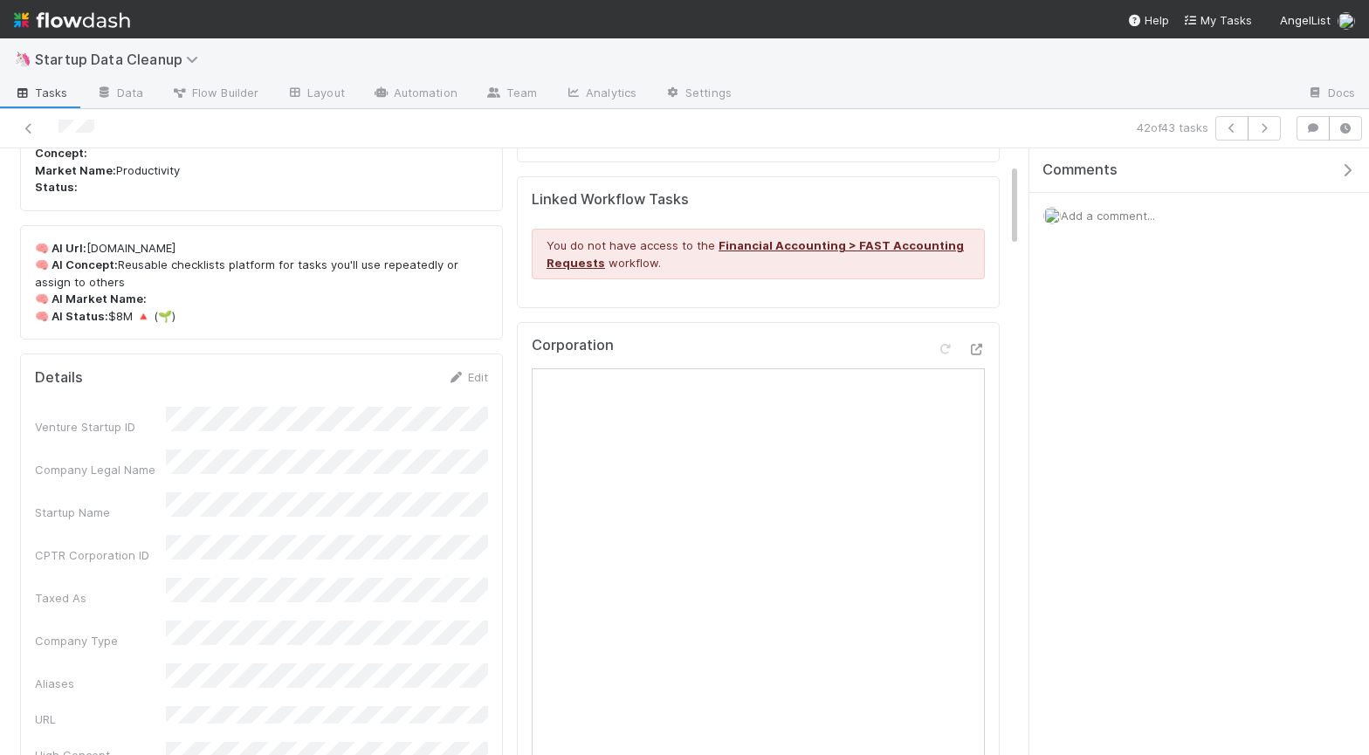
click at [1354, 172] on icon "button" at bounding box center [1346, 170] width 17 height 14
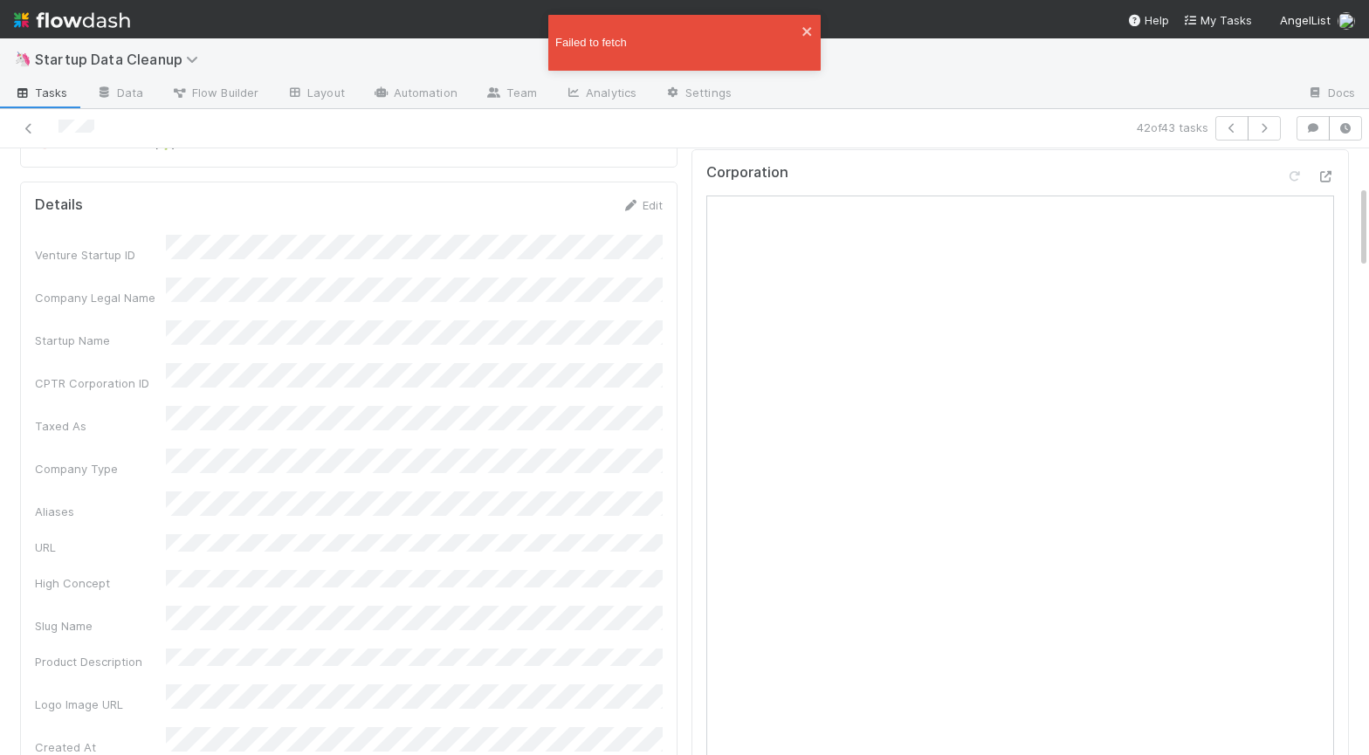
scroll to position [269, 0]
click at [808, 25] on icon "close" at bounding box center [807, 31] width 12 height 14
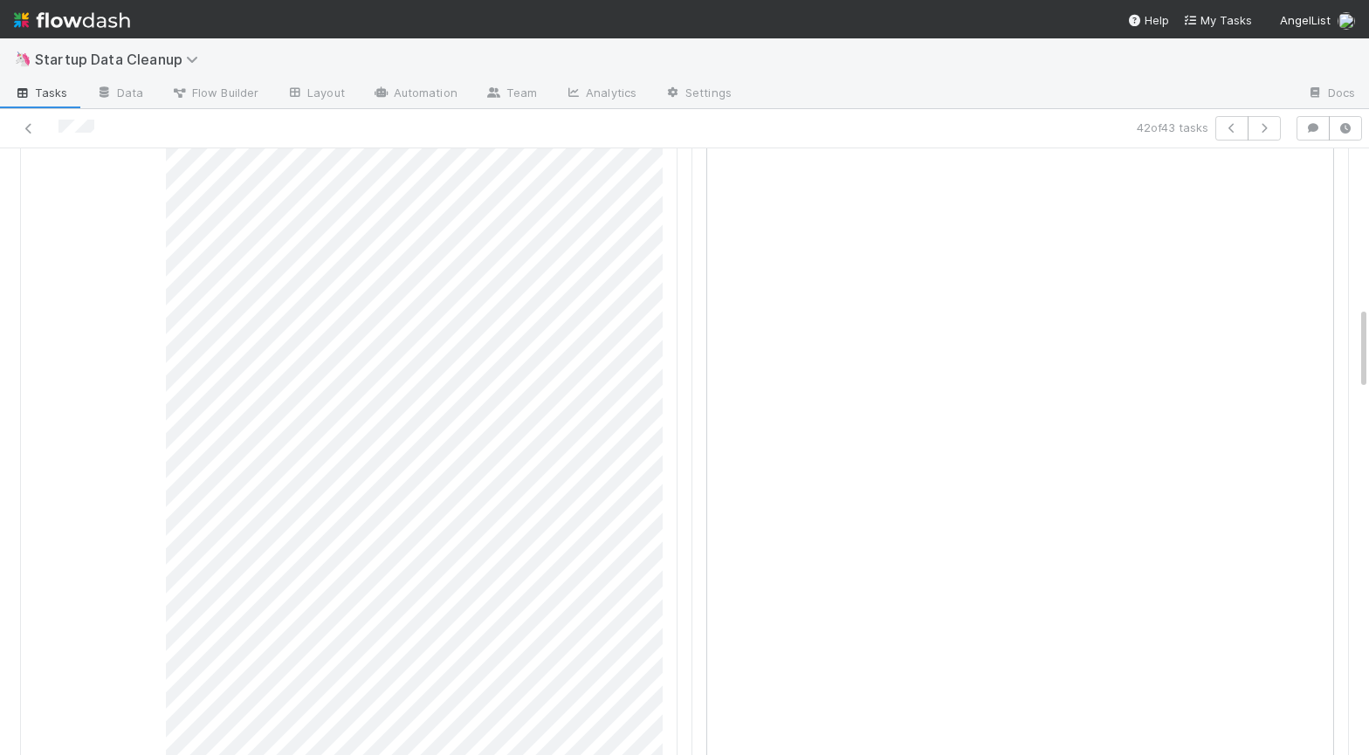
scroll to position [1148, 0]
click at [1314, 123] on icon "button" at bounding box center [1312, 128] width 17 height 10
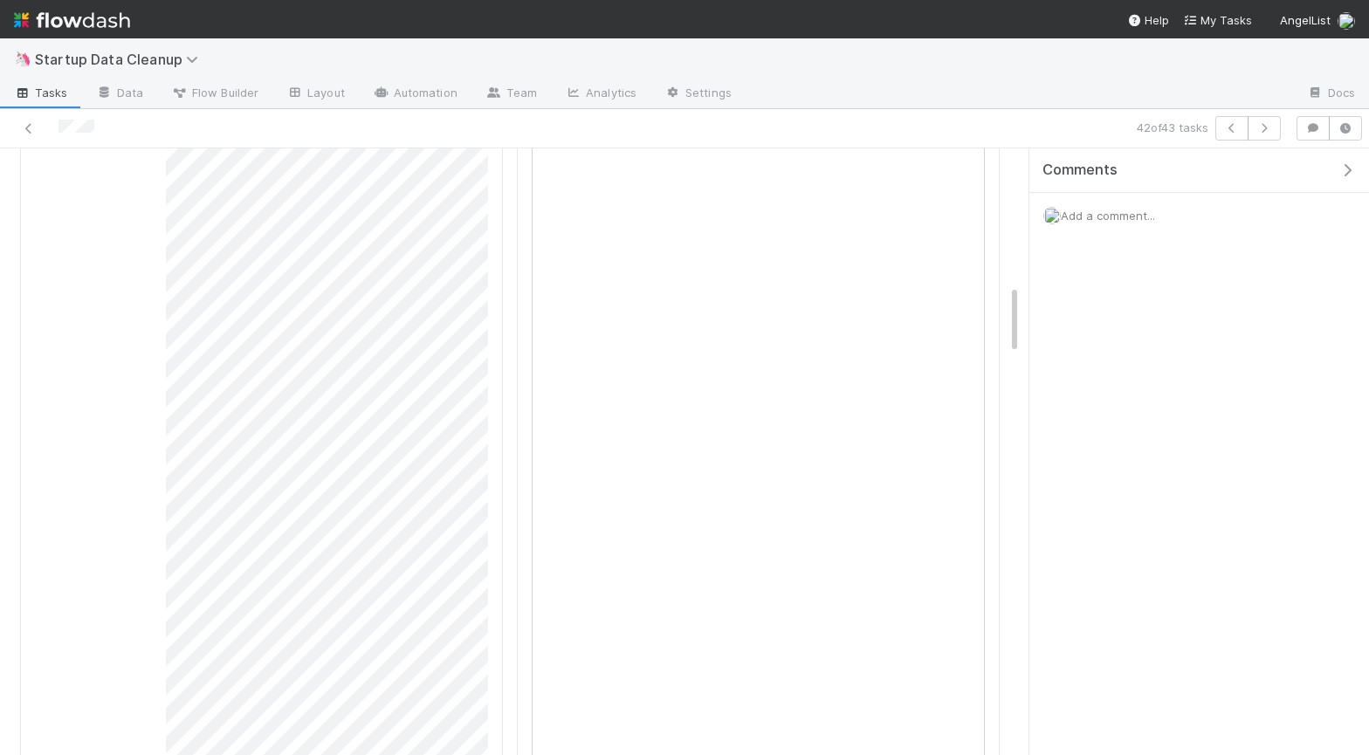
click at [1346, 172] on icon "button" at bounding box center [1346, 170] width 17 height 14
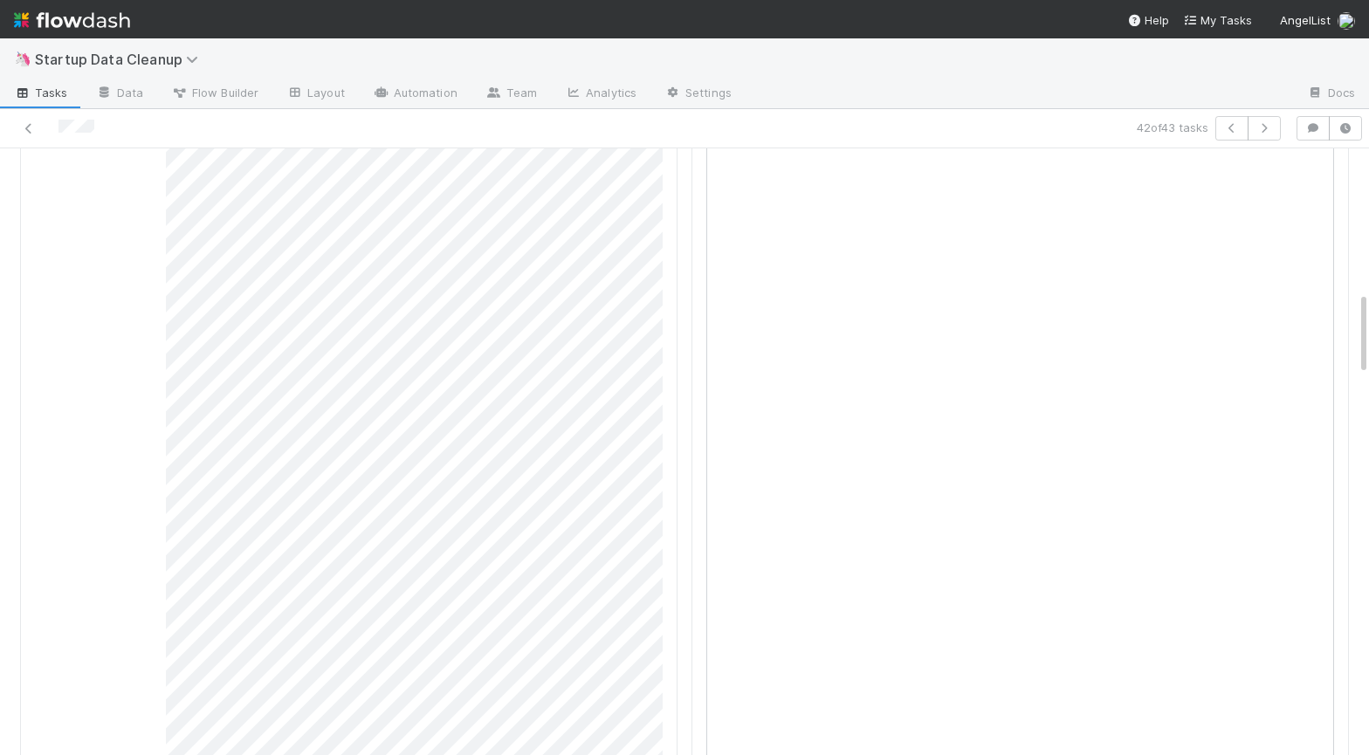
scroll to position [1037, 0]
click at [1309, 127] on icon "button" at bounding box center [1312, 128] width 17 height 10
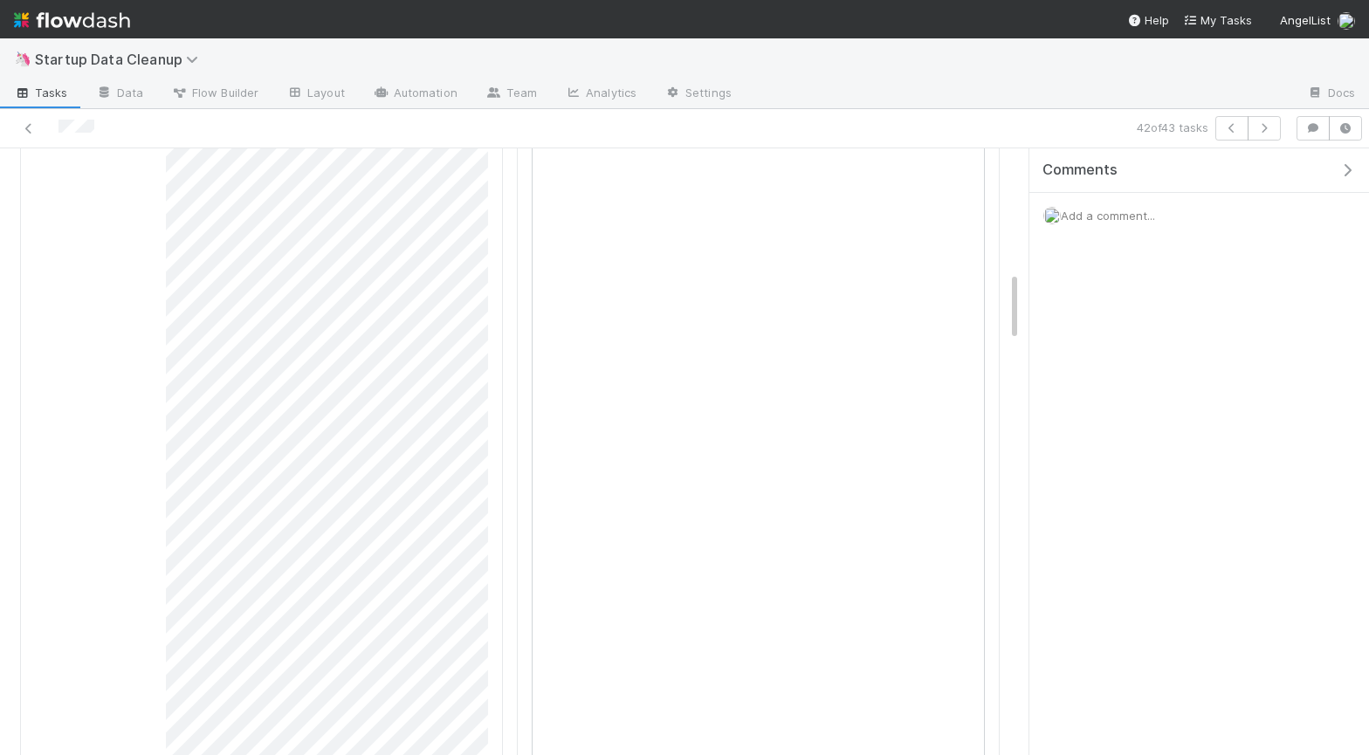
click at [1097, 220] on span "Add a comment..." at bounding box center [1108, 216] width 94 height 14
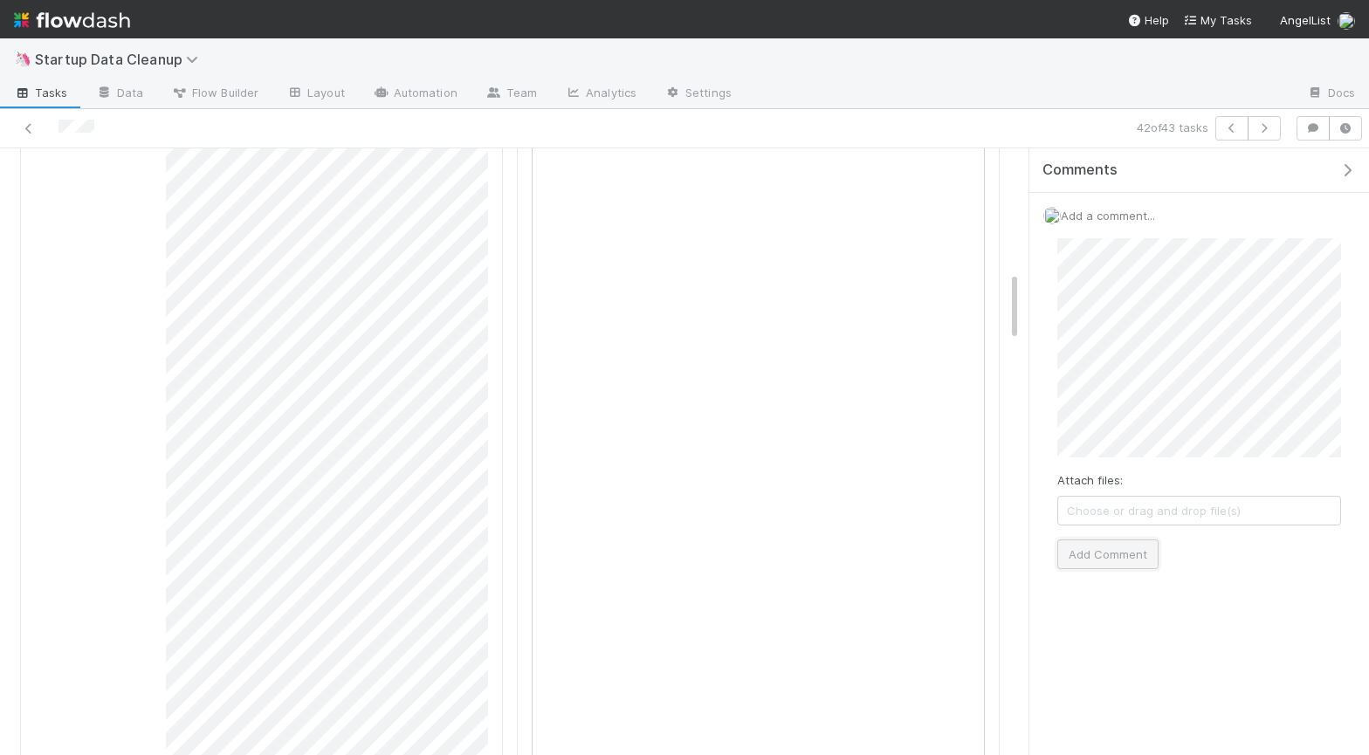
click at [1097, 542] on button "Add Comment" at bounding box center [1107, 555] width 101 height 30
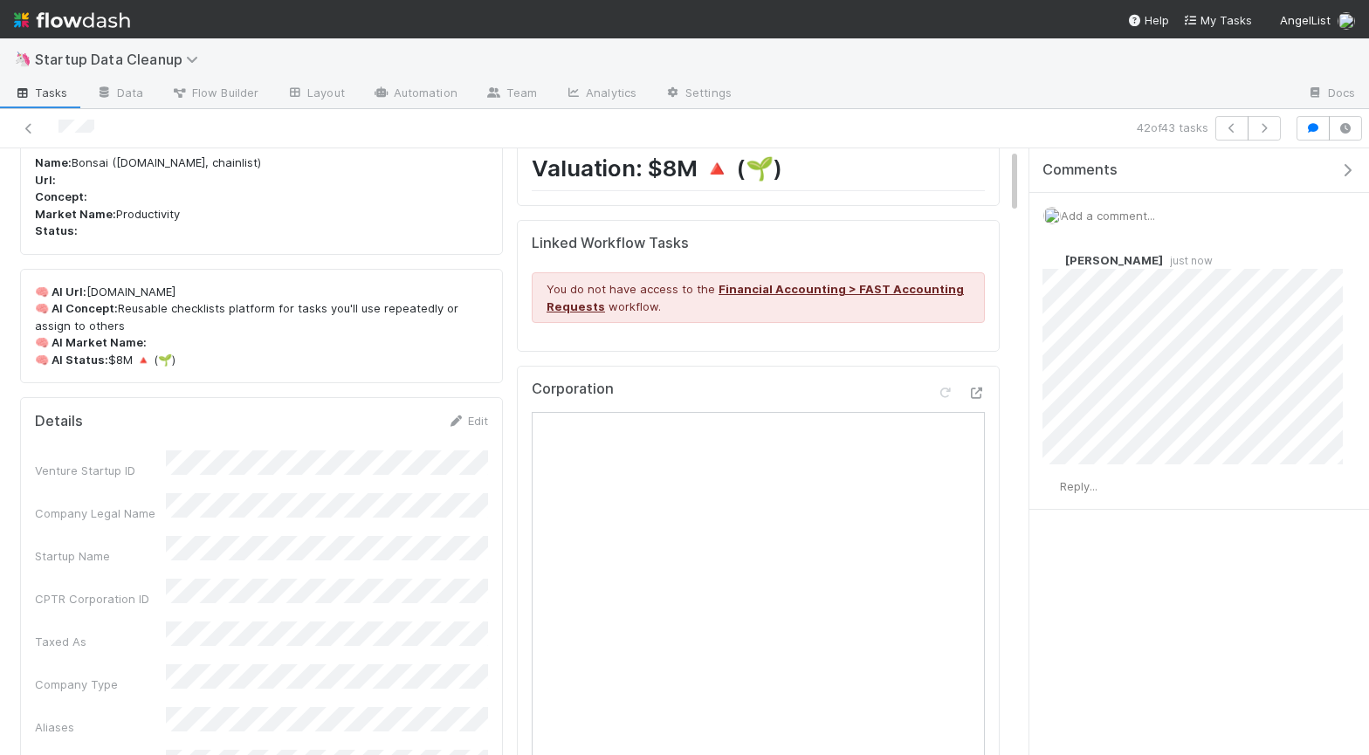
scroll to position [0, 0]
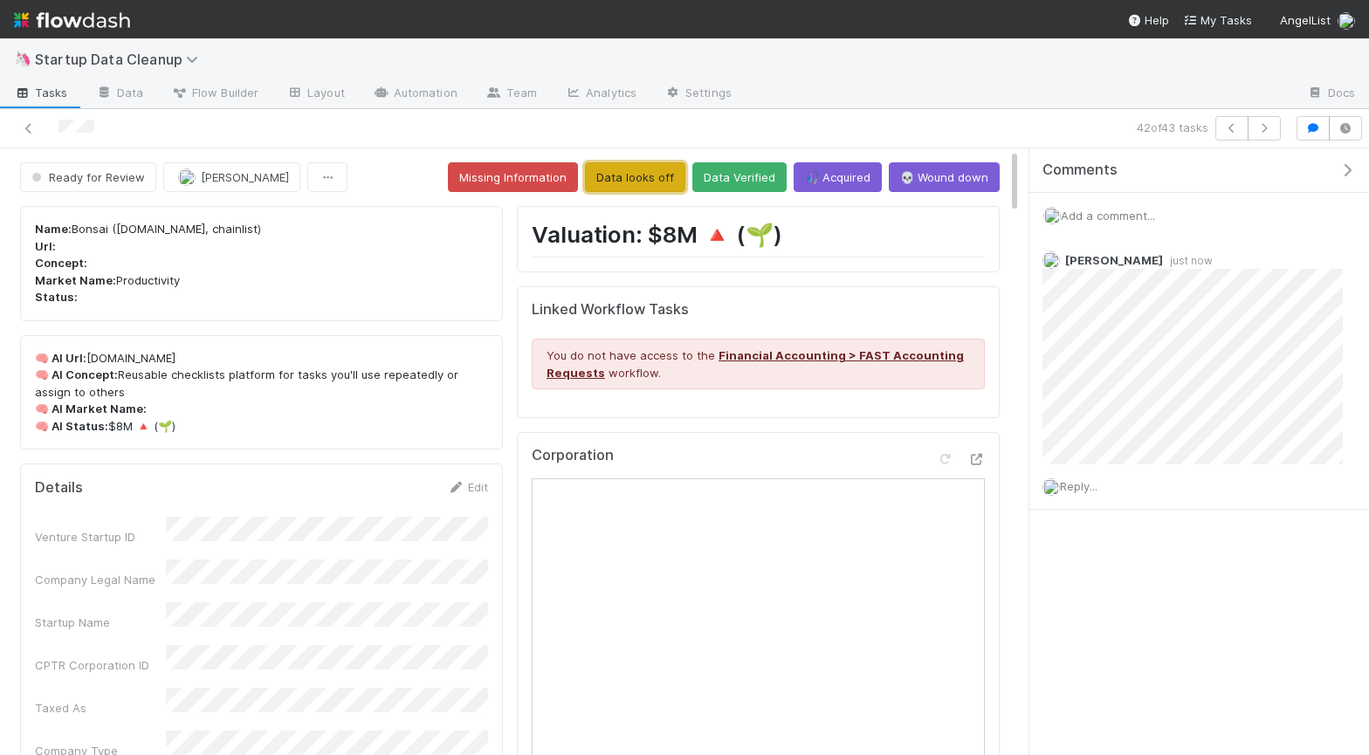
click at [648, 179] on button "Data looks off" at bounding box center [635, 177] width 100 height 30
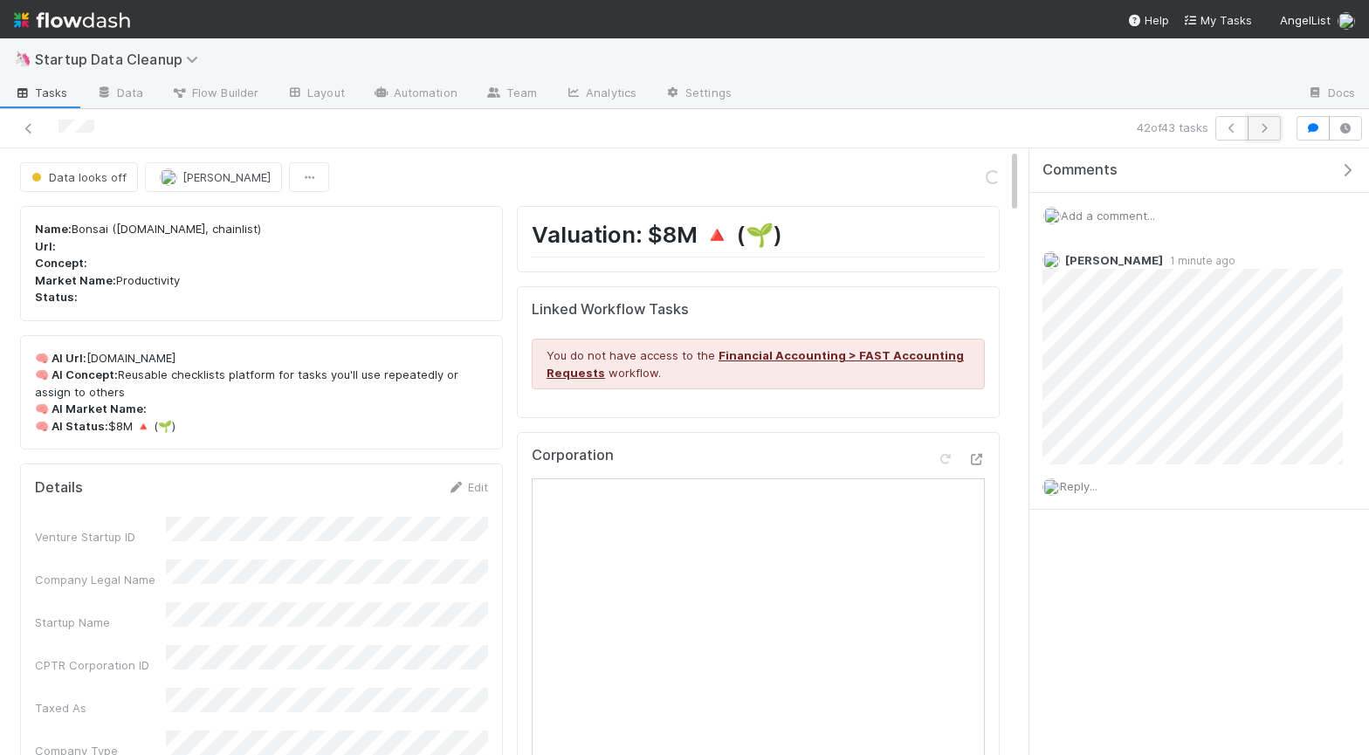
click at [1270, 123] on icon "button" at bounding box center [1263, 128] width 17 height 10
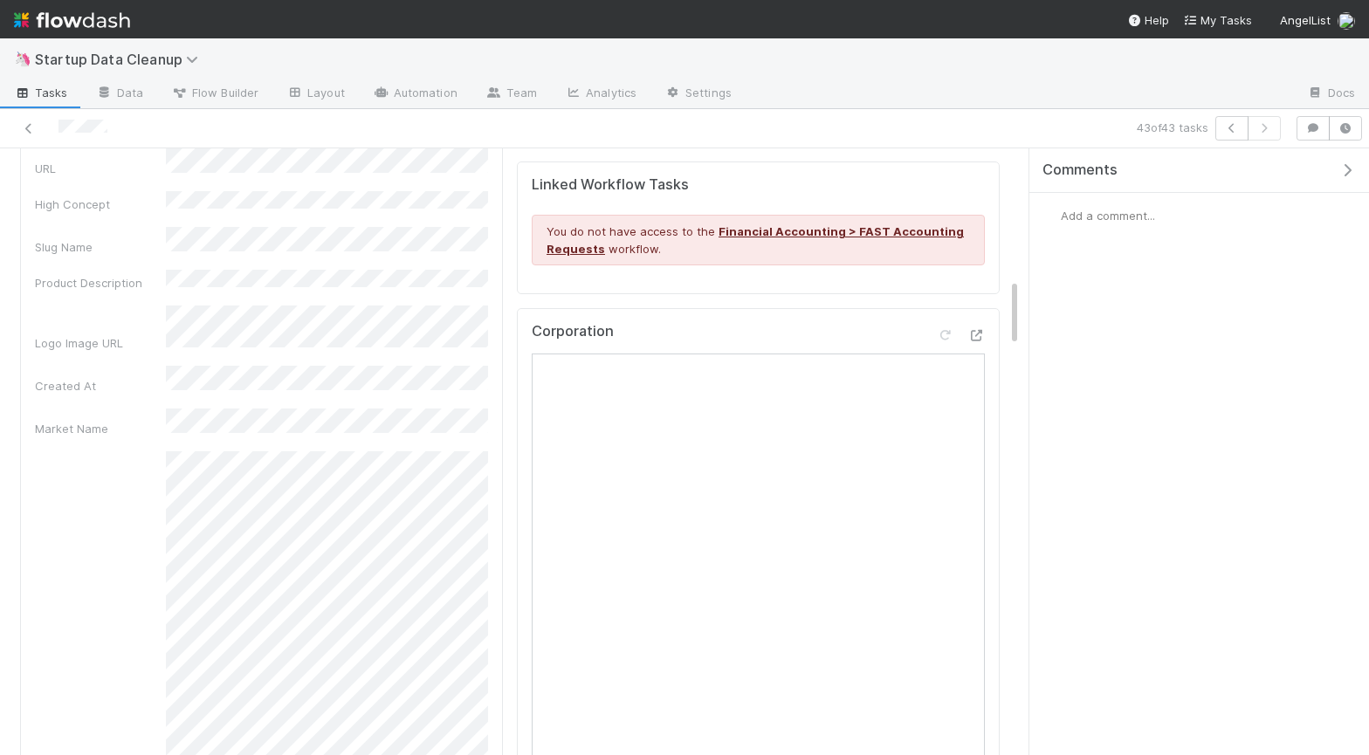
scroll to position [176, 0]
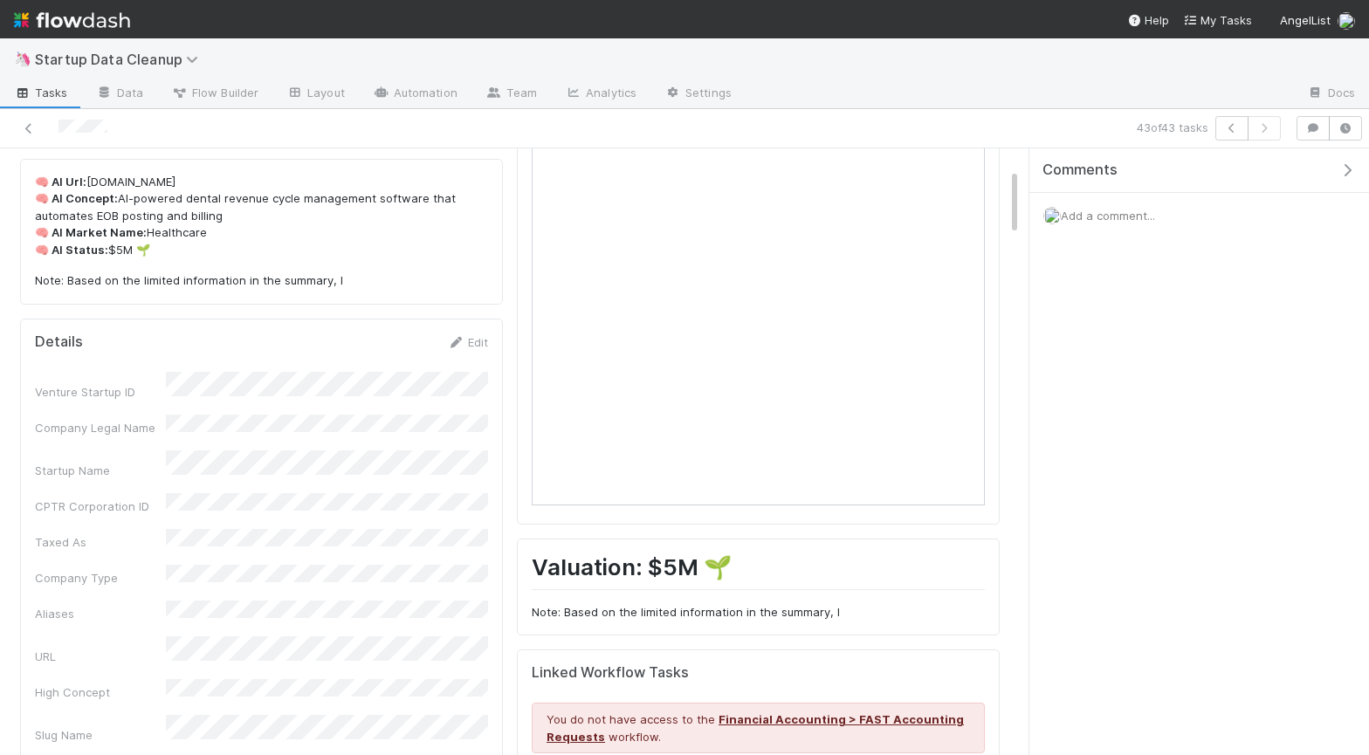
click at [1127, 212] on span "Add a comment..." at bounding box center [1108, 216] width 94 height 14
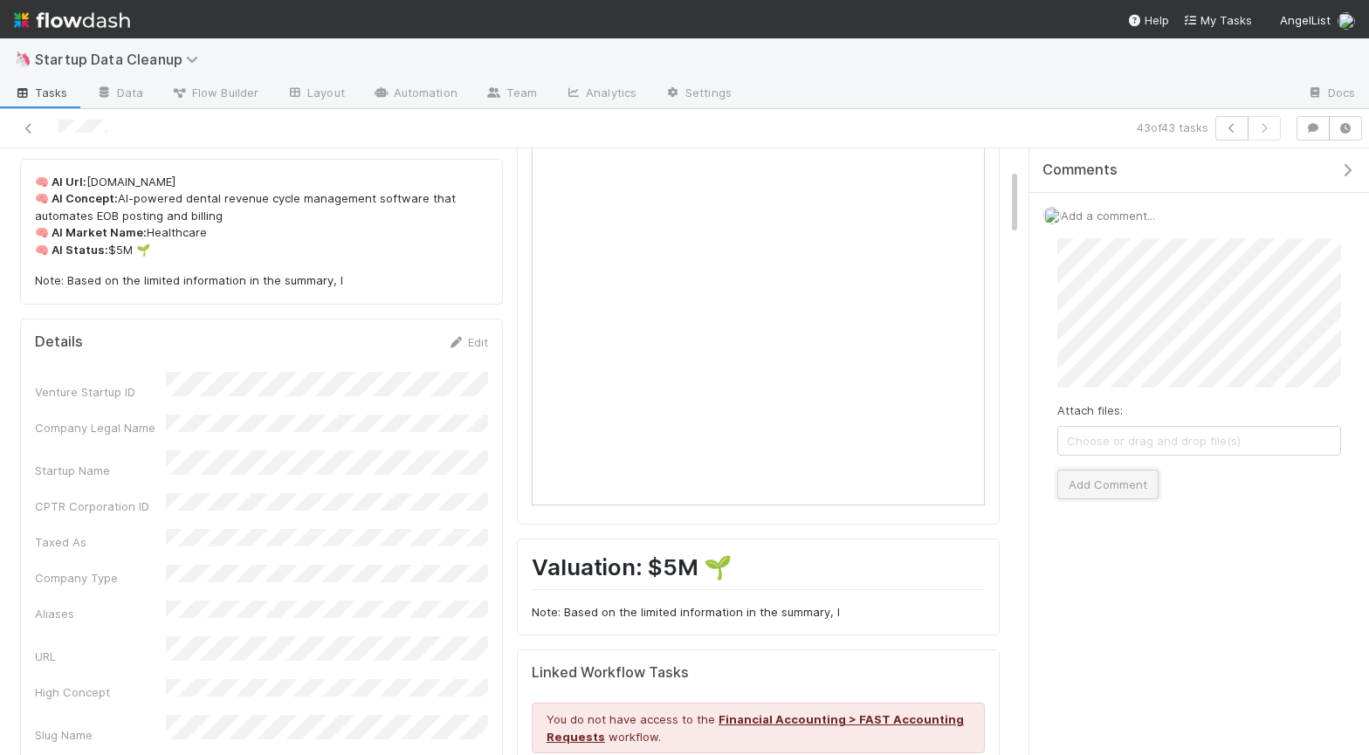
click at [1126, 485] on button "Add Comment" at bounding box center [1107, 485] width 101 height 30
click at [43, 92] on span "Tasks" at bounding box center [41, 92] width 54 height 17
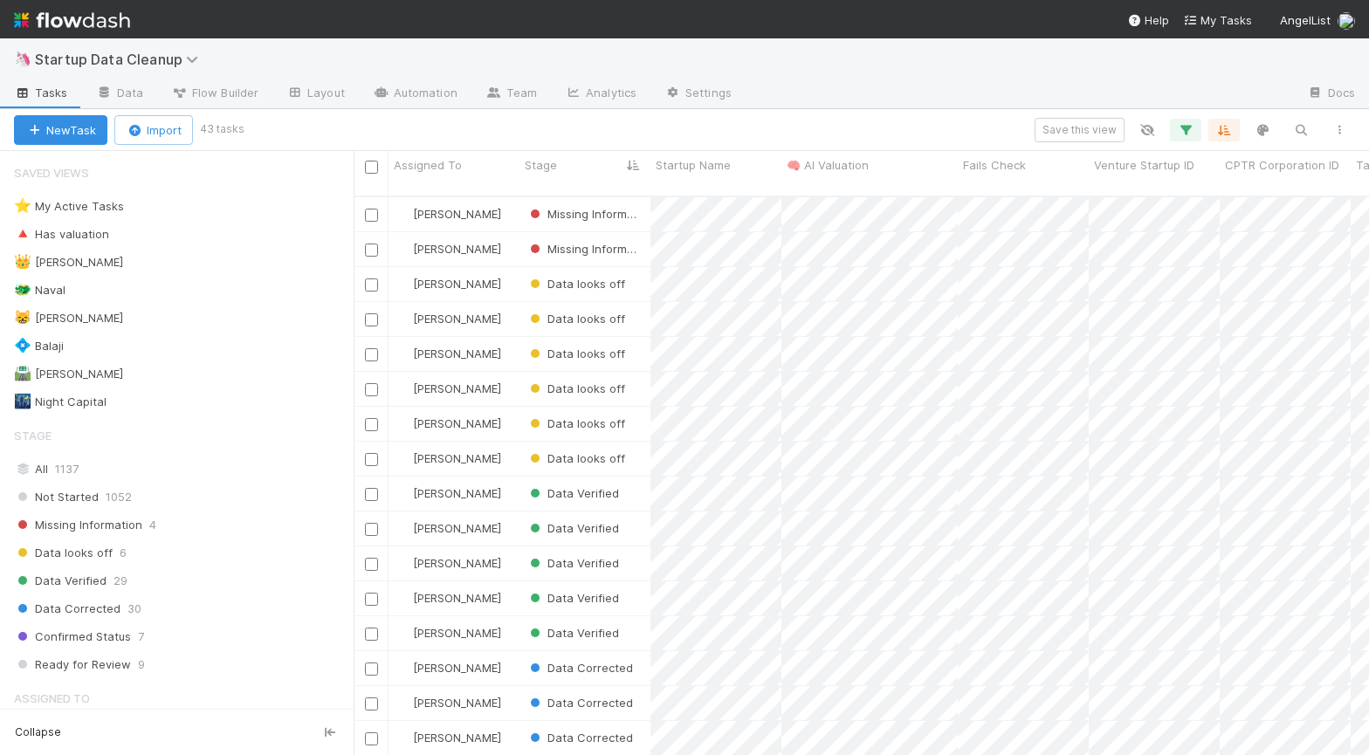
scroll to position [573, 1015]
click at [89, 402] on div "🌃 Night Capital" at bounding box center [60, 402] width 93 height 22
click at [507, 277] on div "[PERSON_NAME]" at bounding box center [454, 284] width 131 height 34
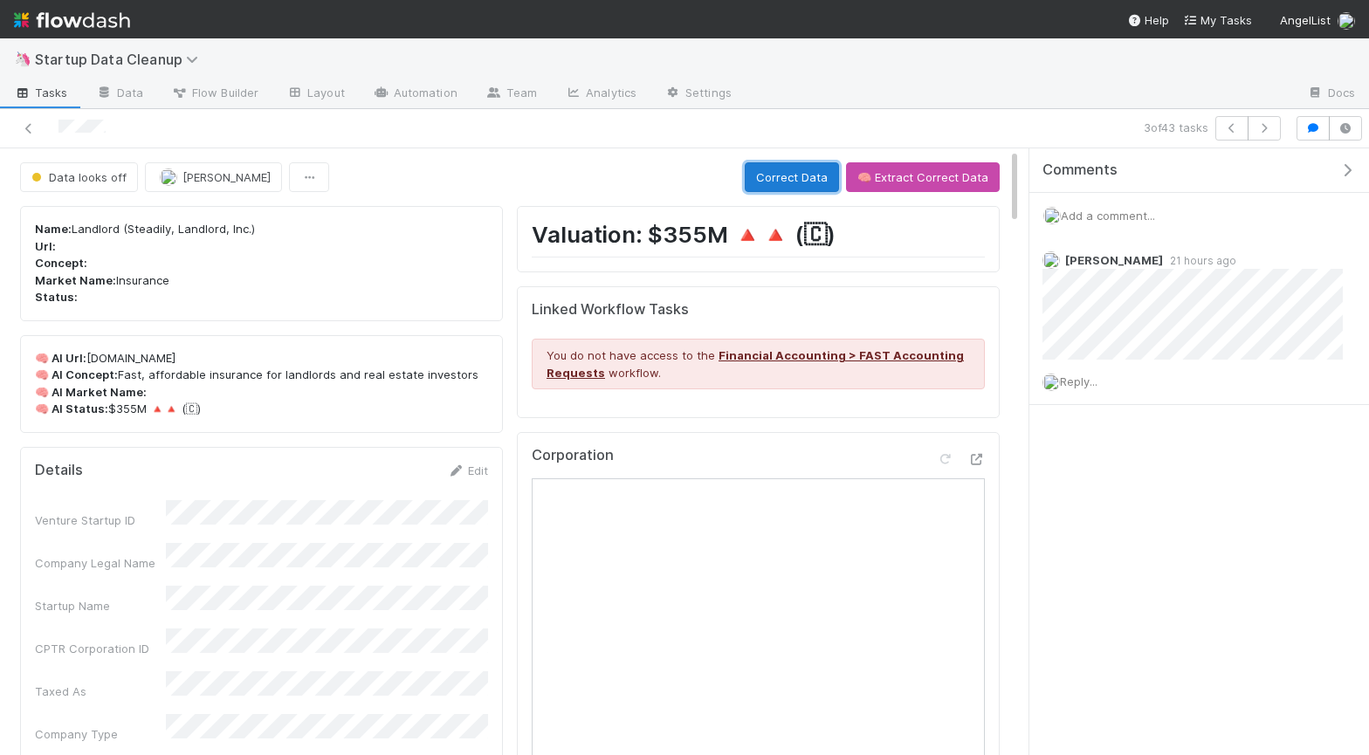
click at [800, 176] on button "Correct Data" at bounding box center [792, 177] width 94 height 30
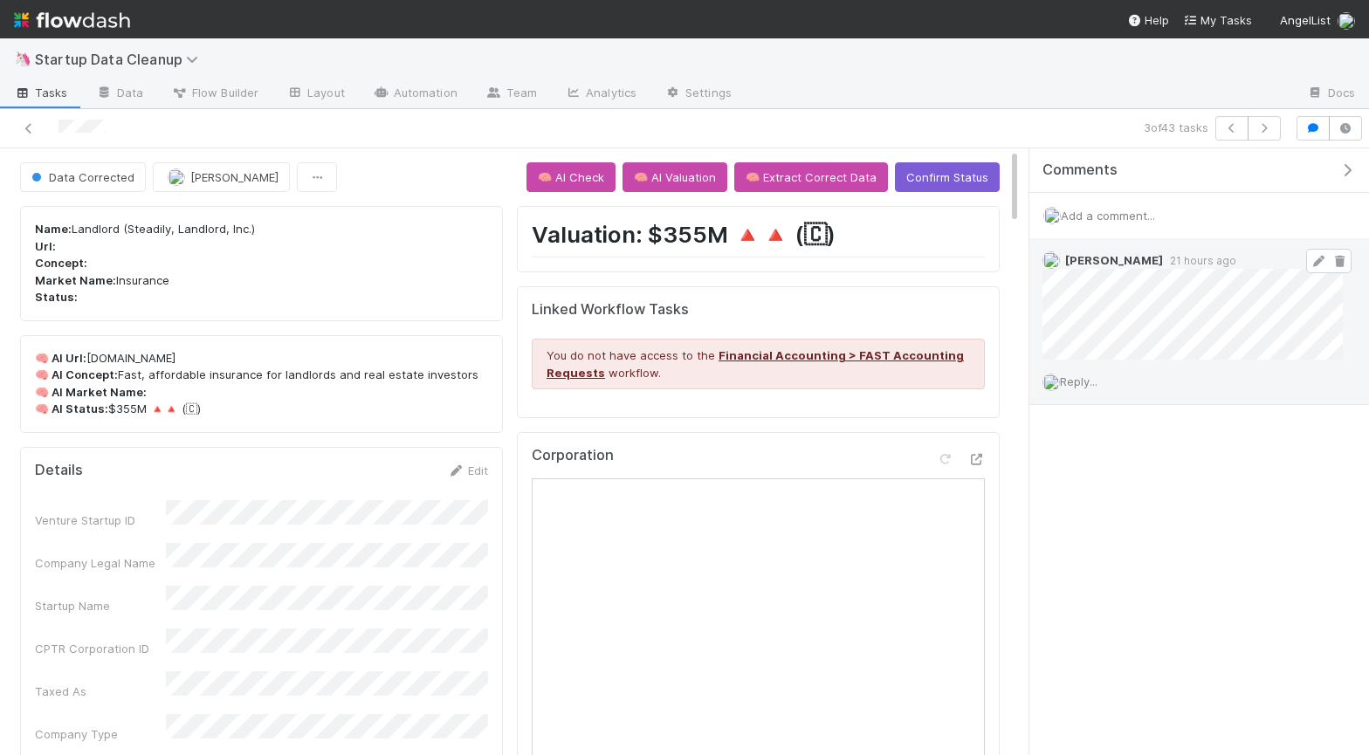
click at [1343, 260] on icon at bounding box center [1339, 261] width 17 height 11
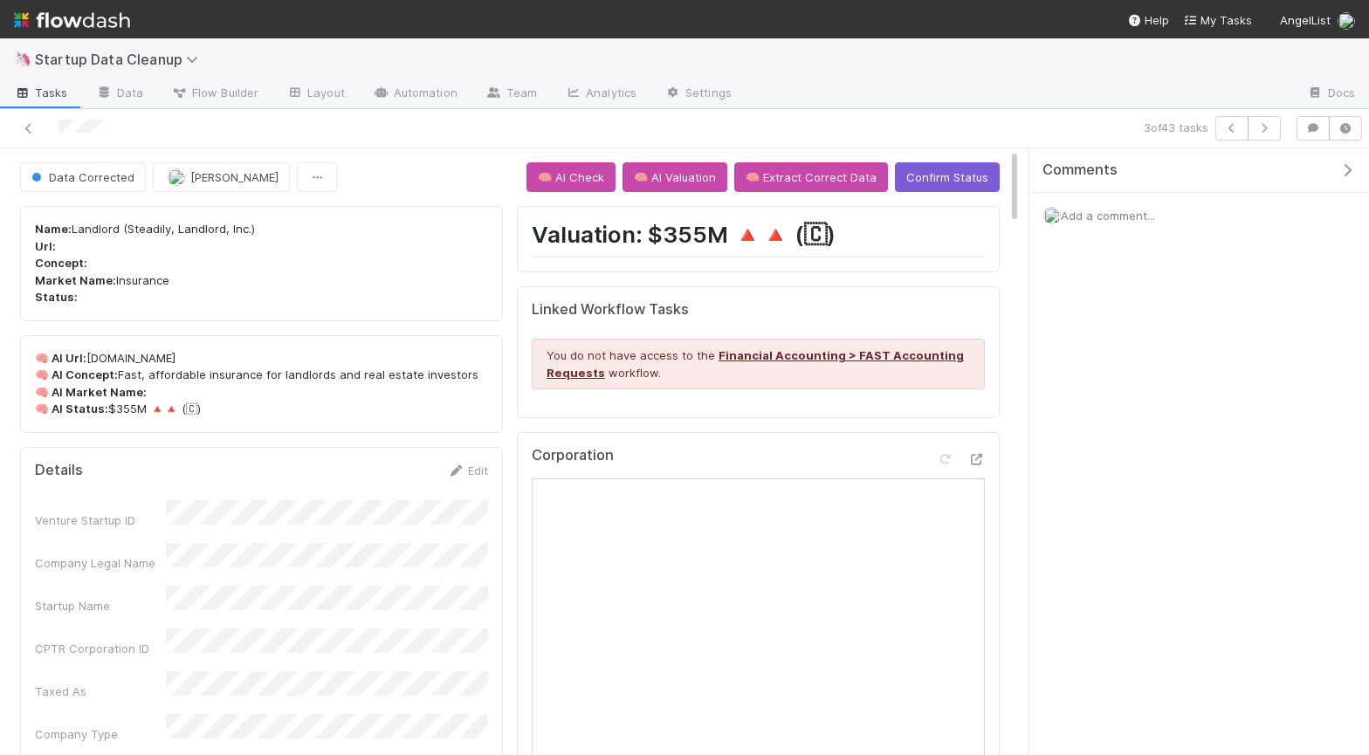
click at [1345, 172] on icon "button" at bounding box center [1346, 170] width 17 height 14
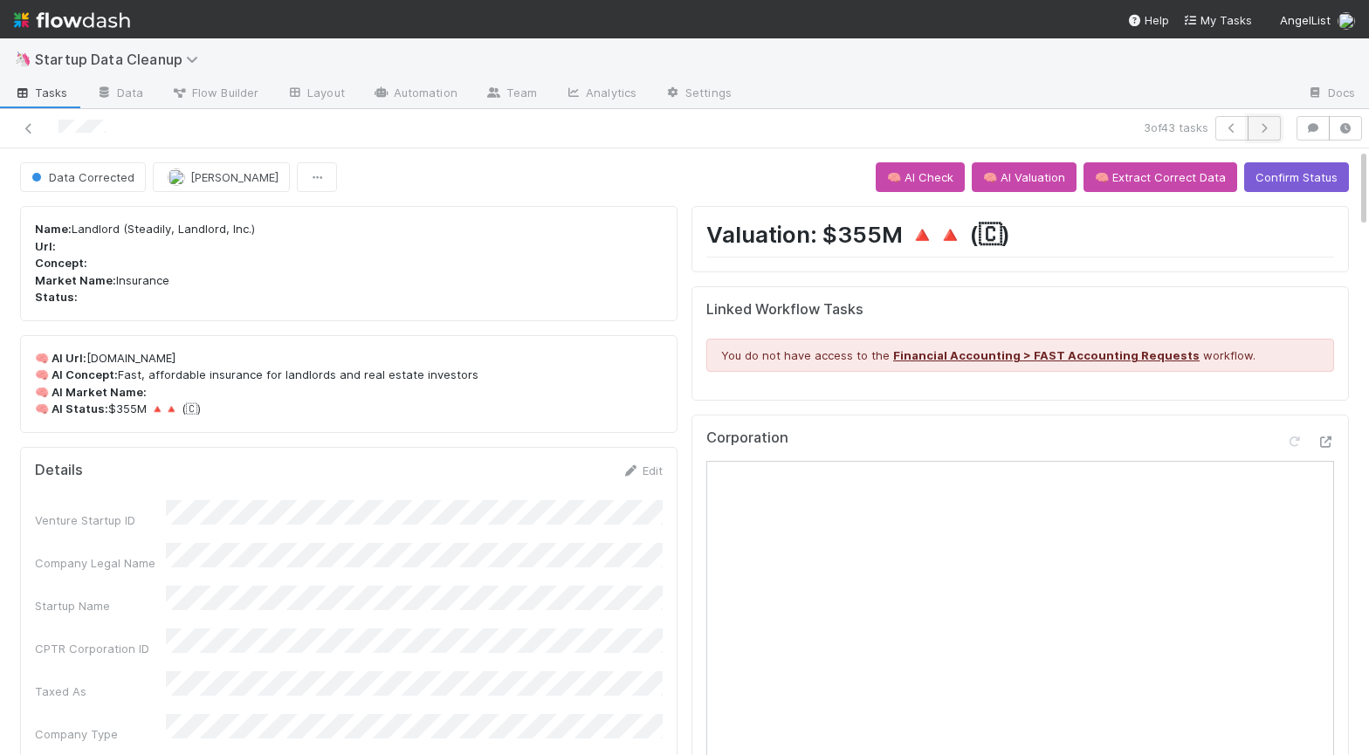
click at [1260, 135] on button "button" at bounding box center [1264, 128] width 33 height 24
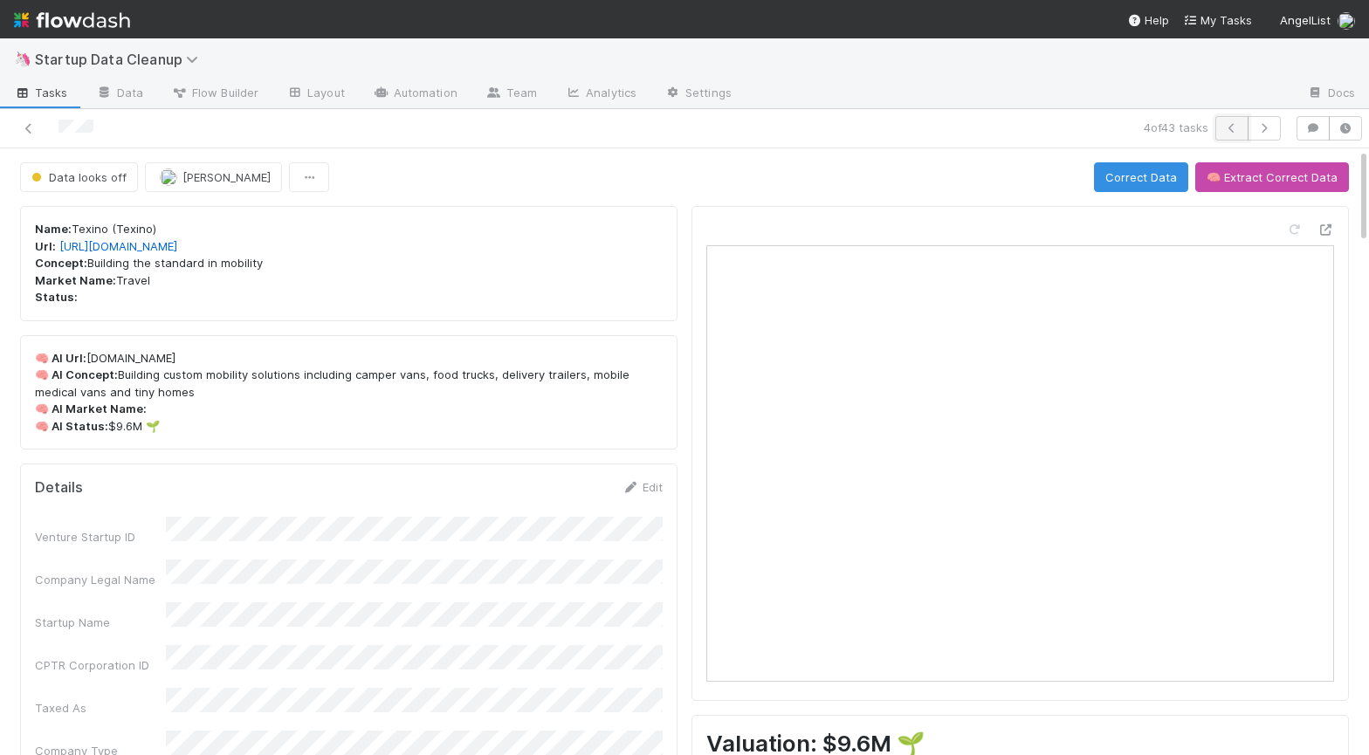
click at [1229, 133] on icon "button" at bounding box center [1231, 128] width 17 height 10
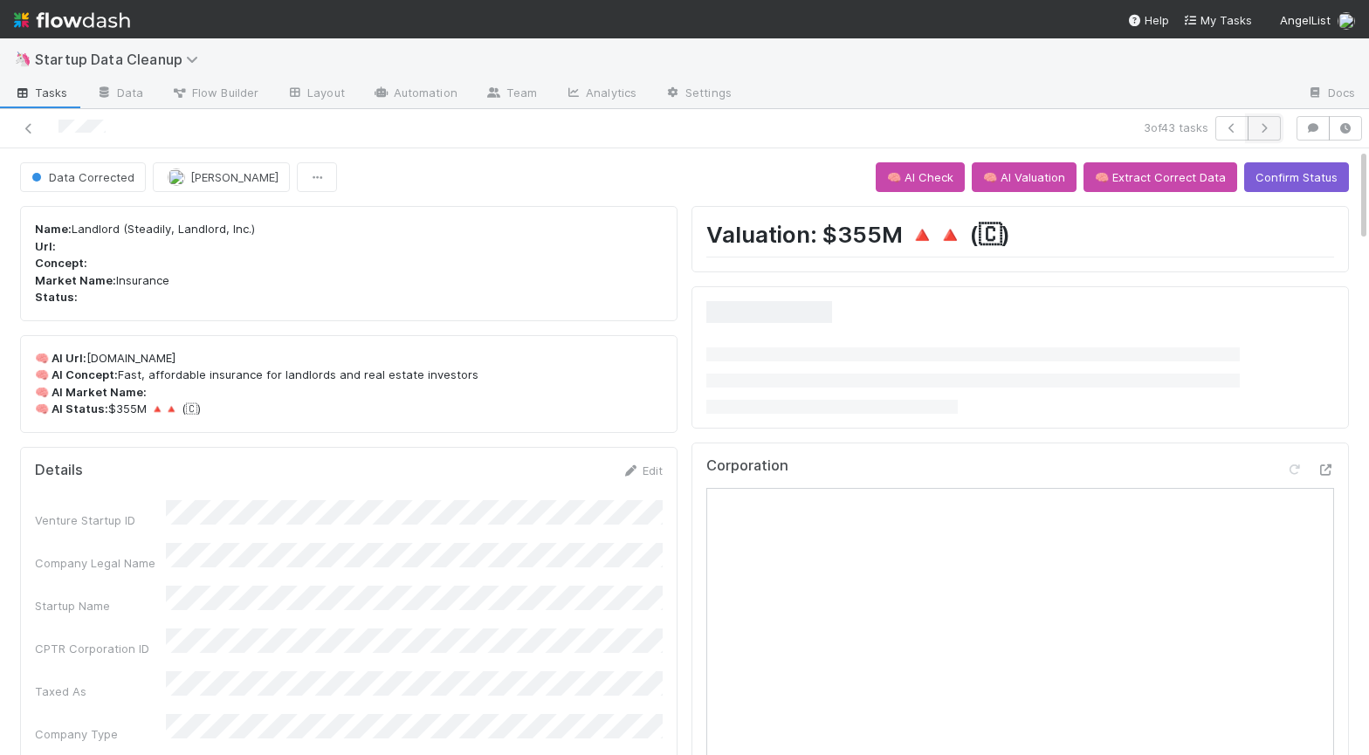
click at [1262, 137] on button "button" at bounding box center [1264, 128] width 33 height 24
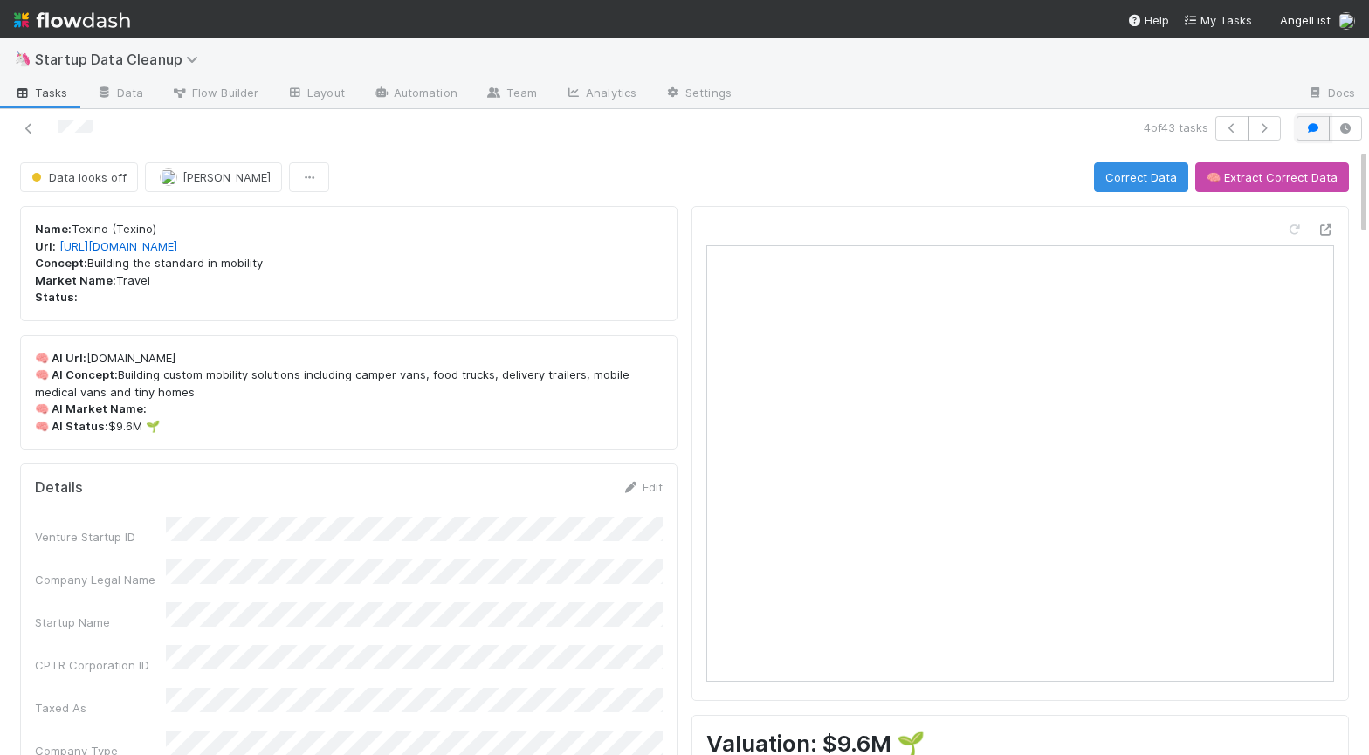
click at [1315, 128] on icon "button" at bounding box center [1312, 128] width 17 height 10
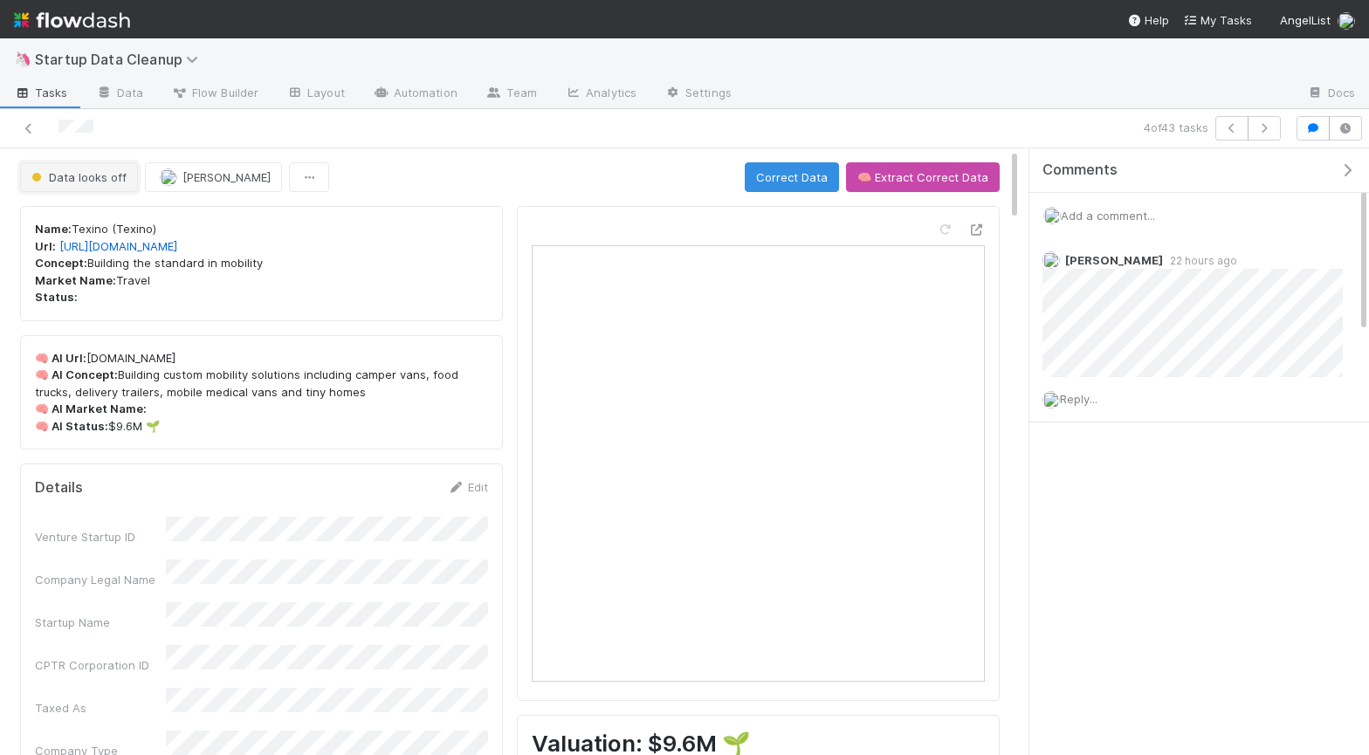
click at [86, 174] on span "Data looks off" at bounding box center [77, 177] width 99 height 14
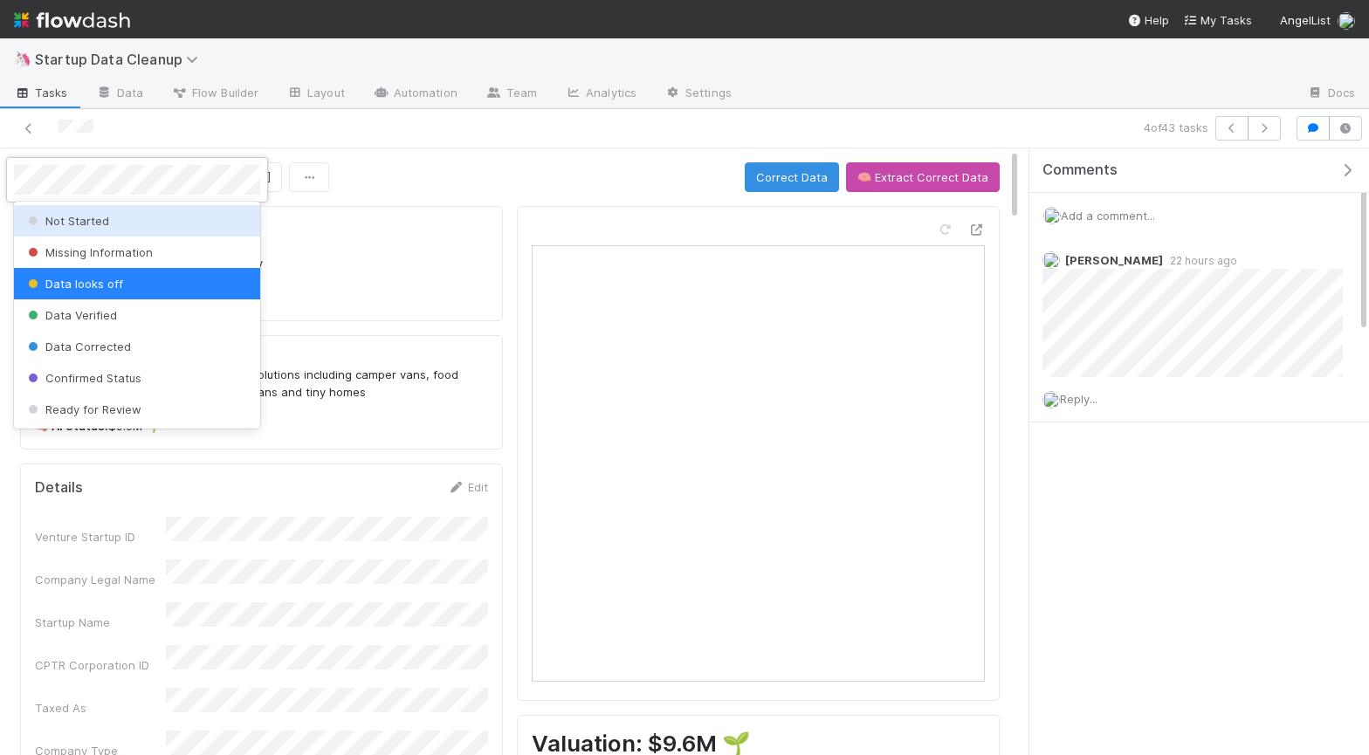
click at [92, 218] on span "Not Started" at bounding box center [66, 221] width 85 height 14
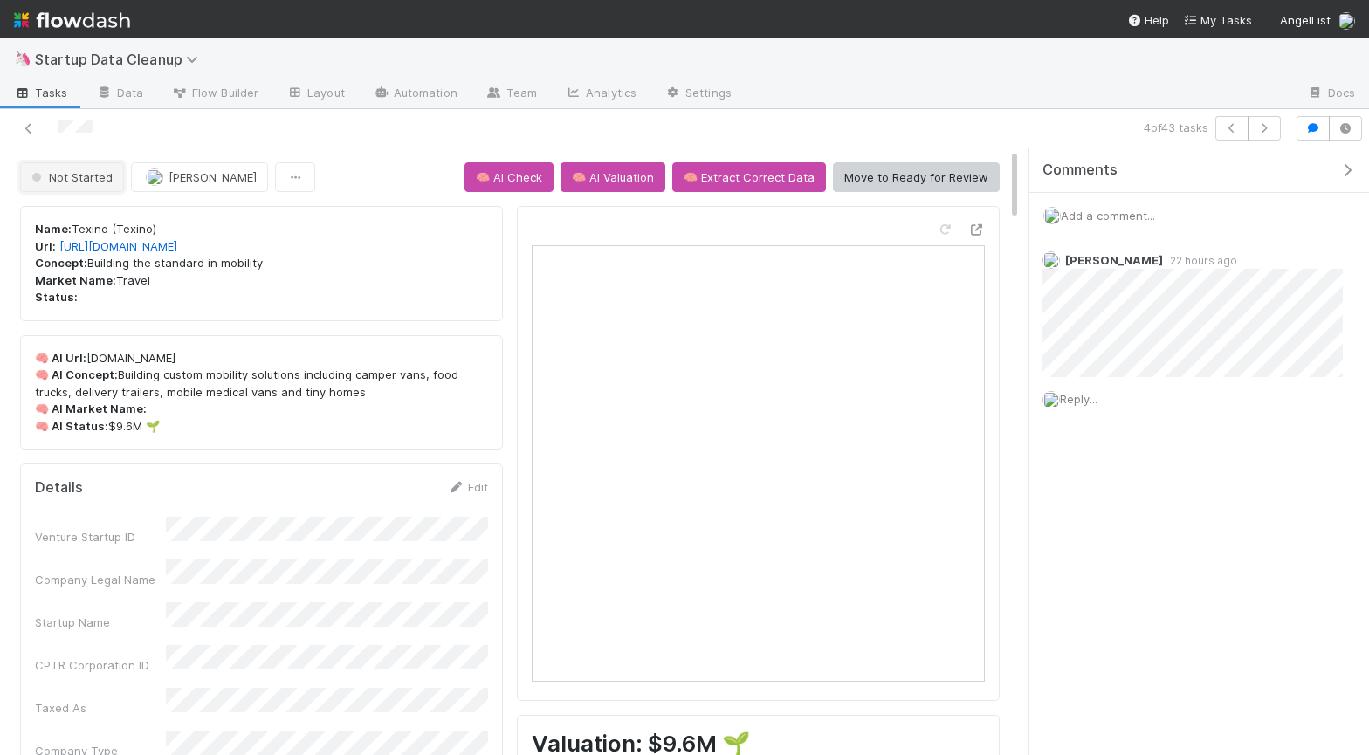
click at [98, 179] on span "Not Started" at bounding box center [70, 177] width 85 height 14
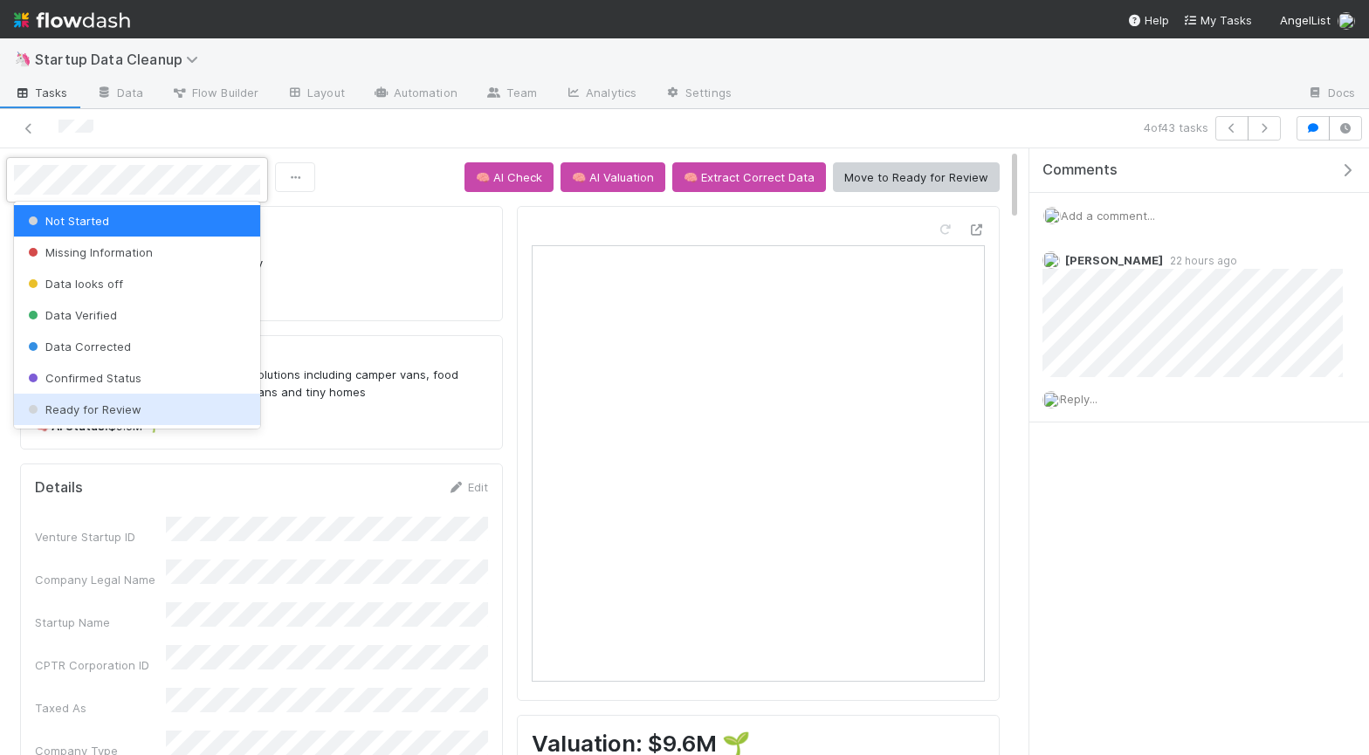
click at [120, 415] on span "Ready for Review" at bounding box center [82, 409] width 117 height 14
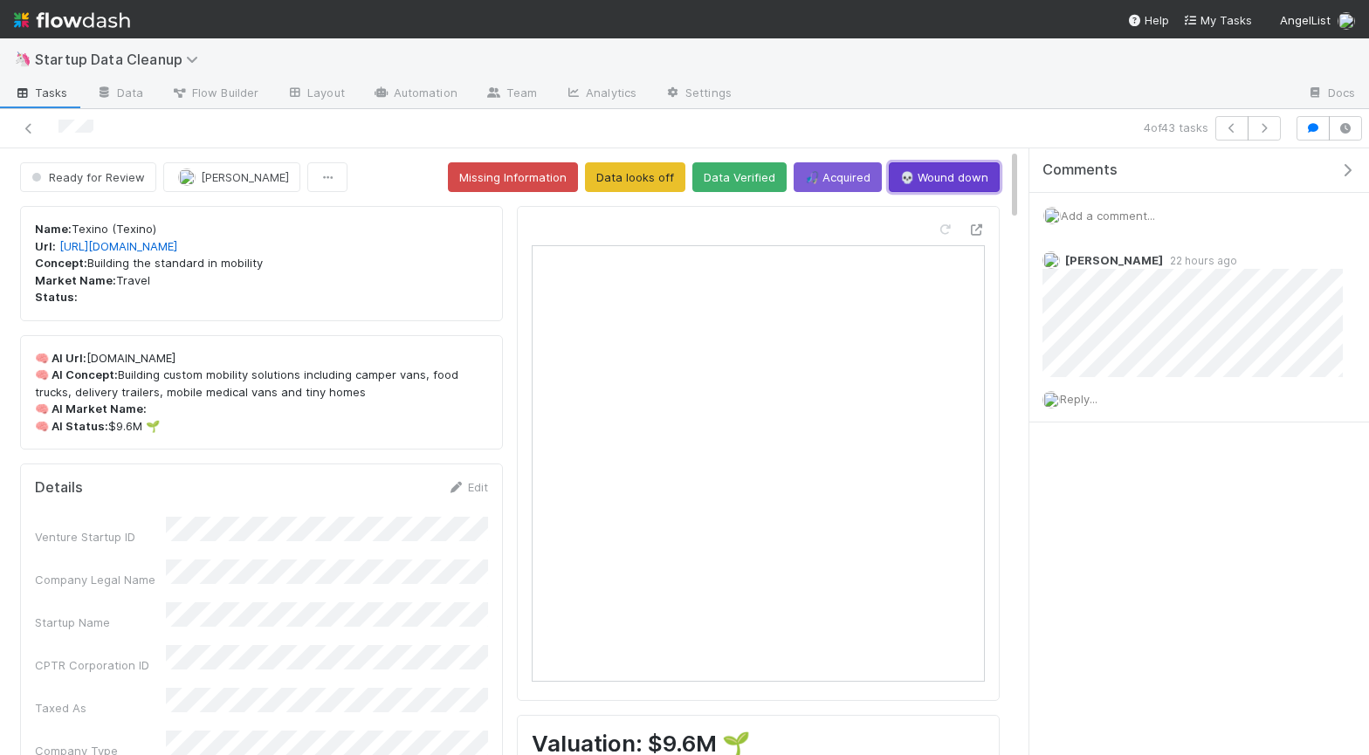
click at [954, 172] on button "💀 Wound down" at bounding box center [944, 177] width 111 height 30
click at [1276, 217] on div "Add a comment..." at bounding box center [1199, 215] width 340 height 45
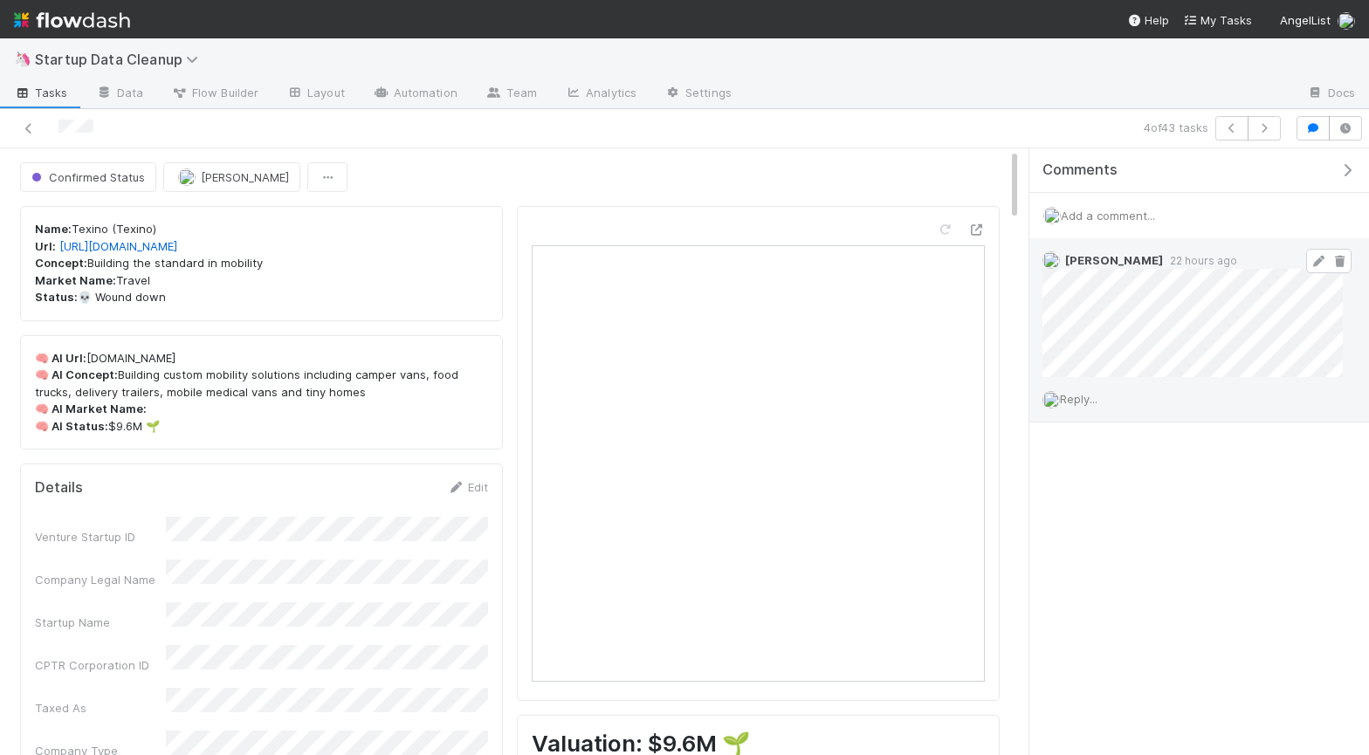
click at [1336, 261] on icon at bounding box center [1339, 261] width 17 height 11
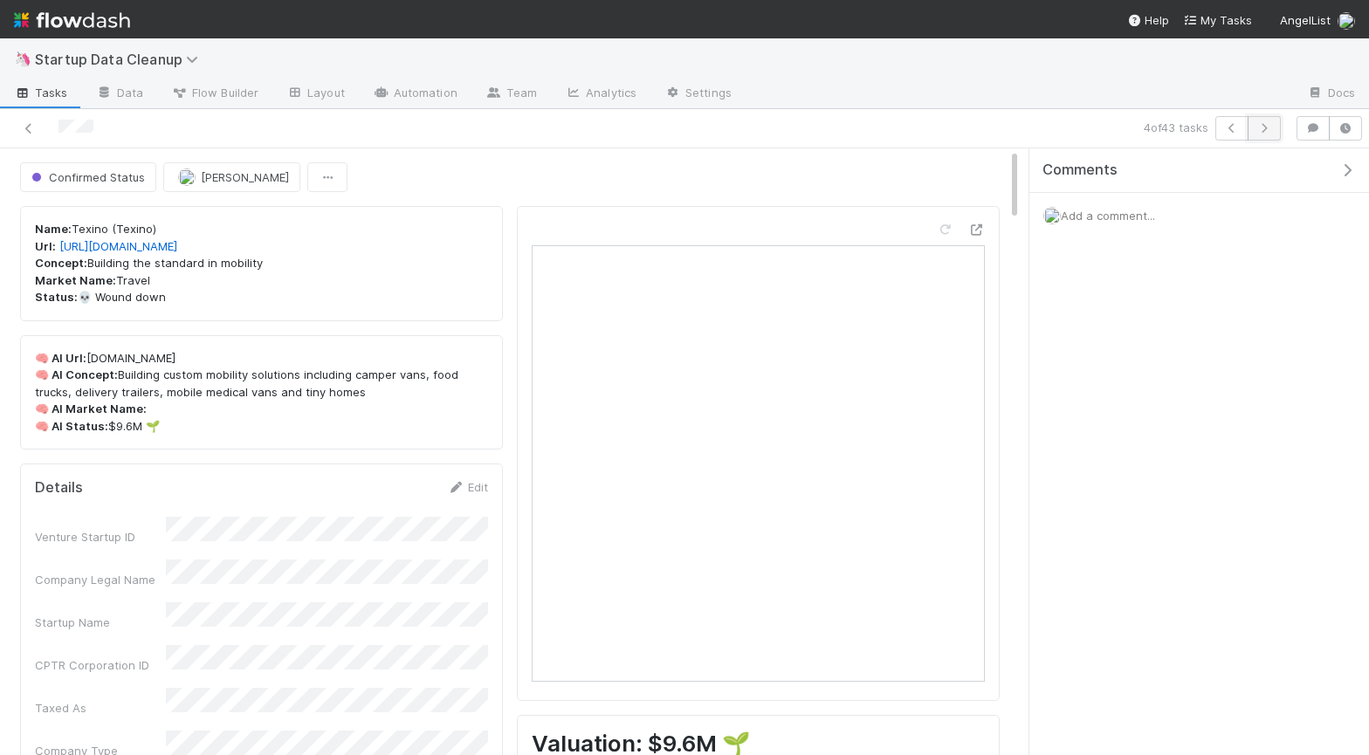
click at [1267, 127] on icon "button" at bounding box center [1263, 128] width 17 height 10
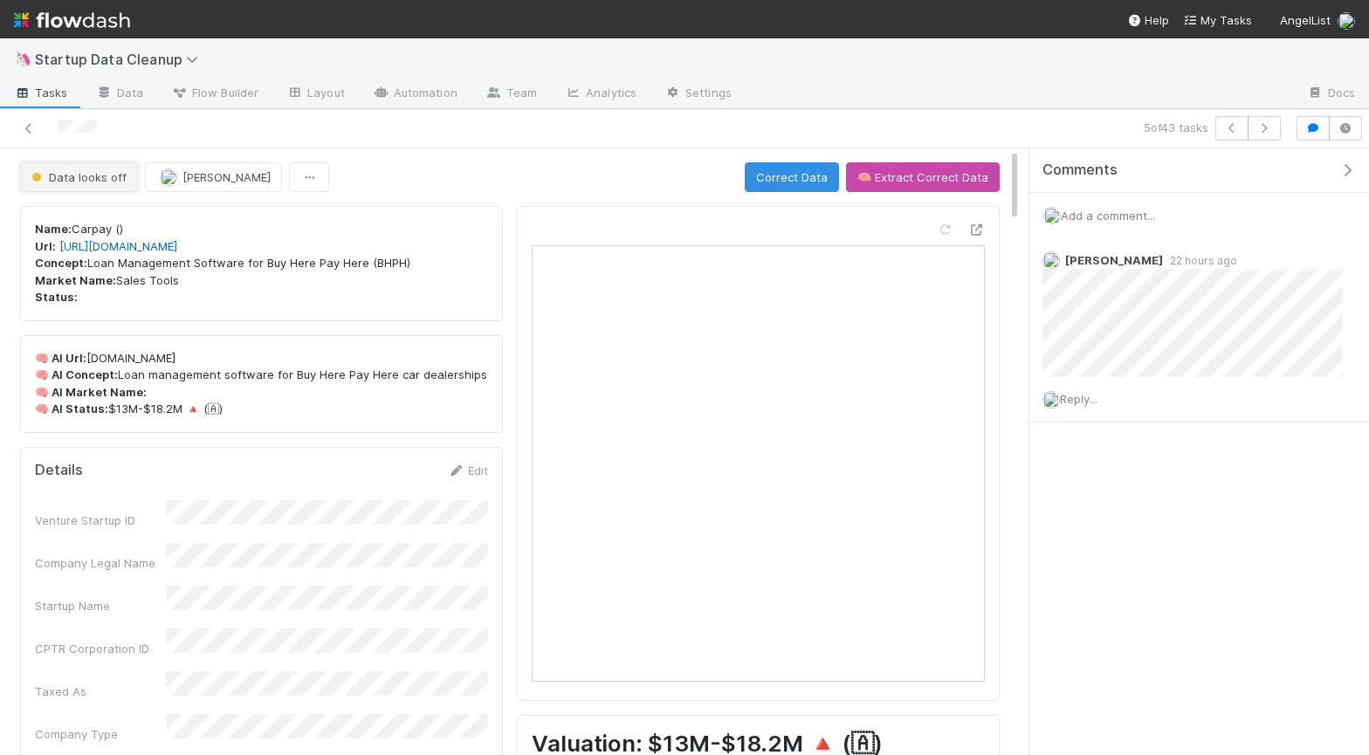
click at [52, 163] on button "Data looks off" at bounding box center [79, 177] width 118 height 30
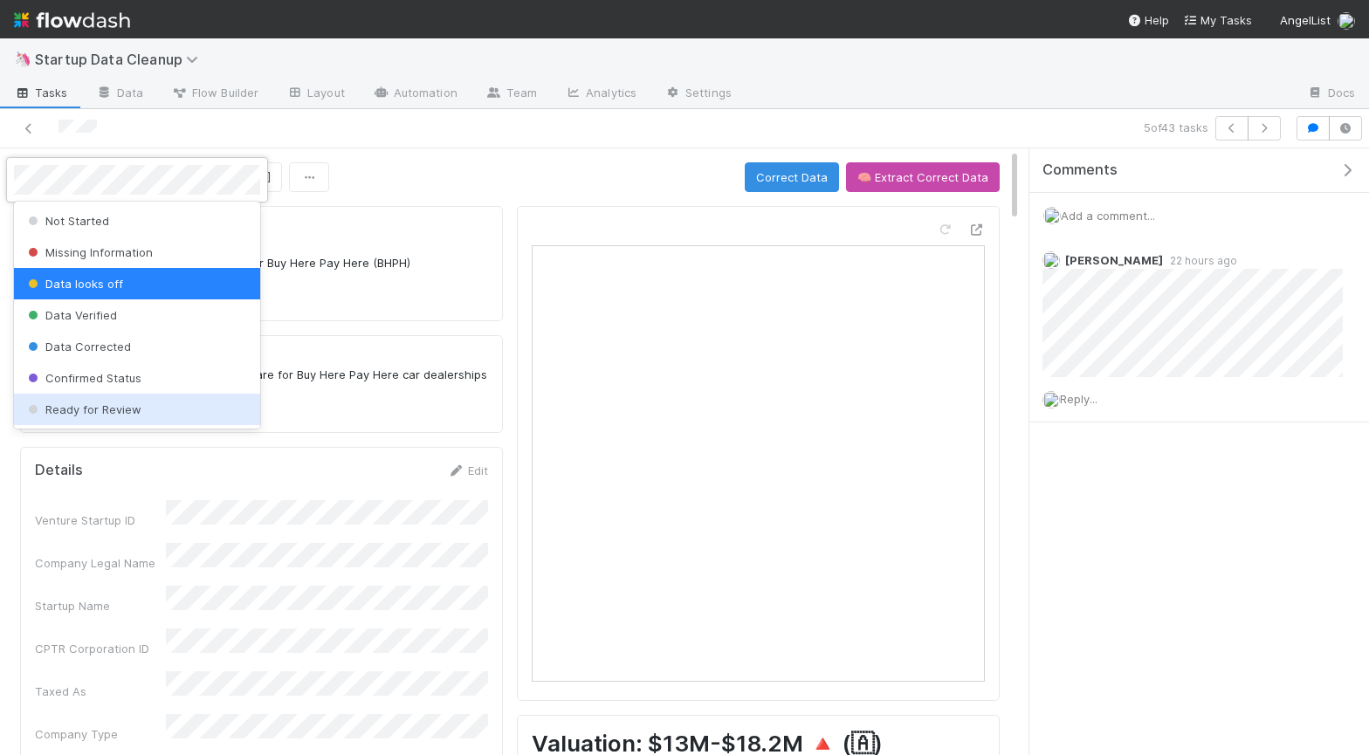
click at [81, 406] on span "Ready for Review" at bounding box center [82, 409] width 117 height 14
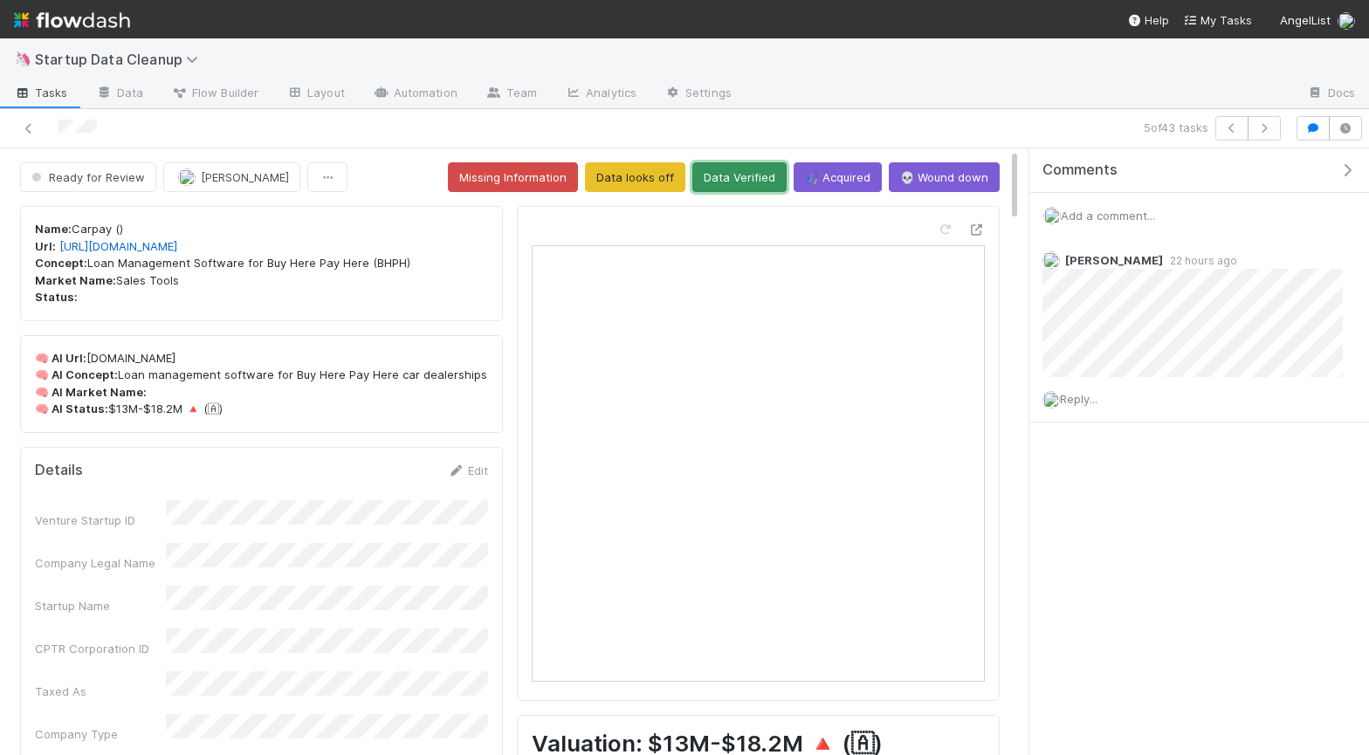
click at [757, 177] on button "Data Verified" at bounding box center [739, 177] width 94 height 30
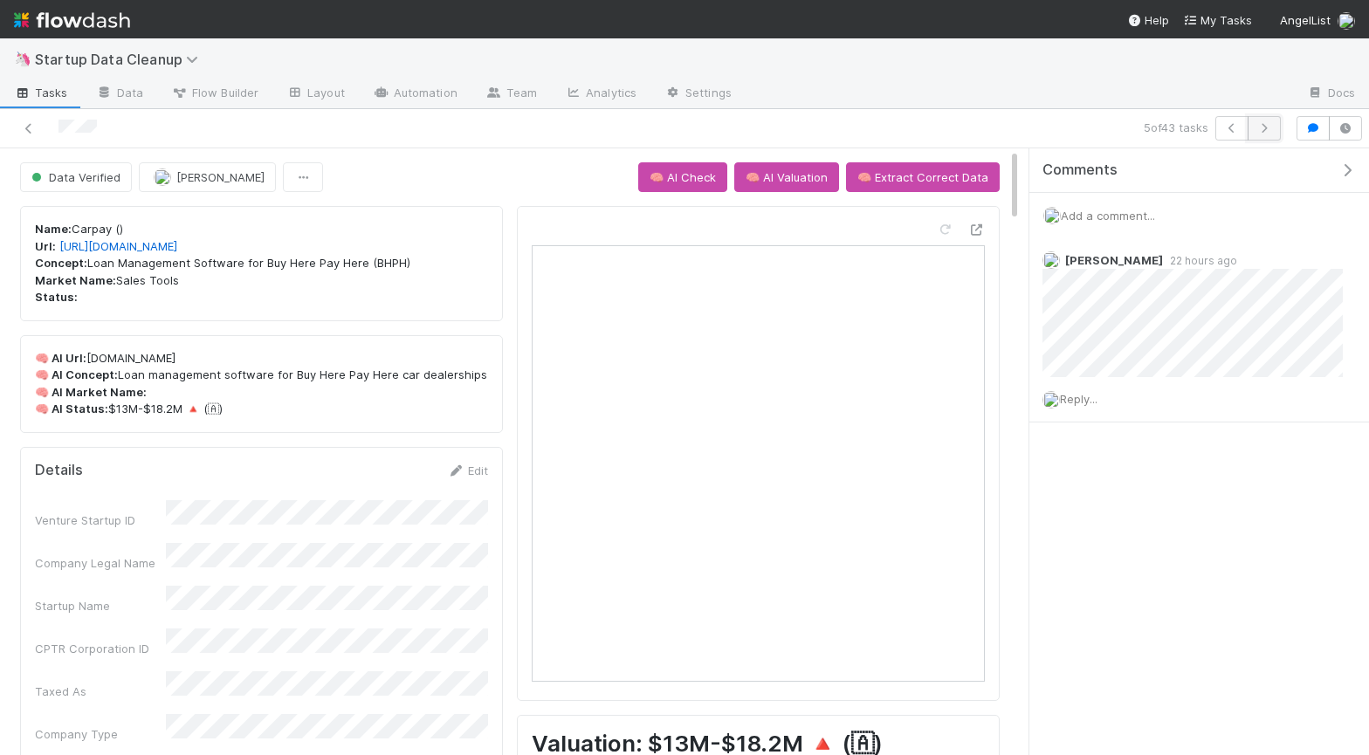
click at [1262, 132] on icon "button" at bounding box center [1263, 128] width 17 height 10
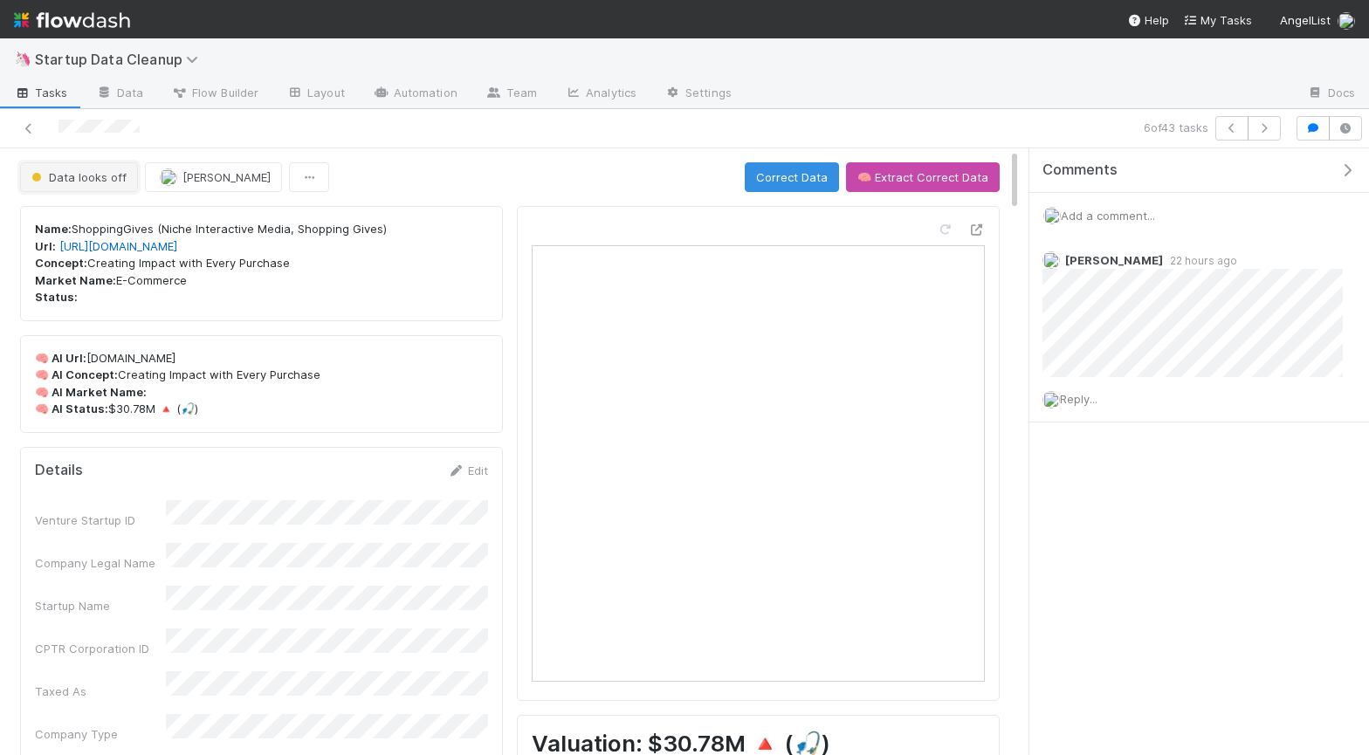
click at [106, 171] on span "Data looks off" at bounding box center [77, 177] width 99 height 14
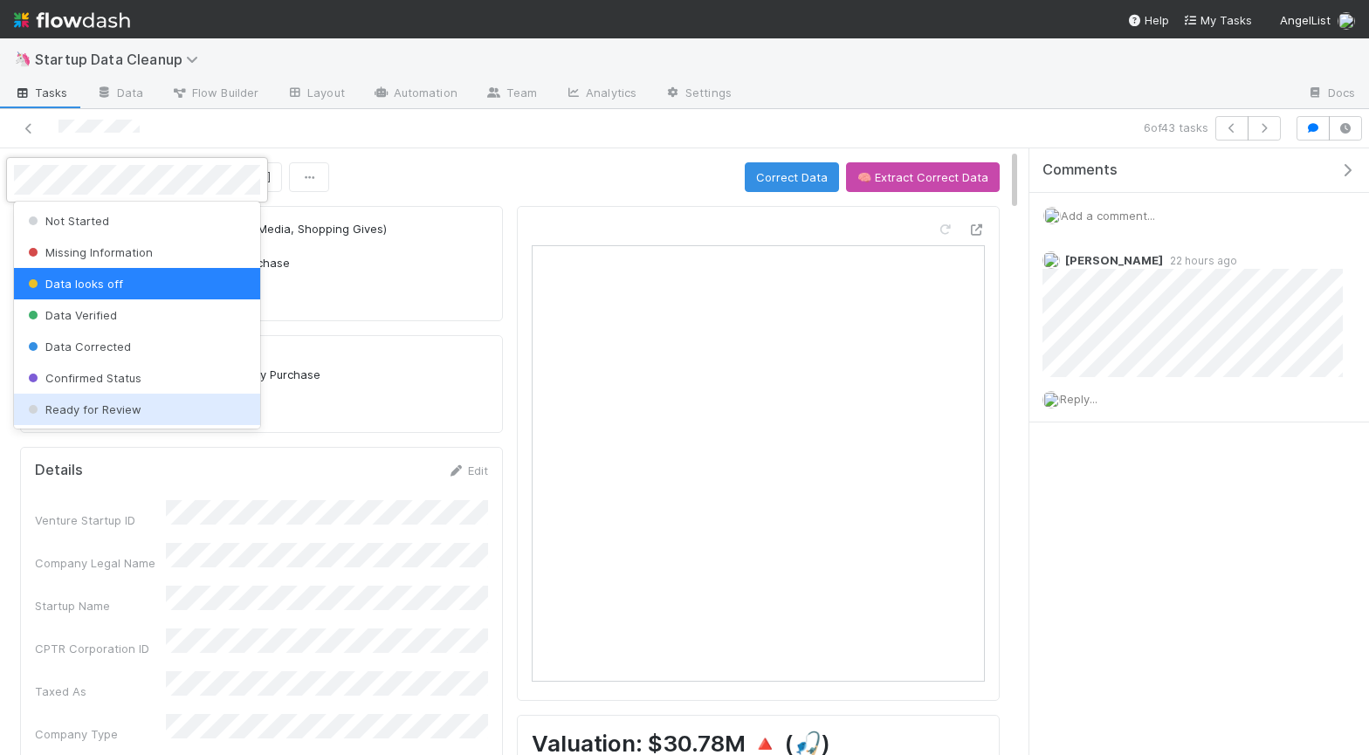
click at [131, 418] on div "Ready for Review" at bounding box center [137, 409] width 246 height 31
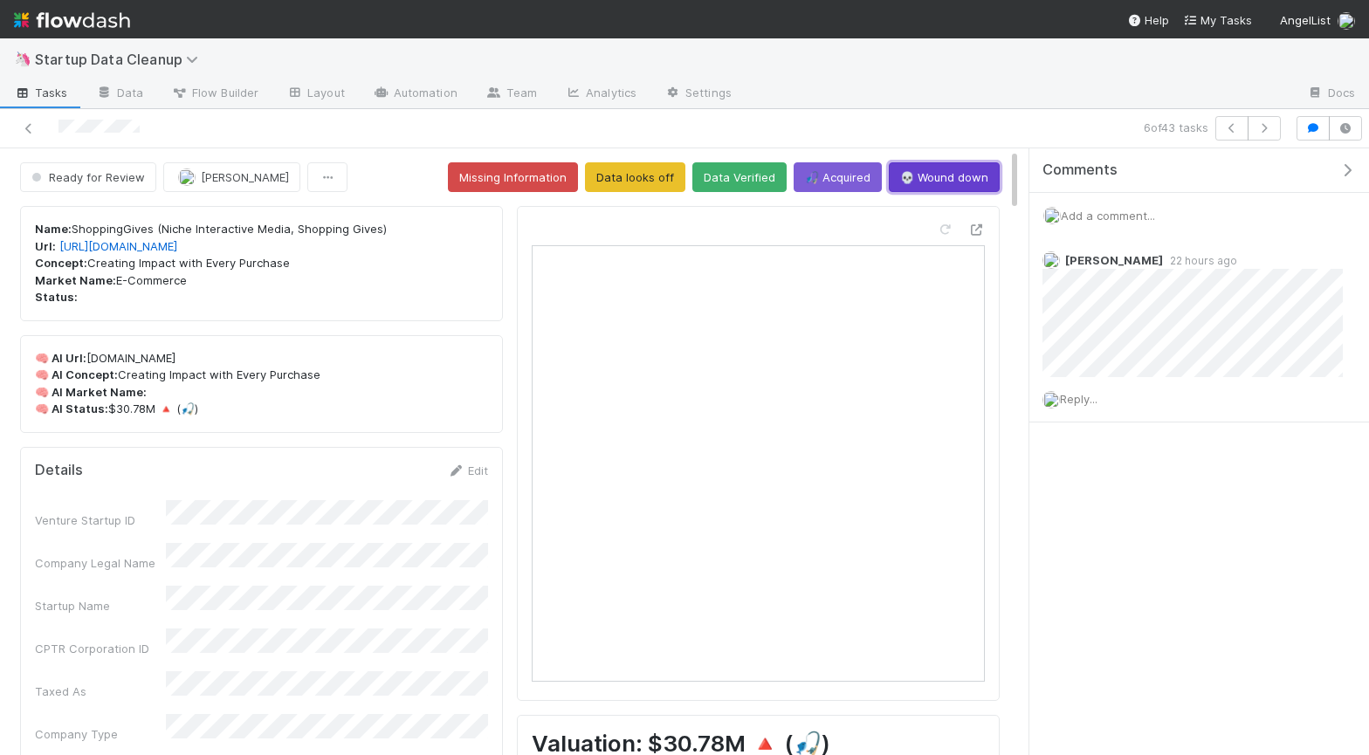
click at [948, 184] on button "💀 Wound down" at bounding box center [944, 177] width 111 height 30
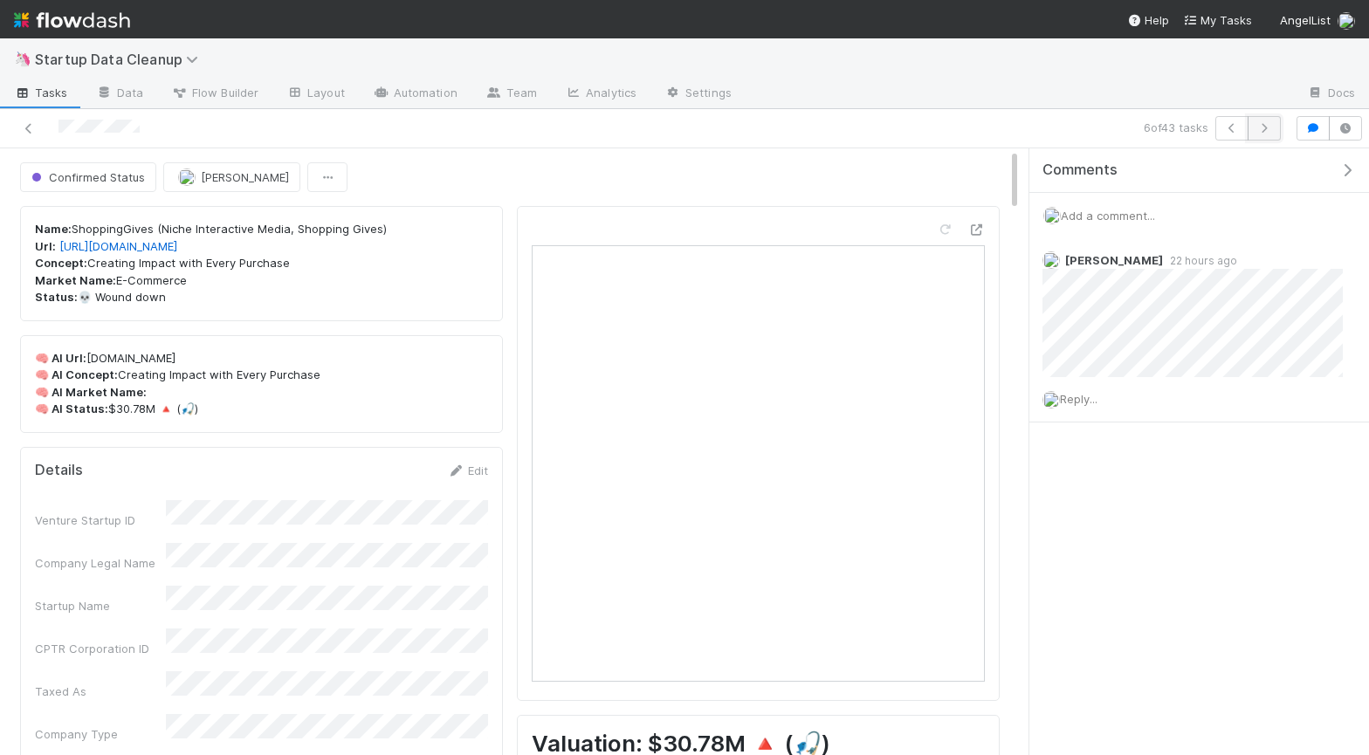
click at [1264, 127] on icon "button" at bounding box center [1263, 128] width 17 height 10
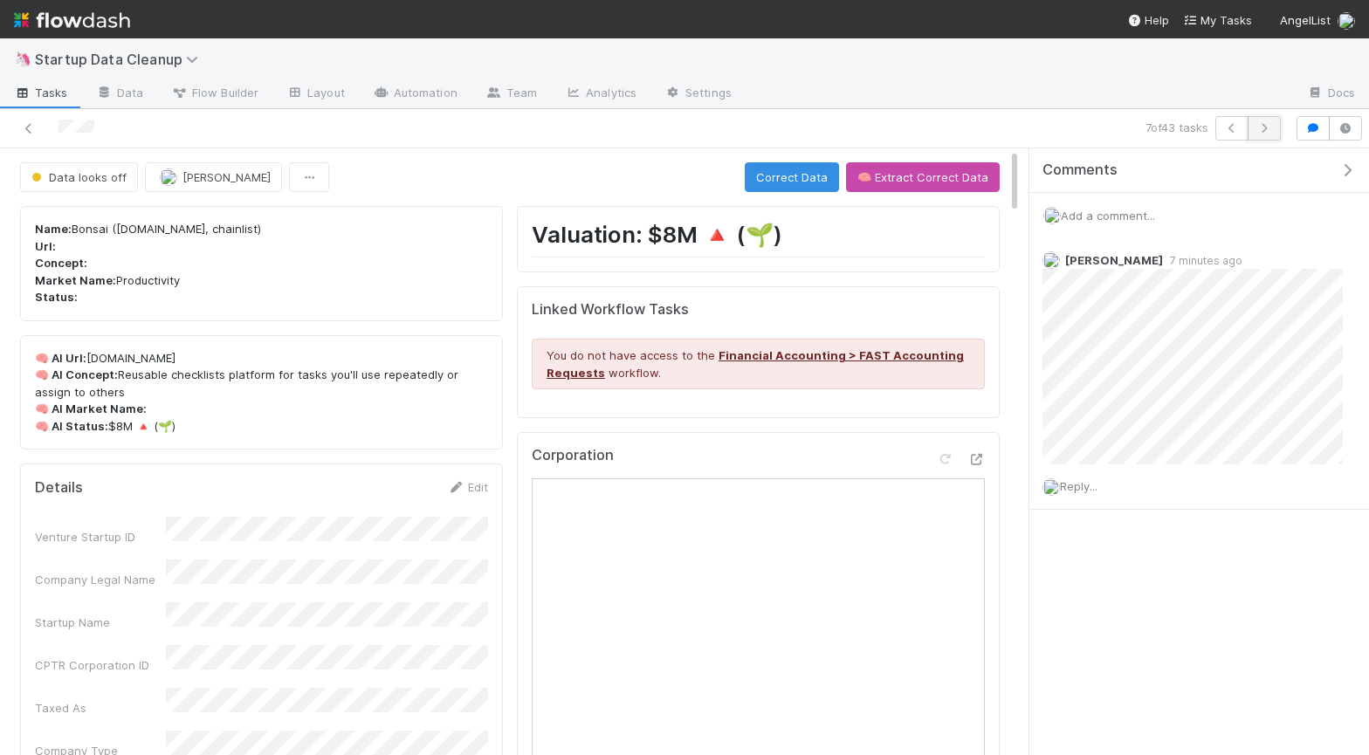
click at [1260, 127] on icon "button" at bounding box center [1263, 128] width 17 height 10
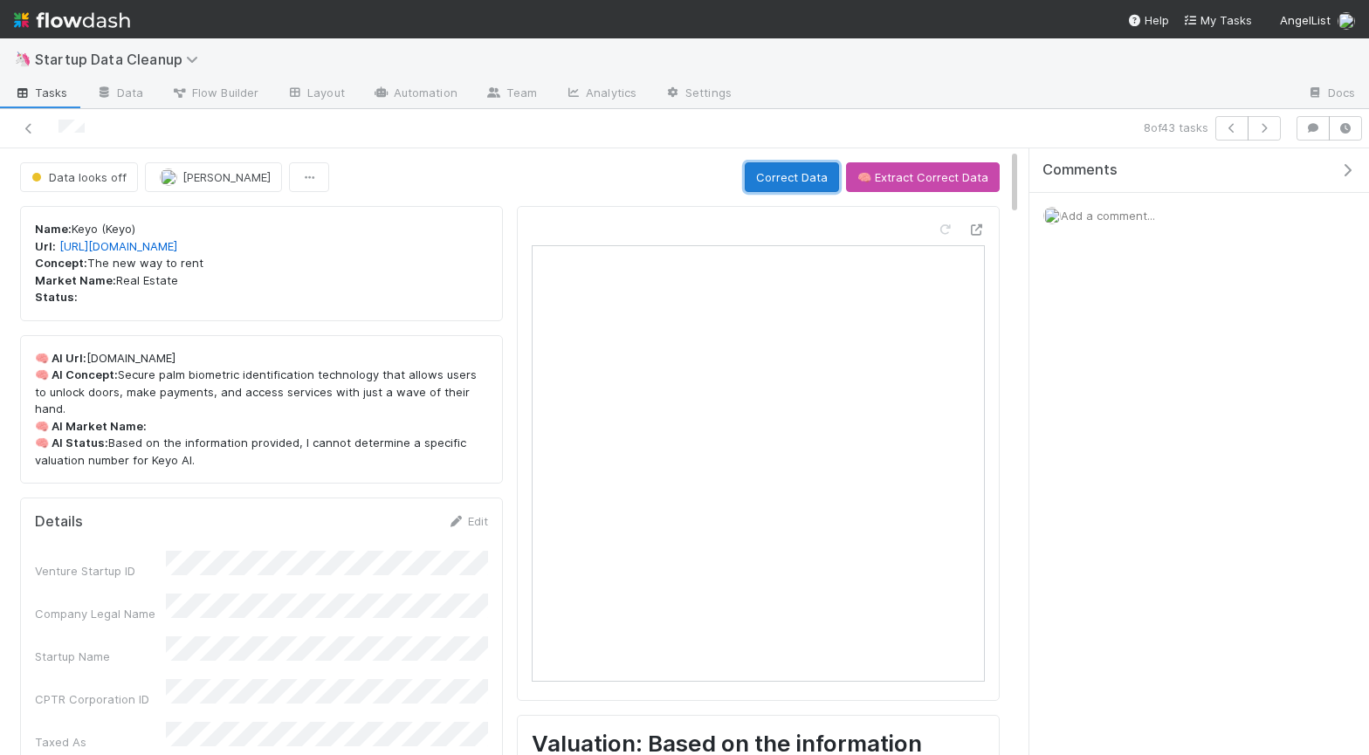
click at [785, 168] on button "Correct Data" at bounding box center [792, 177] width 94 height 30
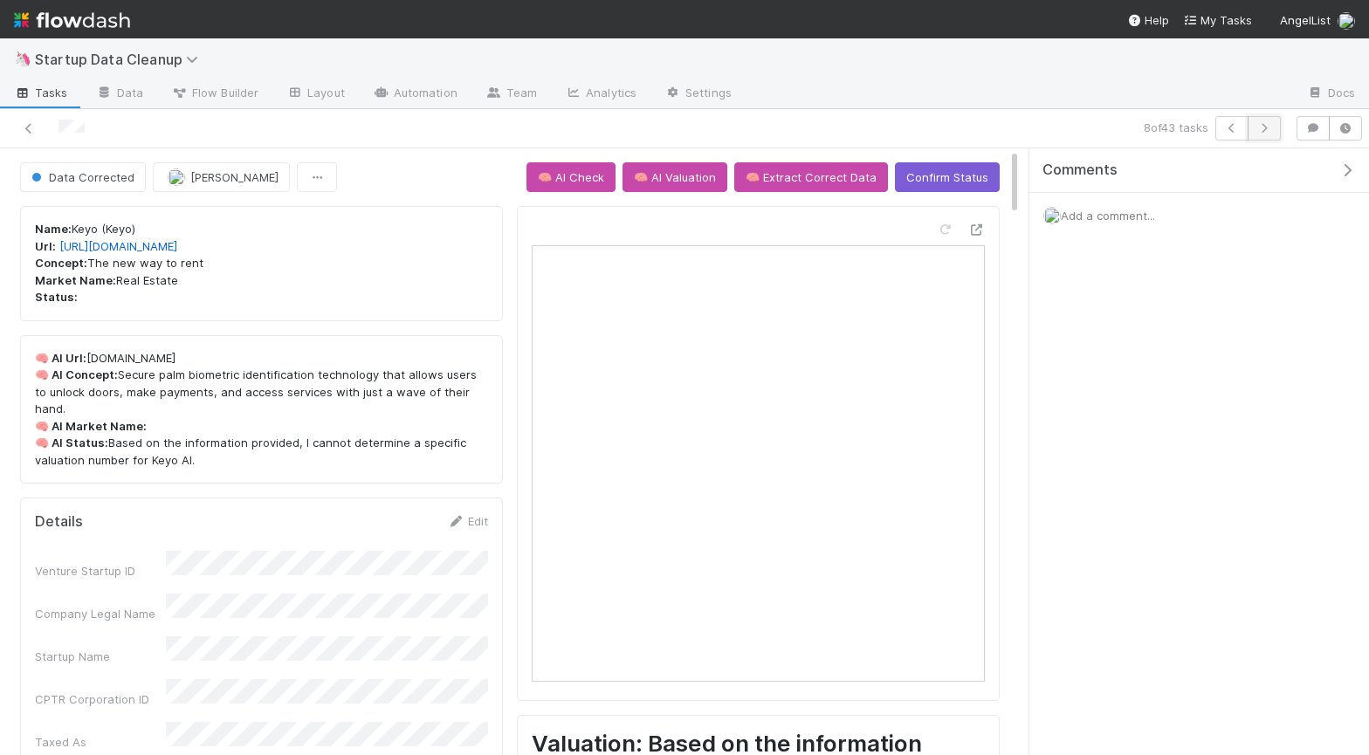
click at [1262, 127] on icon "button" at bounding box center [1263, 128] width 17 height 10
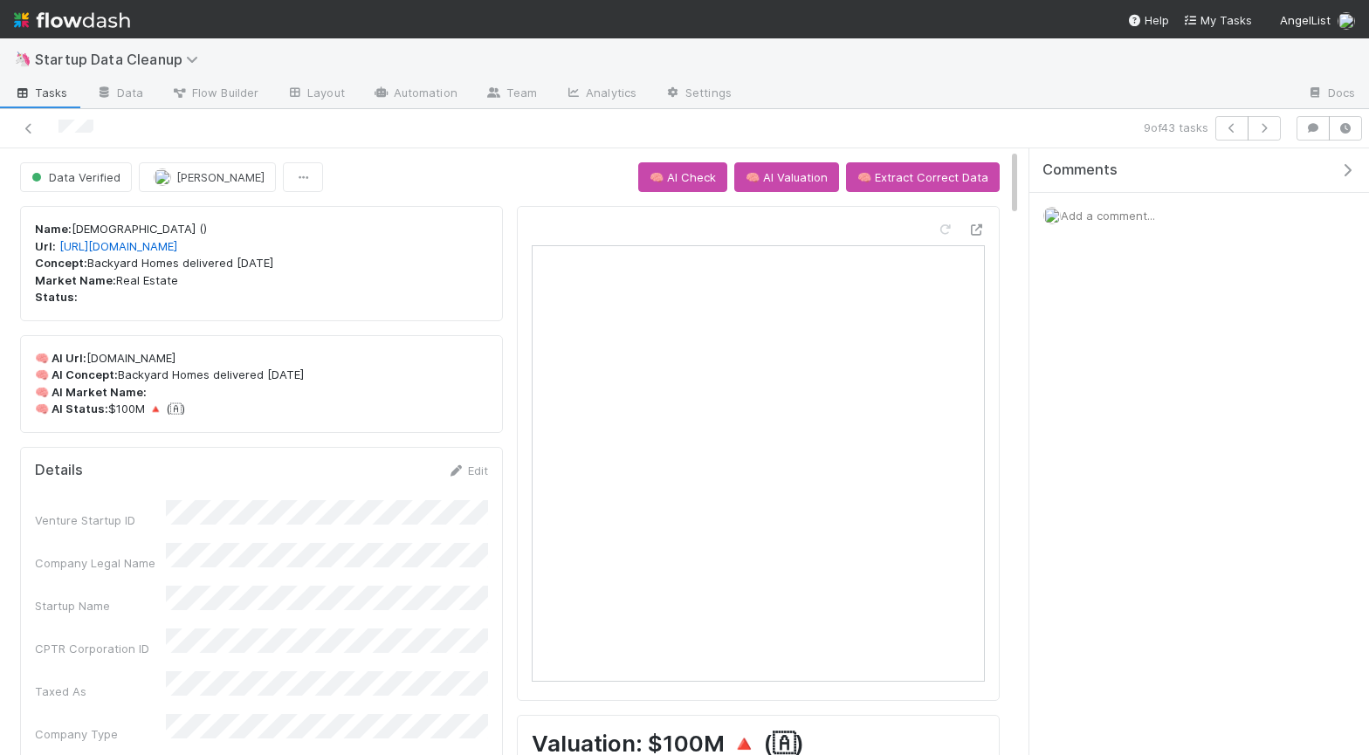
click at [38, 97] on span "Tasks" at bounding box center [41, 92] width 54 height 17
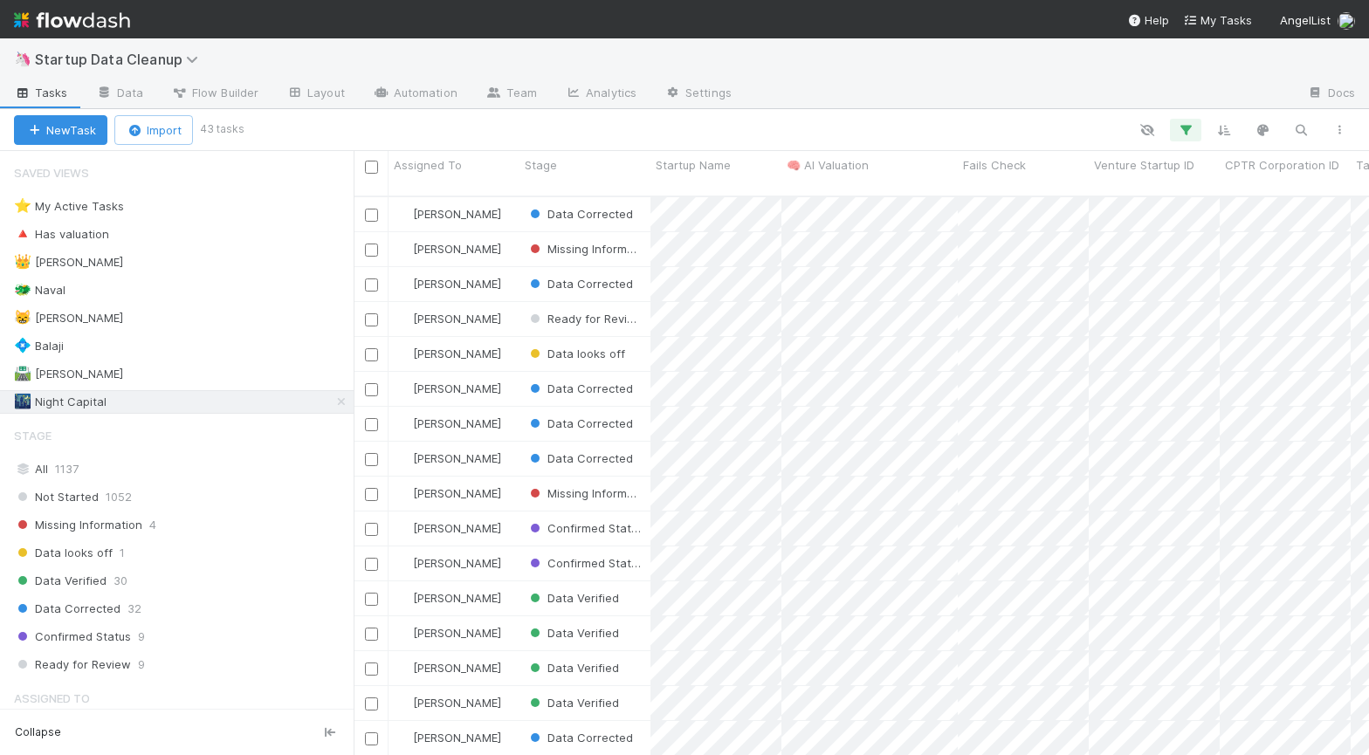
scroll to position [573, 1015]
click at [554, 160] on span "Stage" at bounding box center [541, 164] width 32 height 17
click at [575, 195] on div "Sort First → Last" at bounding box center [625, 198] width 199 height 26
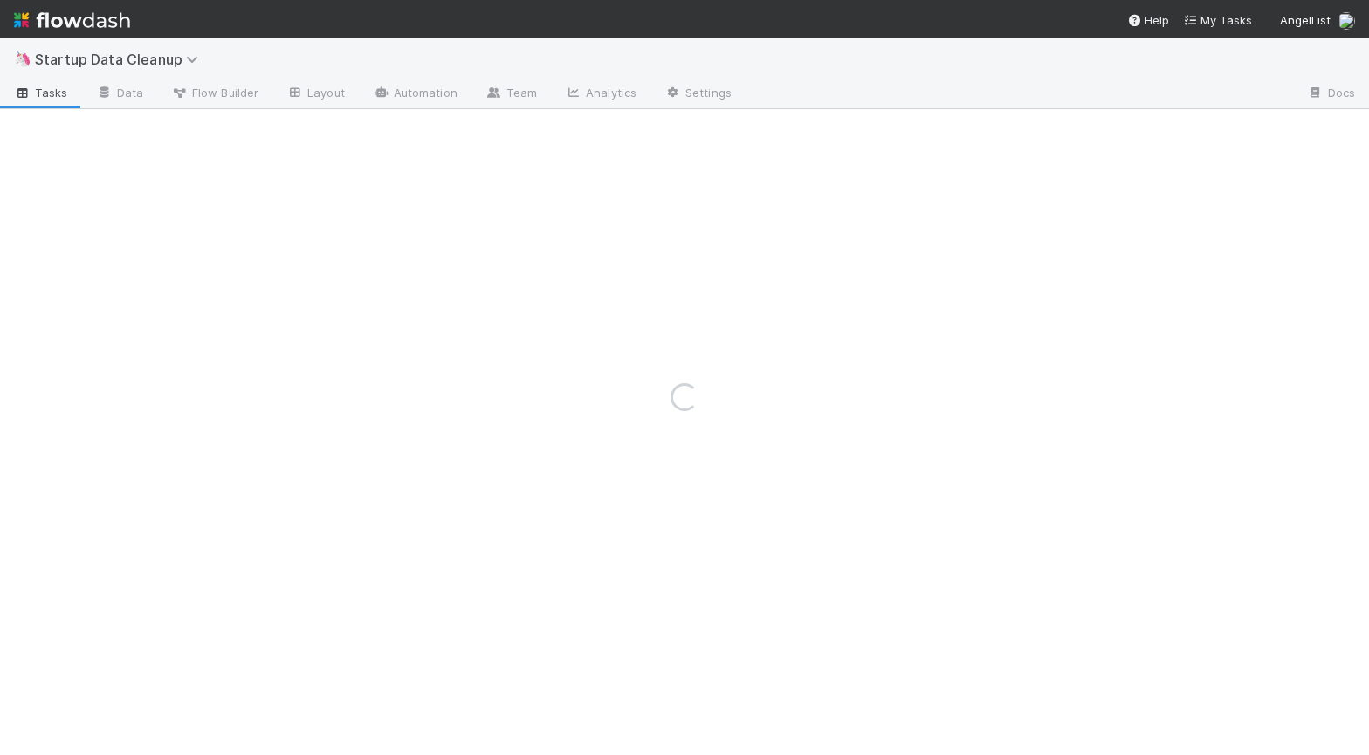
click at [728, 196] on div "Loading..." at bounding box center [684, 396] width 1369 height 717
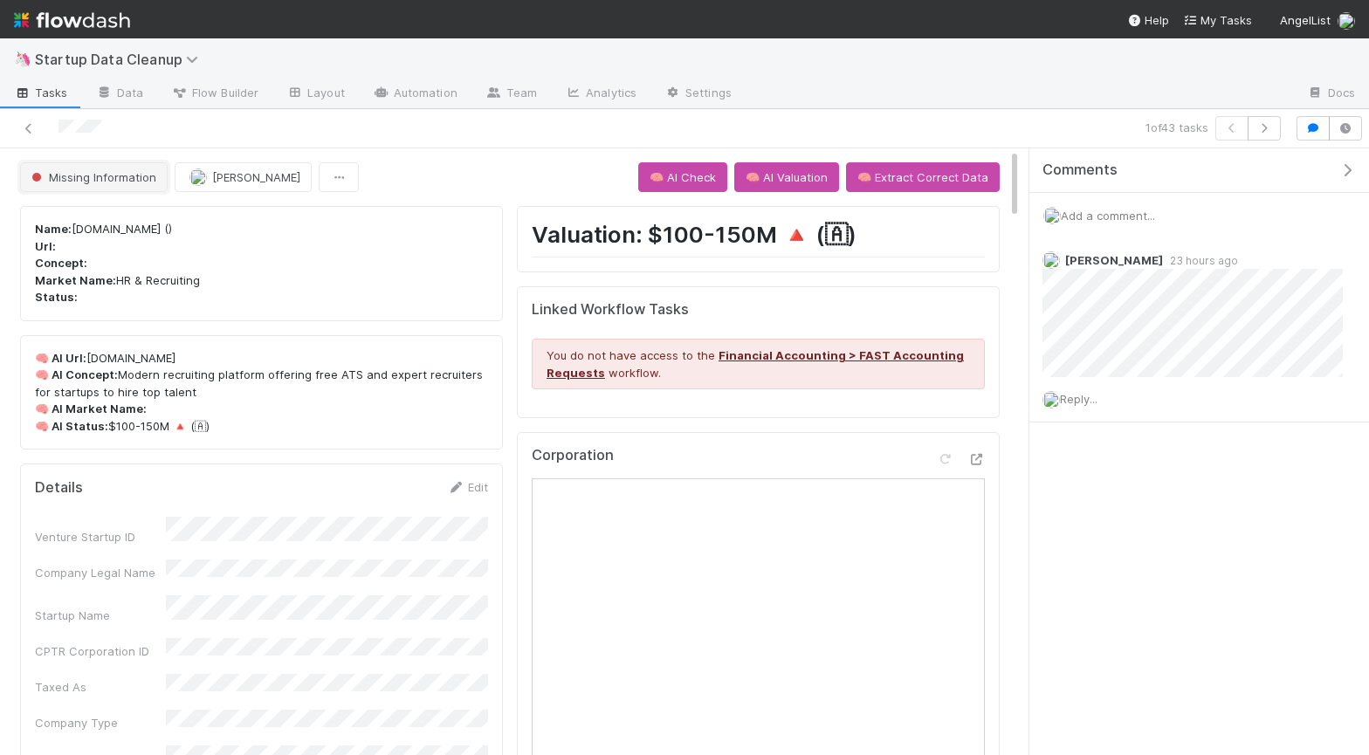
click at [72, 182] on span "Missing Information" at bounding box center [92, 177] width 128 height 14
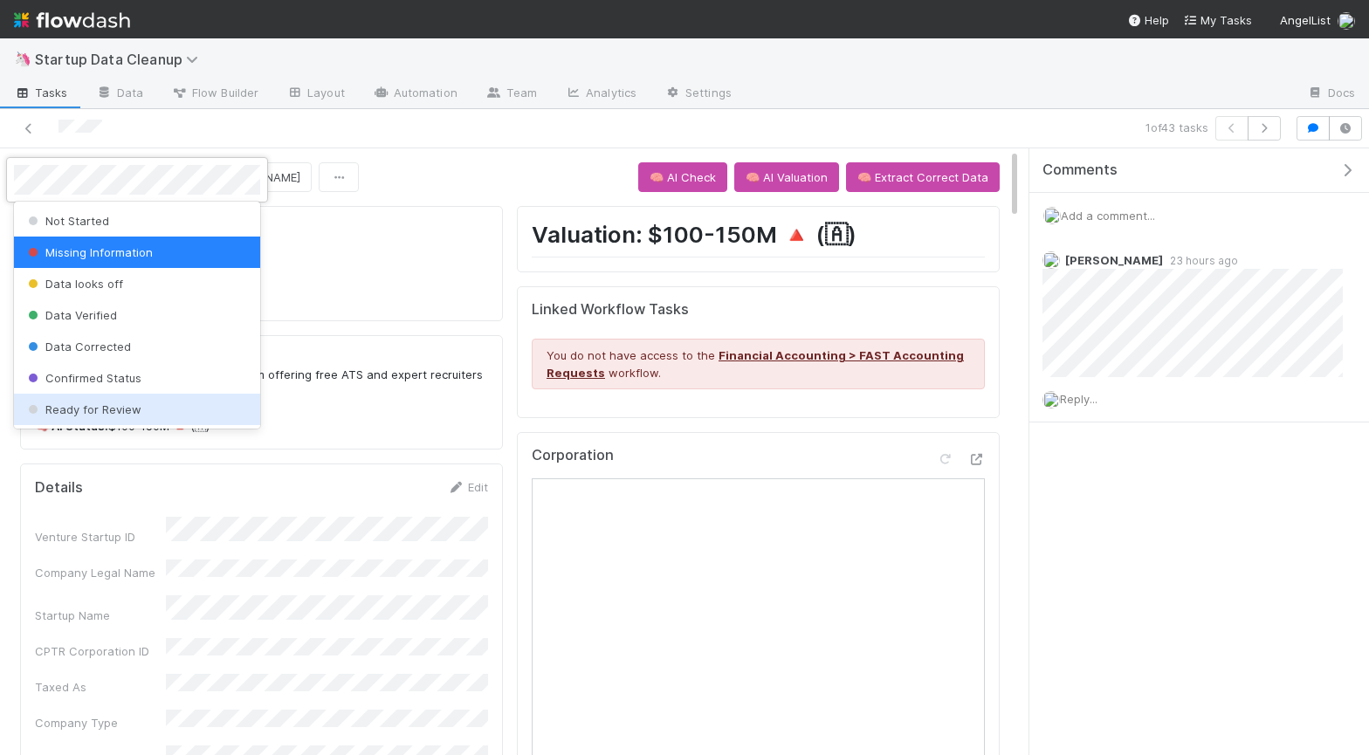
click at [113, 409] on span "Ready for Review" at bounding box center [82, 409] width 117 height 14
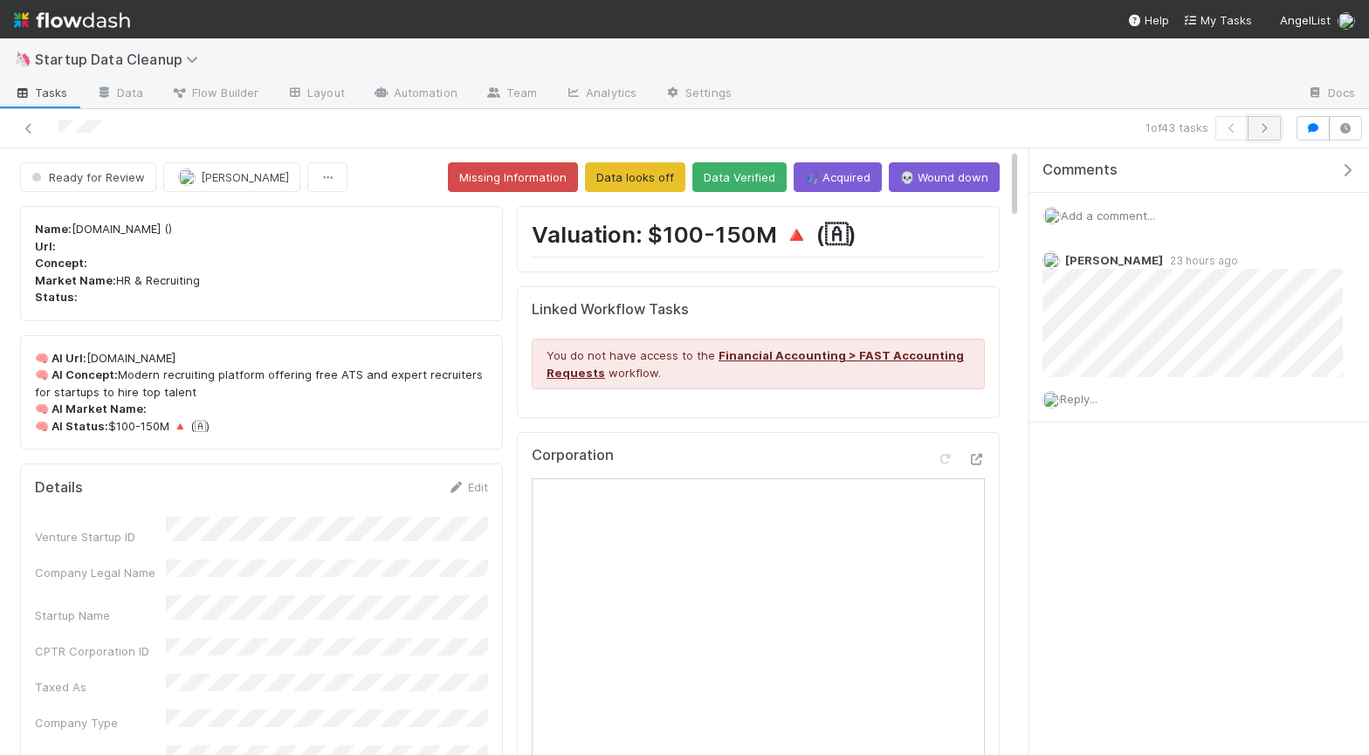
click at [1268, 130] on icon "button" at bounding box center [1263, 128] width 17 height 10
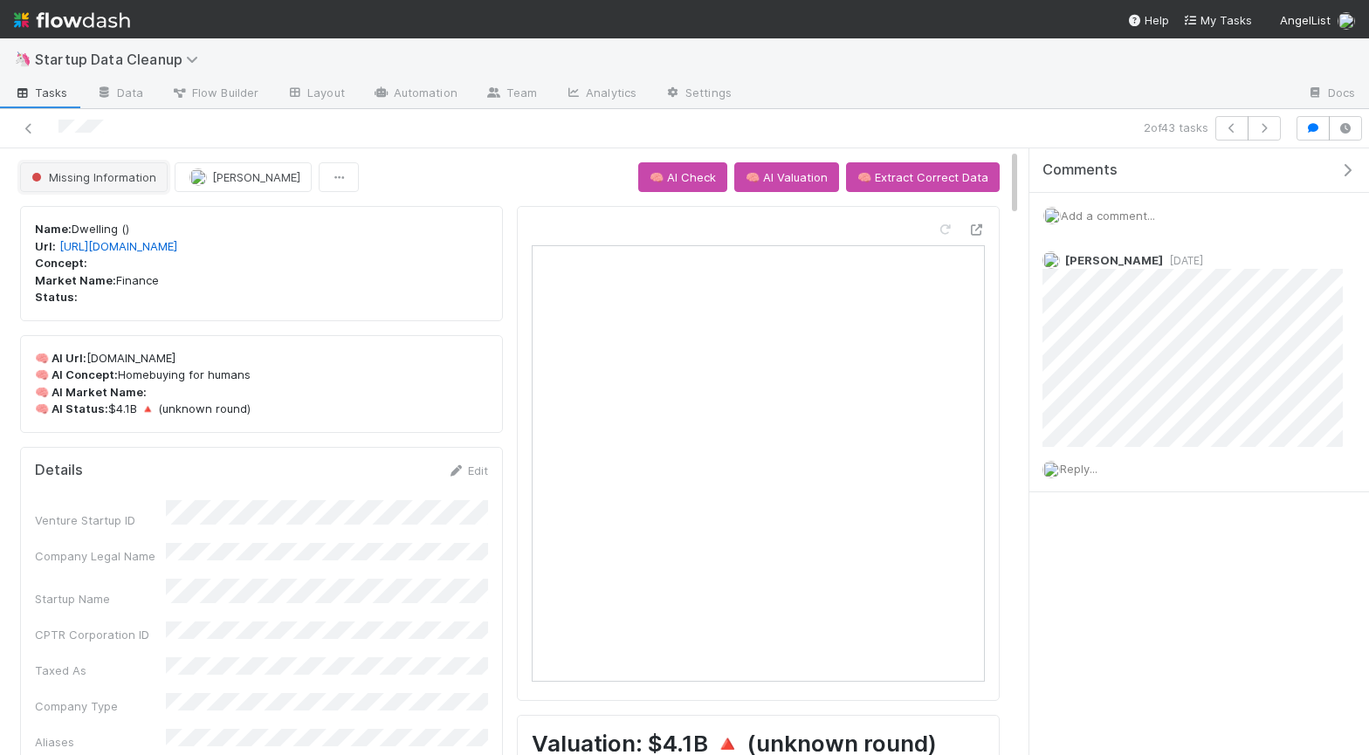
click at [86, 178] on span "Missing Information" at bounding box center [92, 177] width 128 height 14
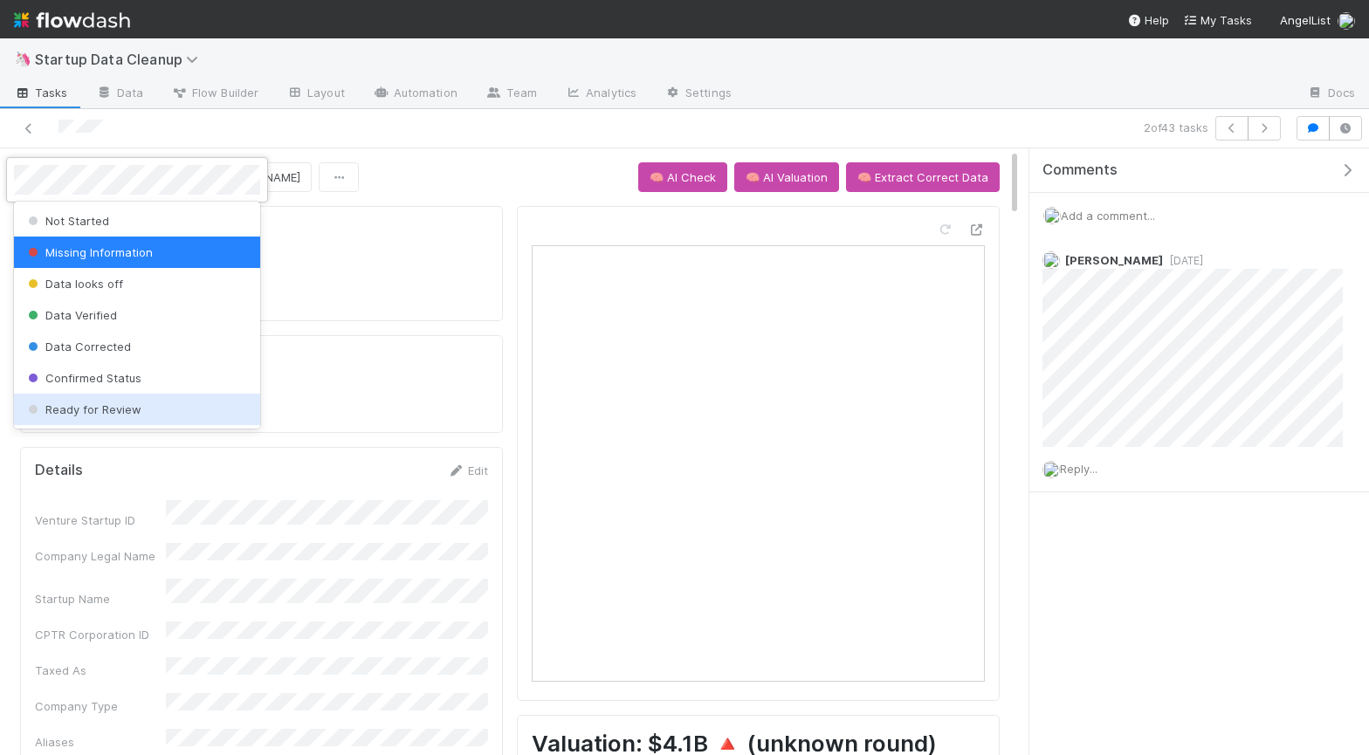
click at [129, 408] on span "Ready for Review" at bounding box center [82, 409] width 117 height 14
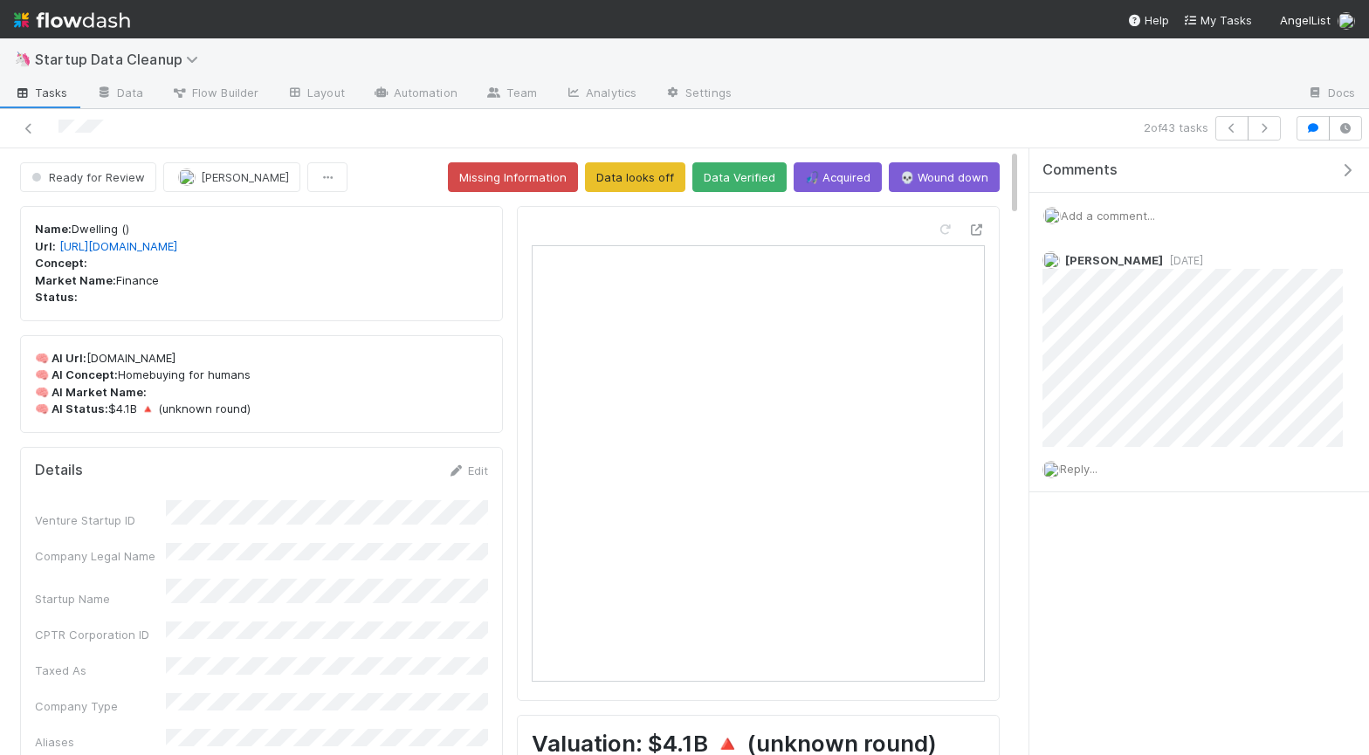
click at [34, 100] on span "Tasks" at bounding box center [41, 92] width 54 height 17
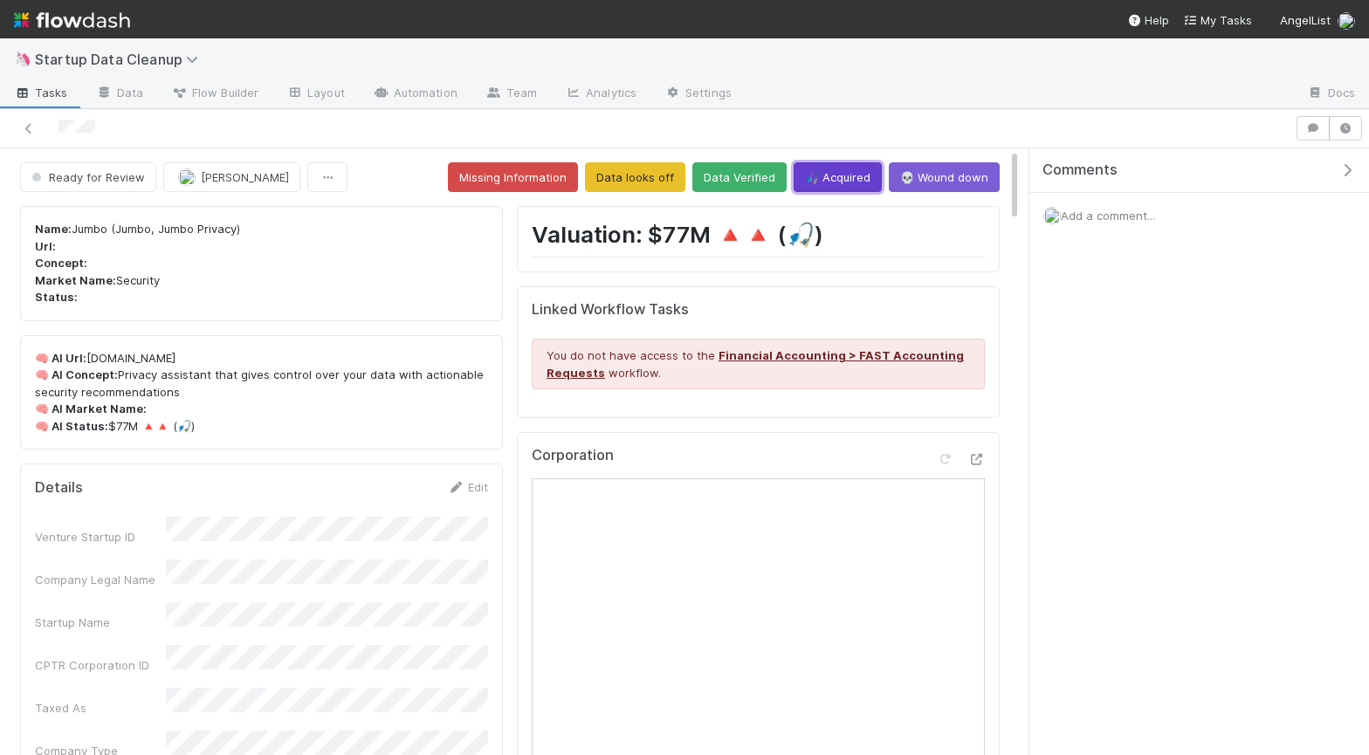
click at [849, 179] on button "🎣 Acquired" at bounding box center [838, 177] width 88 height 30
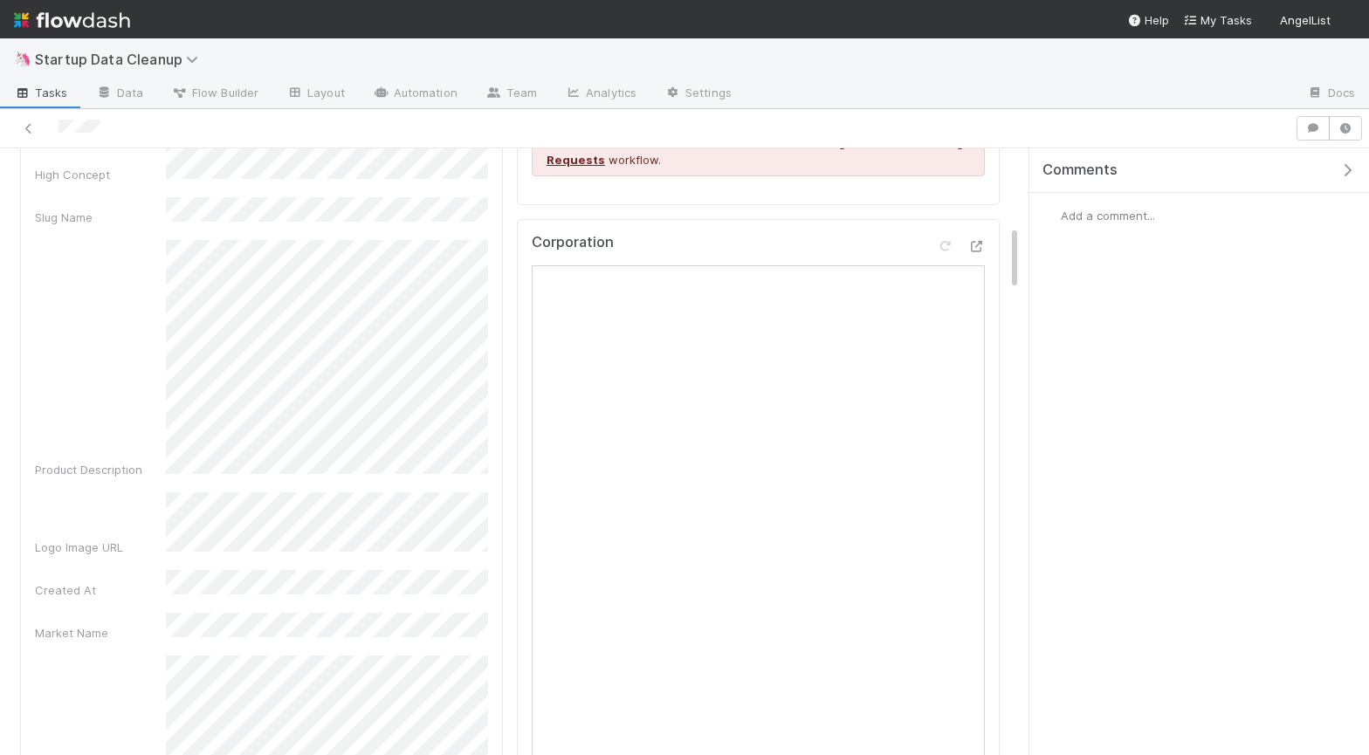
scroll to position [721, 0]
click at [1346, 163] on icon "button" at bounding box center [1346, 170] width 17 height 14
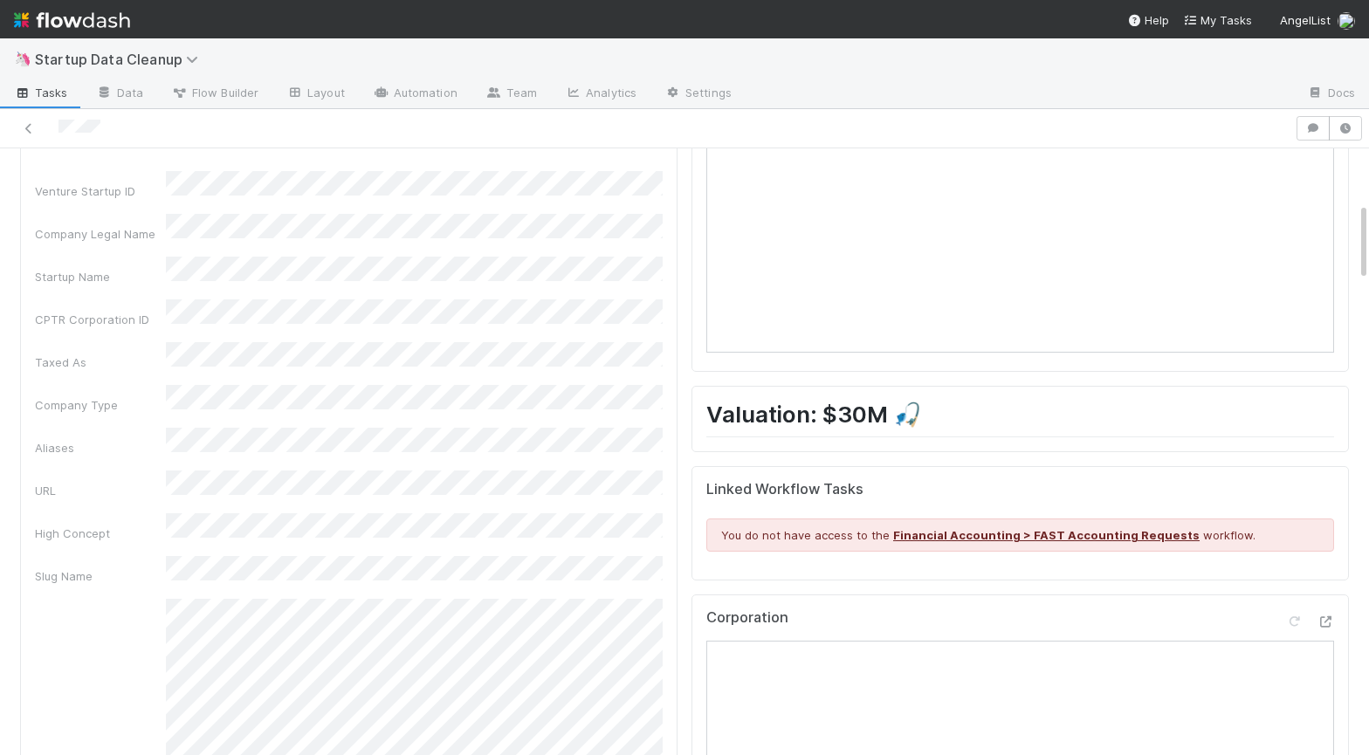
scroll to position [0, 0]
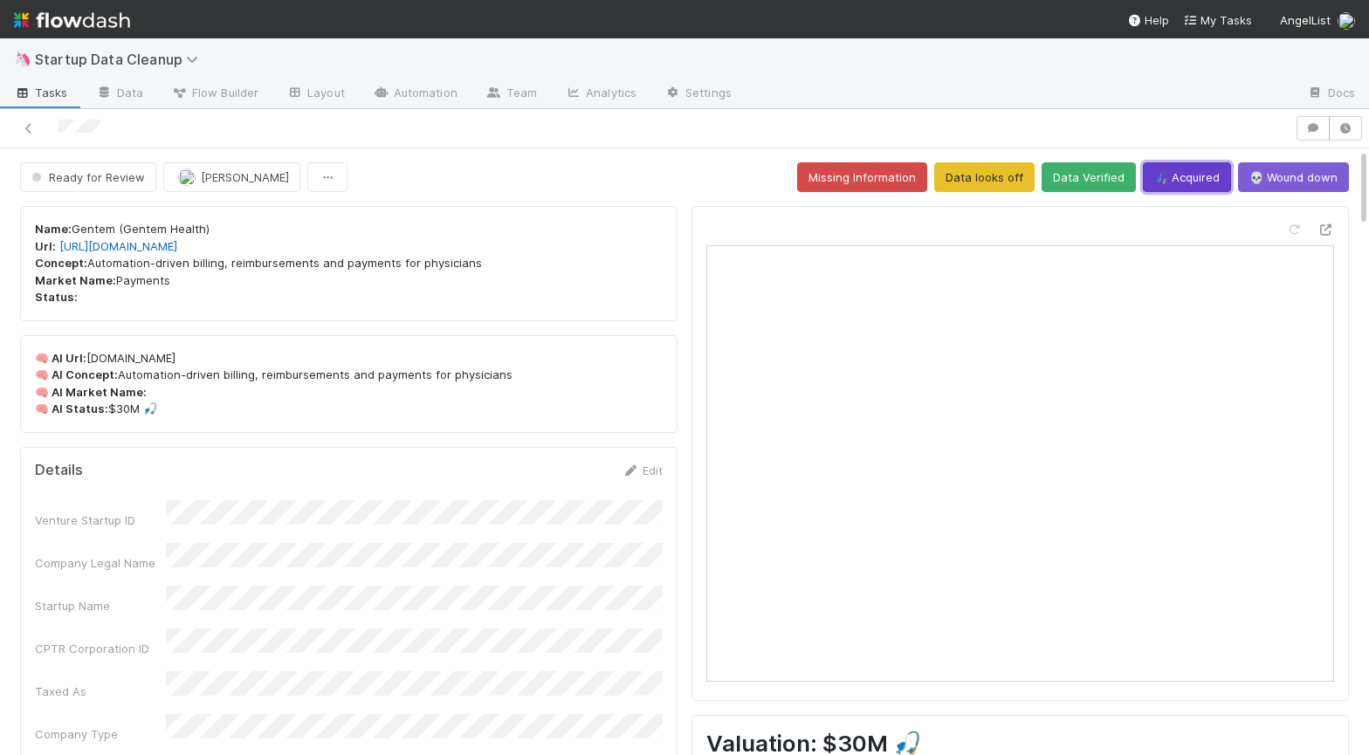
click at [1179, 186] on button "🎣 Acquired" at bounding box center [1187, 177] width 88 height 30
